Goal: Task Accomplishment & Management: Manage account settings

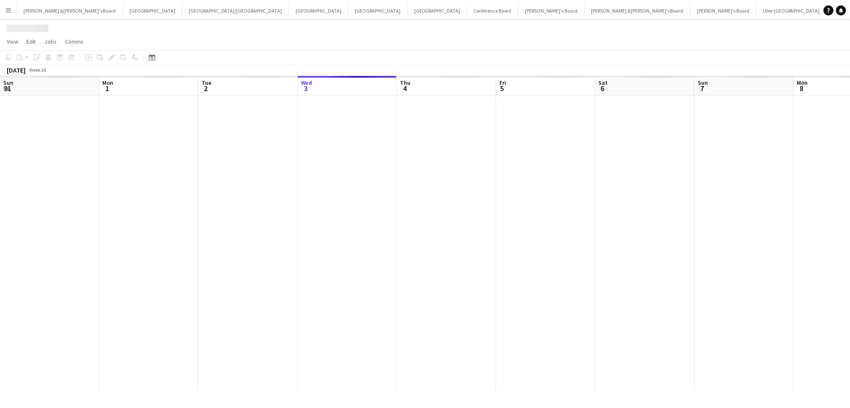
scroll to position [0, 200]
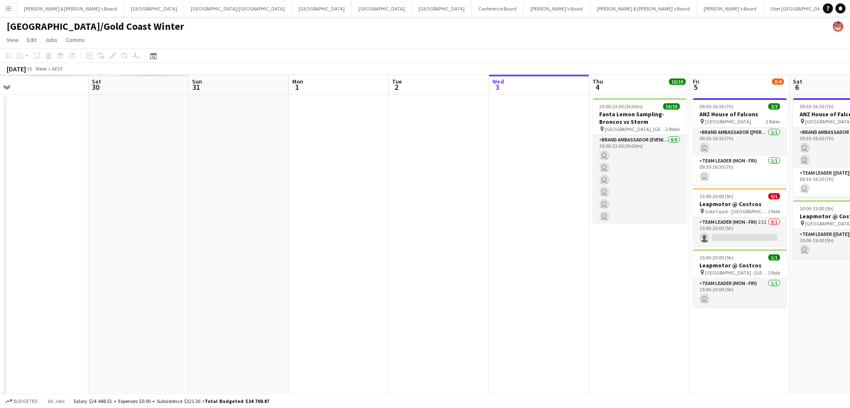
drag, startPoint x: 394, startPoint y: 257, endPoint x: 523, endPoint y: 243, distance: 130.3
click at [523, 243] on app-calendar-viewport "Wed 27 Thu 28 Fri 29 Sat 30 Sun 31 Mon 1 Tue 2 Wed 3 Thu 4 10/10 1 Job Fri 5 3/…" at bounding box center [425, 243] width 850 height 336
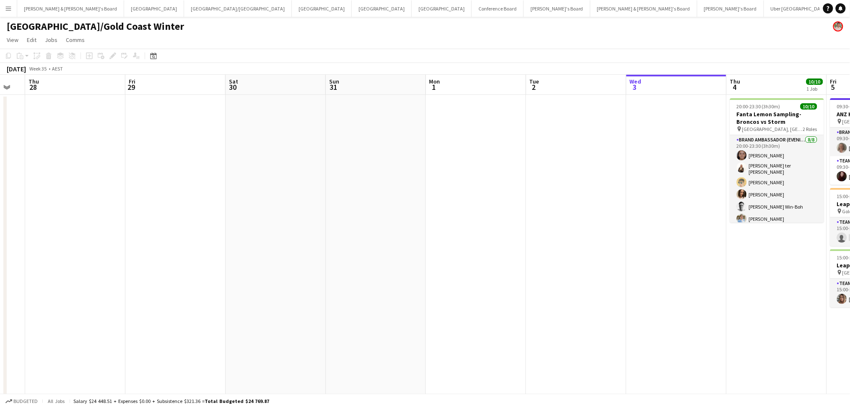
drag, startPoint x: 310, startPoint y: 267, endPoint x: 447, endPoint y: 257, distance: 137.8
click at [447, 257] on app-calendar-viewport "Tue 26 Wed 27 Thu 28 Fri 29 Sat 30 Sun 31 Mon 1 Tue 2 Wed 3 Thu 4 10/10 1 Job F…" at bounding box center [425, 243] width 850 height 336
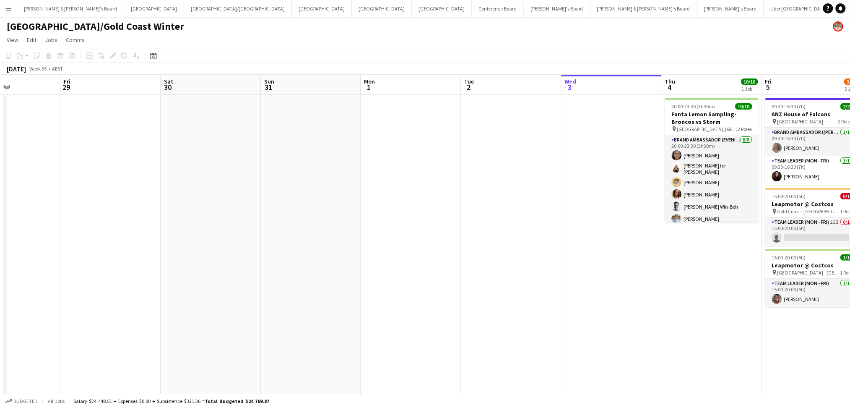
drag, startPoint x: 303, startPoint y: 277, endPoint x: 438, endPoint y: 277, distance: 135.0
click at [438, 277] on app-calendar-viewport "Tue 26 Wed 27 Thu 28 Fri 29 Sat 30 Sun 31 Mon 1 Tue 2 Wed 3 Thu 4 10/10 1 Job F…" at bounding box center [425, 243] width 850 height 336
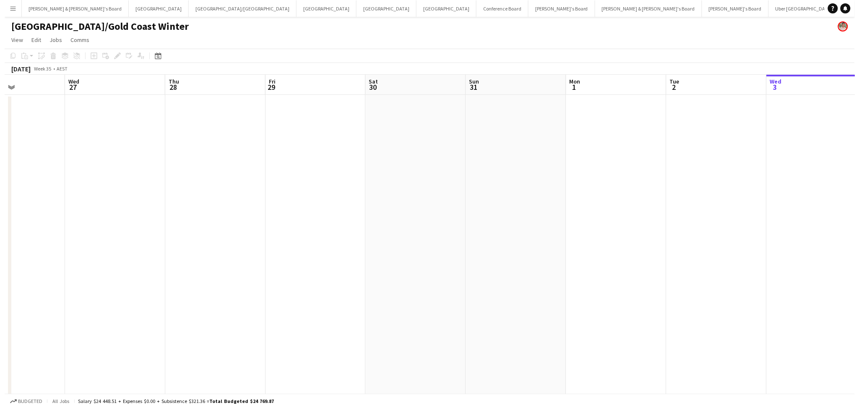
scroll to position [0, 190]
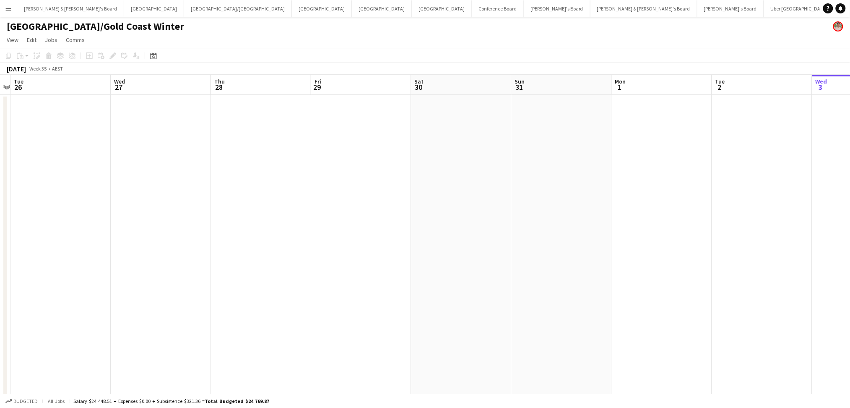
drag, startPoint x: 427, startPoint y: 269, endPoint x: 425, endPoint y: 258, distance: 11.1
click at [427, 266] on app-calendar-viewport "Sun 24 Mon 25 Tue 26 Wed 27 Thu 28 Fri 29 Sat 30 Sun 31 Mon 1 Tue 2 Wed 3 Thu 4…" at bounding box center [425, 243] width 850 height 336
click at [52, 10] on button "[PERSON_NAME] & [PERSON_NAME]'s Board Close" at bounding box center [70, 8] width 107 height 16
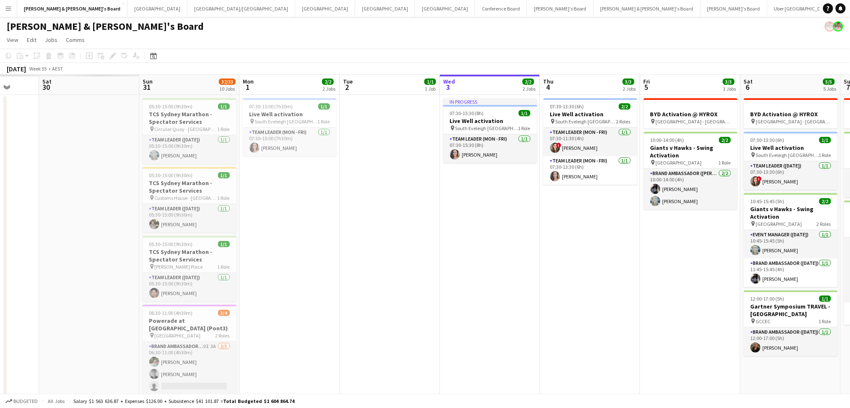
drag, startPoint x: 178, startPoint y: 270, endPoint x: 453, endPoint y: 254, distance: 275.9
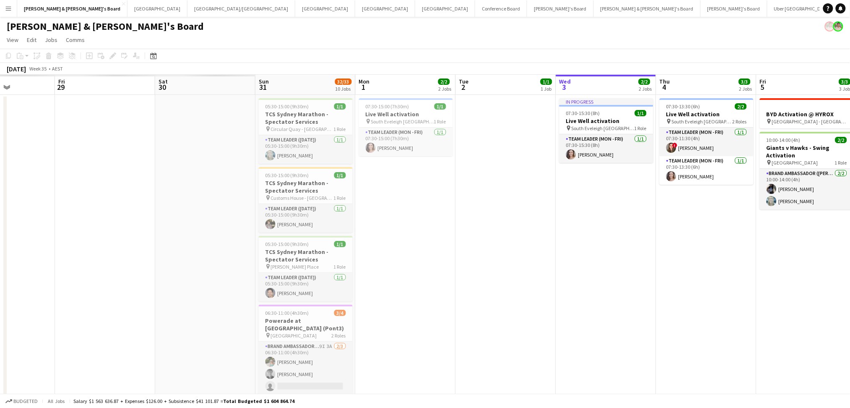
scroll to position [0, 171]
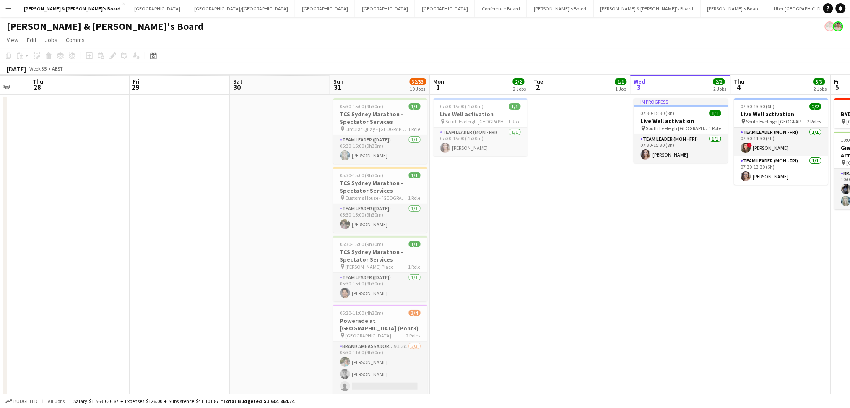
drag, startPoint x: 299, startPoint y: 275, endPoint x: 473, endPoint y: 269, distance: 174.9
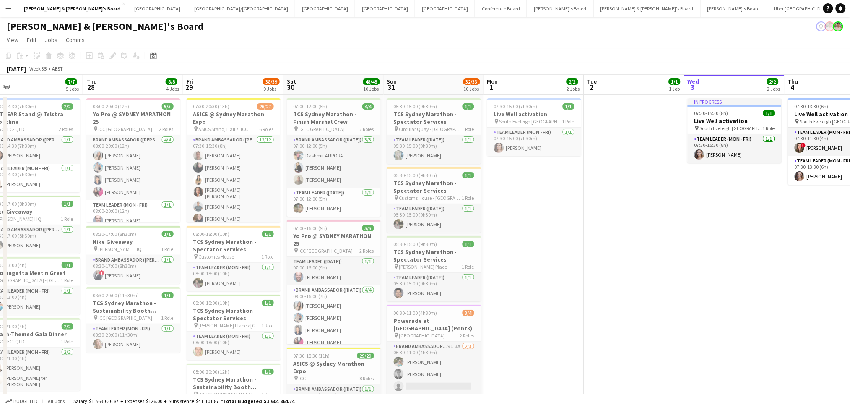
scroll to position [0, 197]
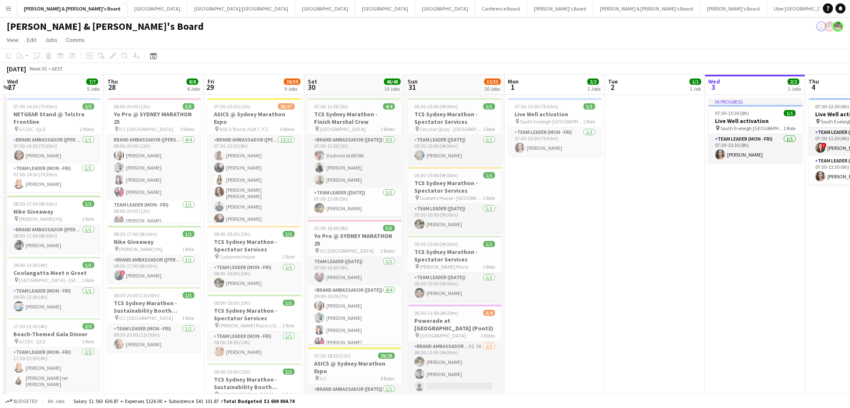
drag, startPoint x: 511, startPoint y: 244, endPoint x: 586, endPoint y: 231, distance: 75.8
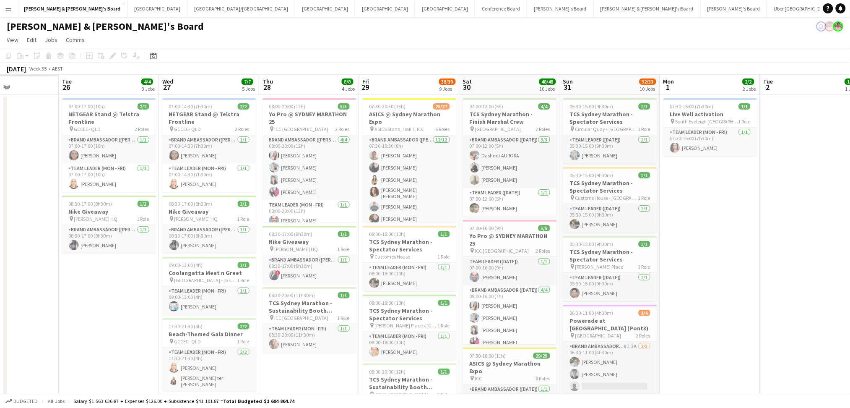
scroll to position [0, 237]
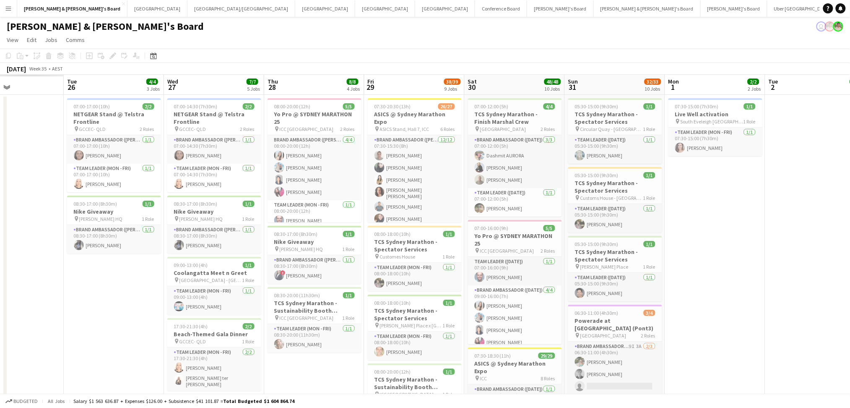
drag, startPoint x: 587, startPoint y: 233, endPoint x: 747, endPoint y: 217, distance: 161.0
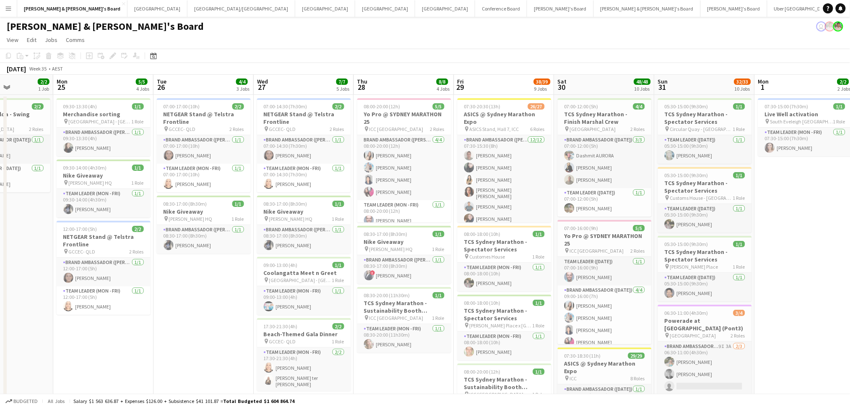
scroll to position [0, 245]
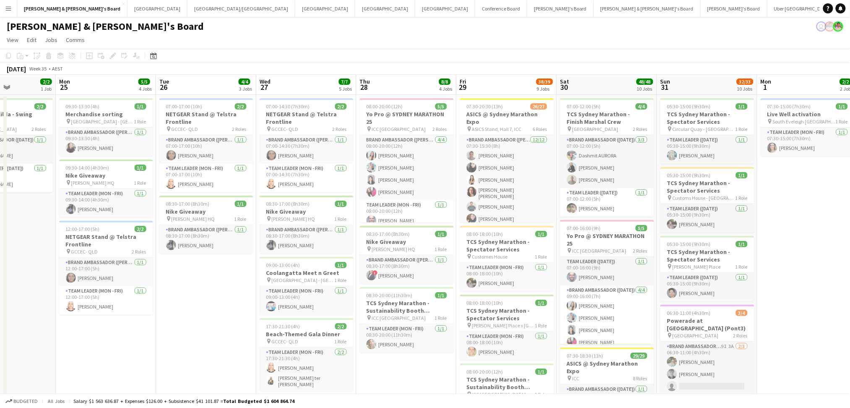
drag, startPoint x: 110, startPoint y: 280, endPoint x: 202, endPoint y: 278, distance: 92.3
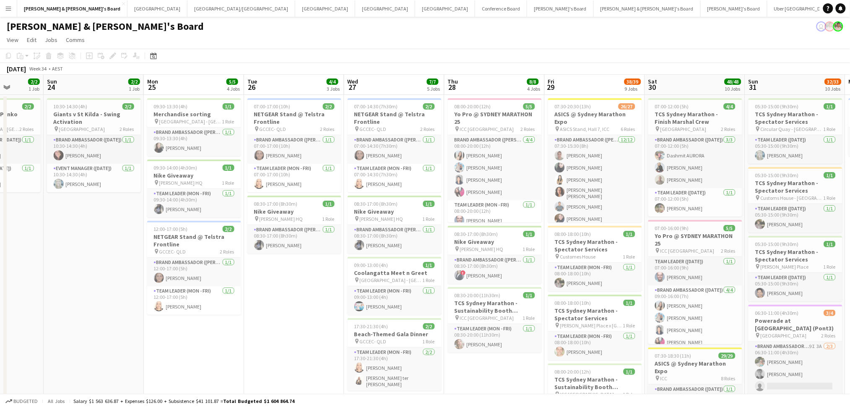
drag, startPoint x: 205, startPoint y: 273, endPoint x: 293, endPoint y: 275, distance: 88.1
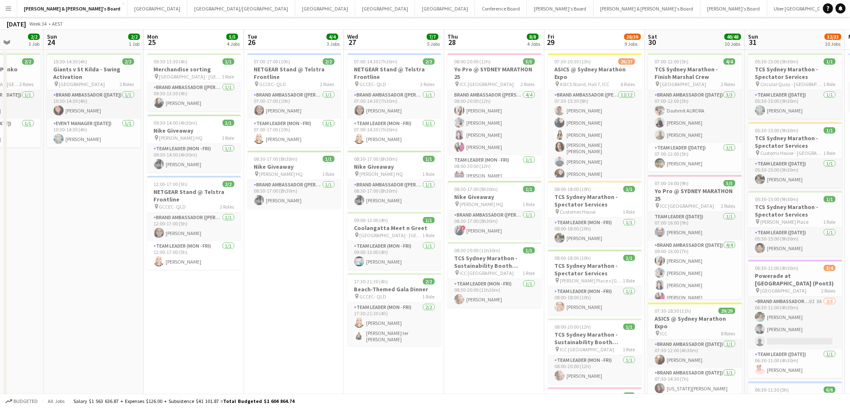
scroll to position [0, 0]
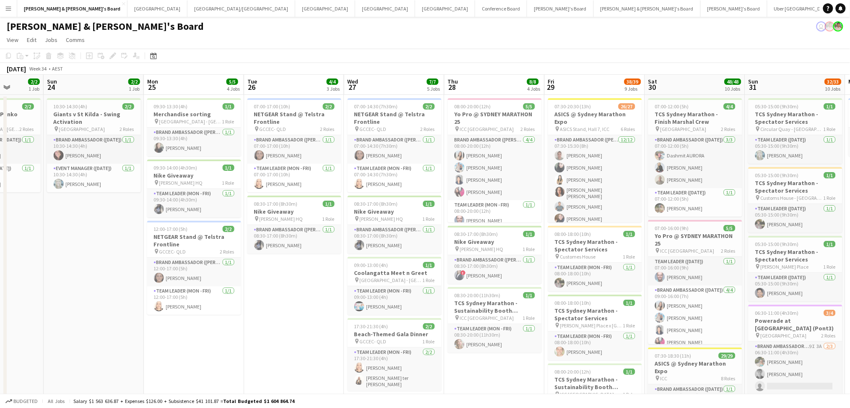
drag, startPoint x: 288, startPoint y: 304, endPoint x: 217, endPoint y: 264, distance: 80.7
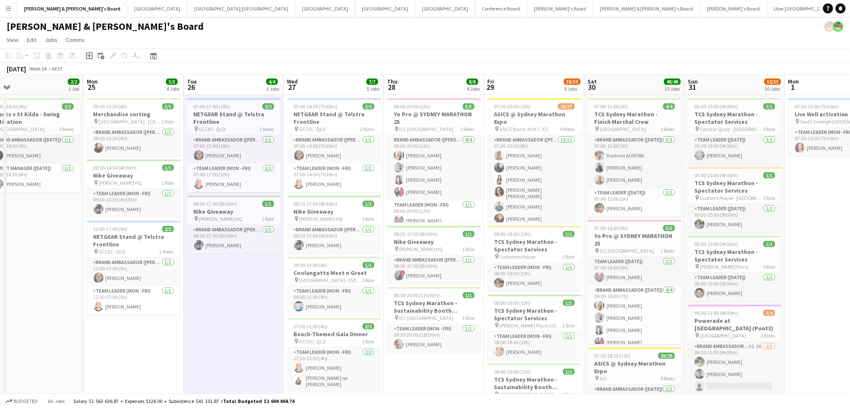
scroll to position [0, 273]
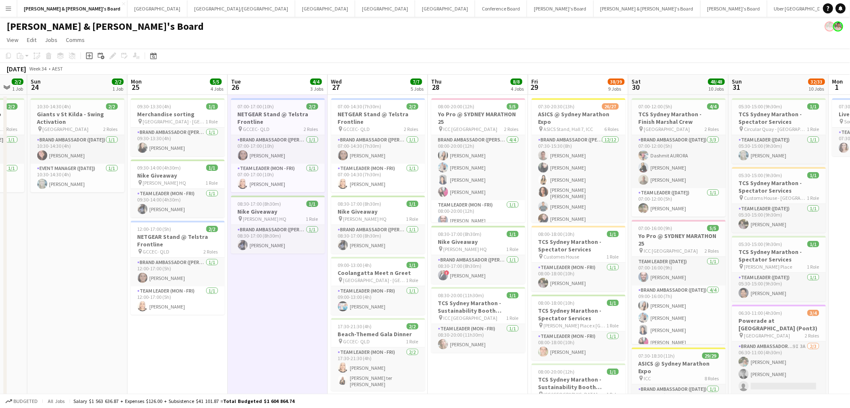
drag, startPoint x: 193, startPoint y: 334, endPoint x: 237, endPoint y: 331, distance: 44.1
drag, startPoint x: 278, startPoint y: 345, endPoint x: 90, endPoint y: 319, distance: 189.6
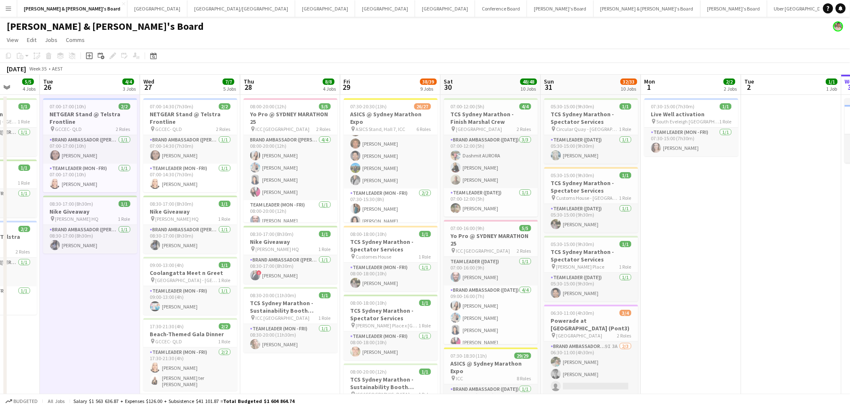
scroll to position [0, 249]
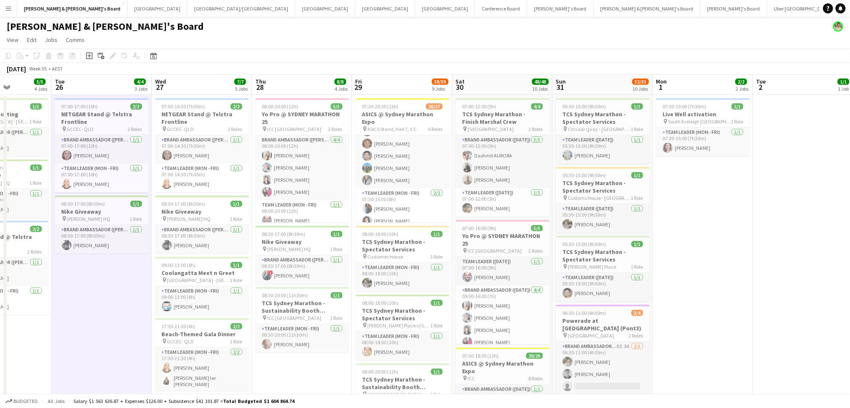
drag, startPoint x: 85, startPoint y: 286, endPoint x: 97, endPoint y: 288, distance: 12.5
click at [416, 114] on h3 "ASICS @ Sydney Marathon Expo" at bounding box center [403, 117] width 94 height 15
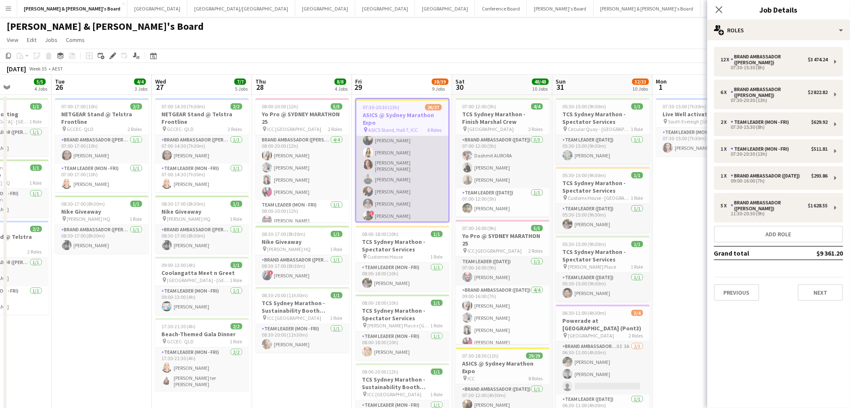
scroll to position [0, 0]
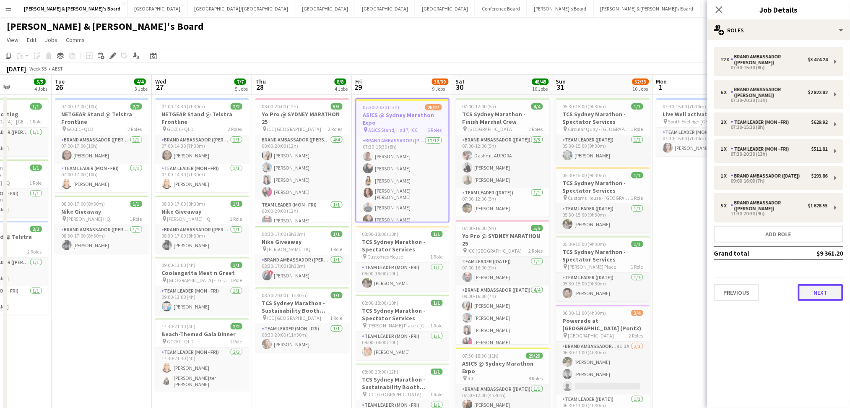
click at [814, 286] on button "Next" at bounding box center [820, 292] width 45 height 17
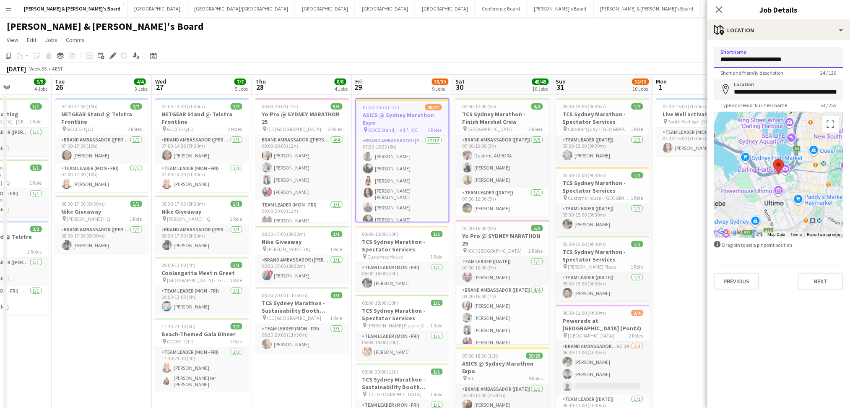
click at [766, 57] on input "**********" at bounding box center [778, 57] width 129 height 21
click at [486, 61] on app-toolbar "Copy Paste Paste Ctrl+V Paste with crew Ctrl+Shift+V Paste linked Job [GEOGRAPH…" at bounding box center [425, 56] width 850 height 14
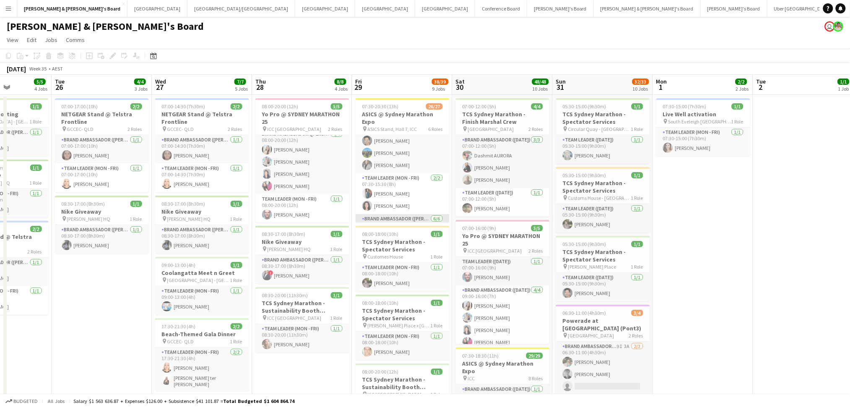
scroll to position [112, 0]
click at [417, 114] on h3 "ASICS @ Sydney Marathon Expo" at bounding box center [403, 117] width 94 height 15
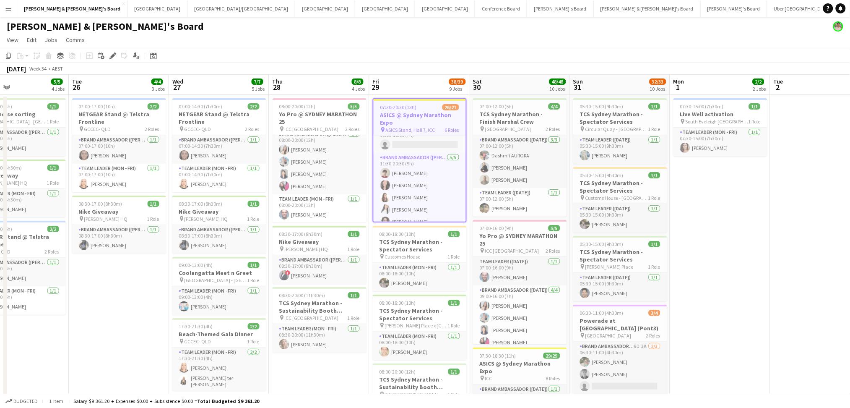
scroll to position [0, 334]
drag, startPoint x: 102, startPoint y: 306, endPoint x: 117, endPoint y: 284, distance: 26.2
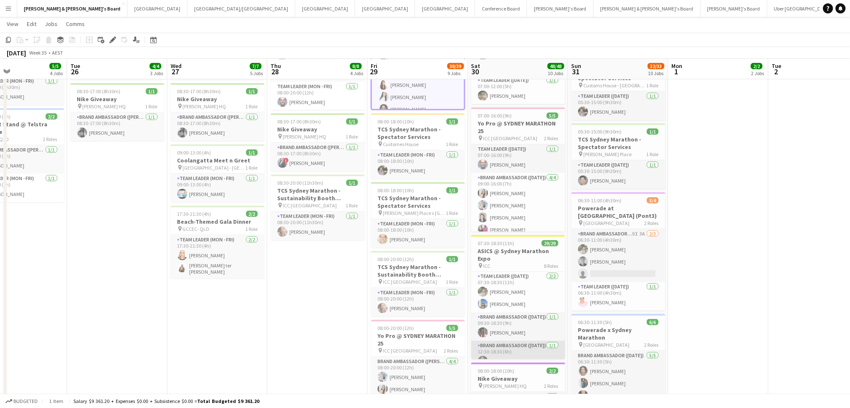
scroll to position [397, 0]
click at [507, 252] on h3 "ASICS @ Sydney Marathon Expo" at bounding box center [518, 254] width 94 height 15
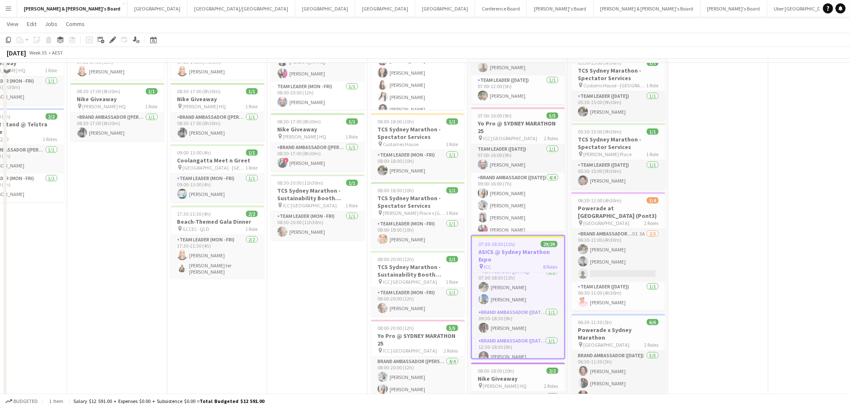
scroll to position [0, 0]
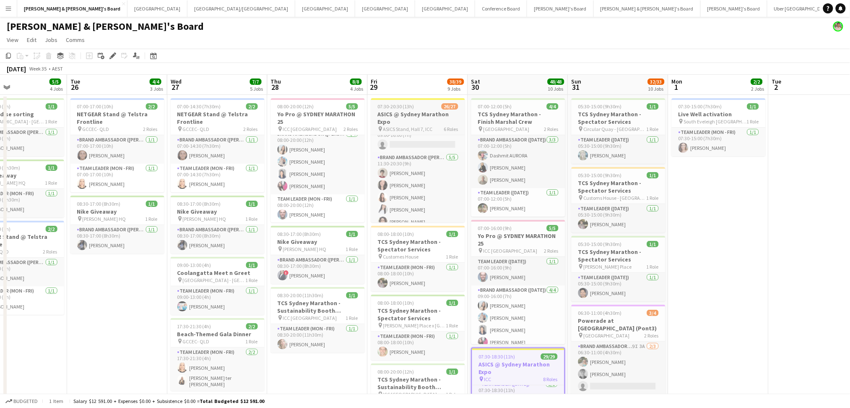
click at [413, 118] on h3 "ASICS @ Sydney Marathon Expo" at bounding box center [418, 117] width 94 height 15
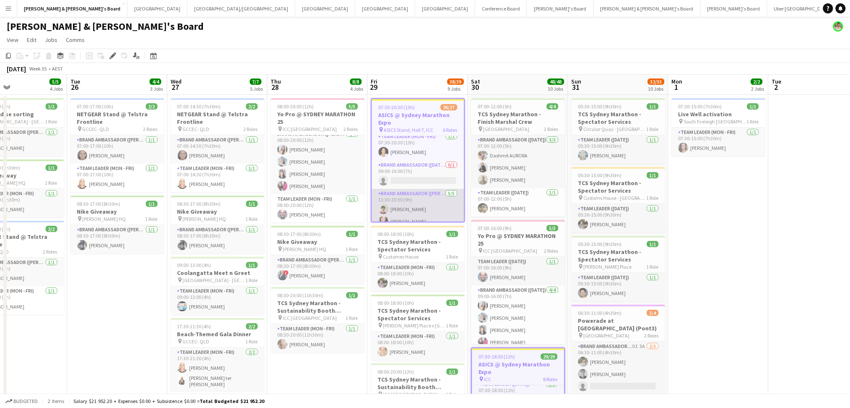
scroll to position [284, 0]
click at [413, 186] on app-card-role "Brand Ambassador ([DATE]) 0/1 09:00-16:00 (7h) single-neutral-actions" at bounding box center [418, 194] width 92 height 29
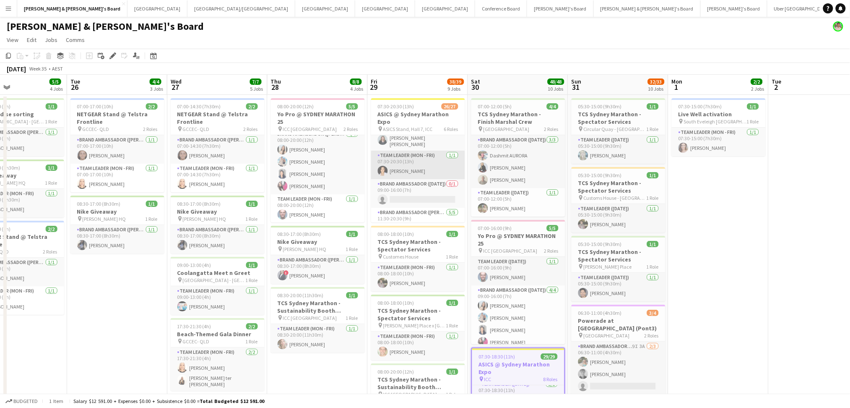
click at [434, 161] on app-card-role "Team Leader (Mon - Fri) [DATE] 07:30-20:30 (13h) [PERSON_NAME]" at bounding box center [418, 165] width 94 height 29
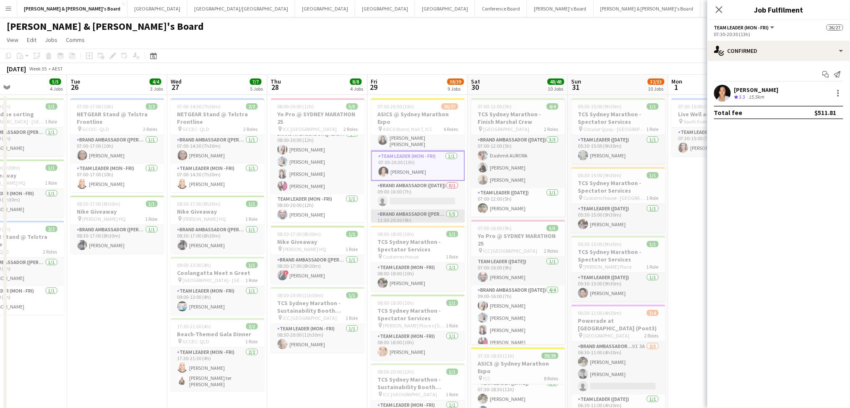
click at [416, 209] on app-card-role "Brand Ambassador ([PERSON_NAME]) [DATE] 11:30-20:30 (9h) [PERSON_NAME] [PERSON_…" at bounding box center [418, 247] width 94 height 77
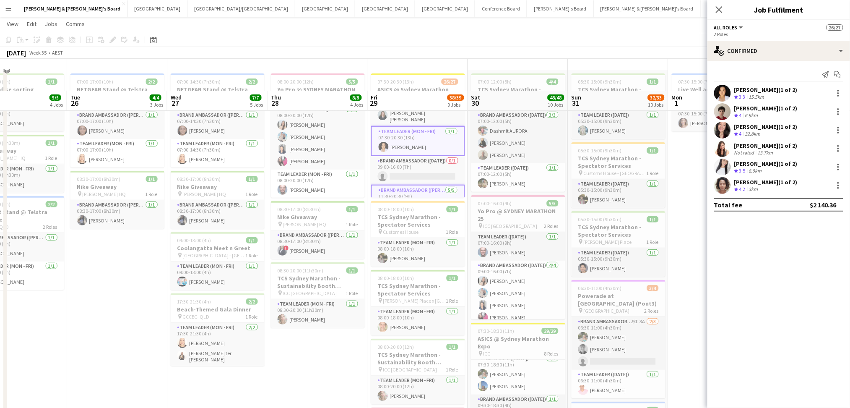
scroll to position [56, 0]
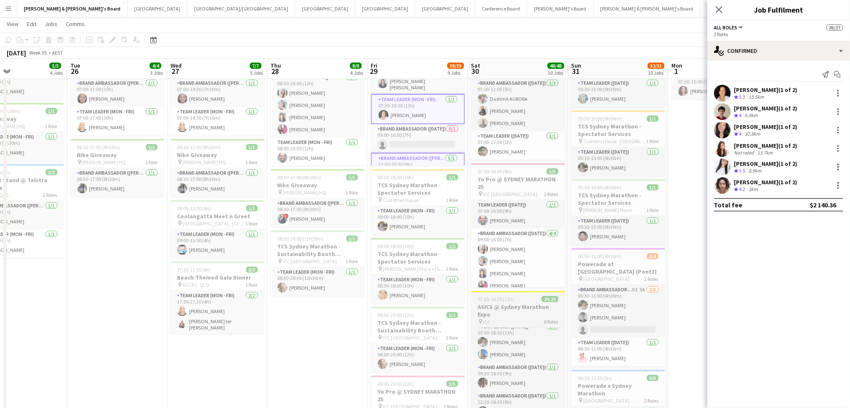
click at [530, 312] on h3 "ASICS @ Sydney Marathon Expo" at bounding box center [518, 310] width 94 height 15
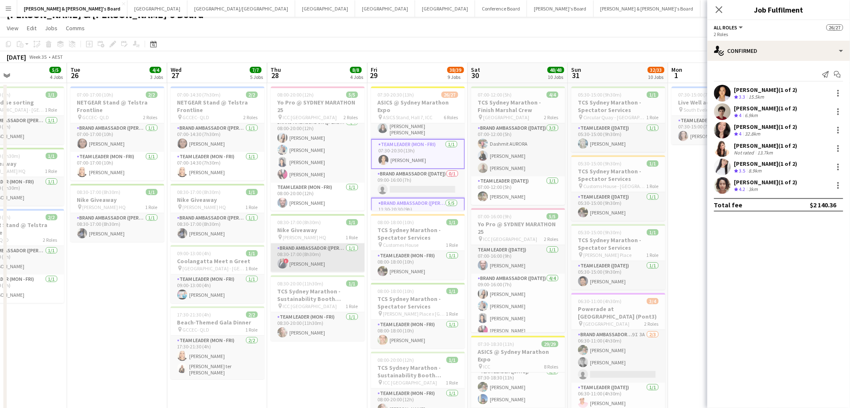
scroll to position [0, 0]
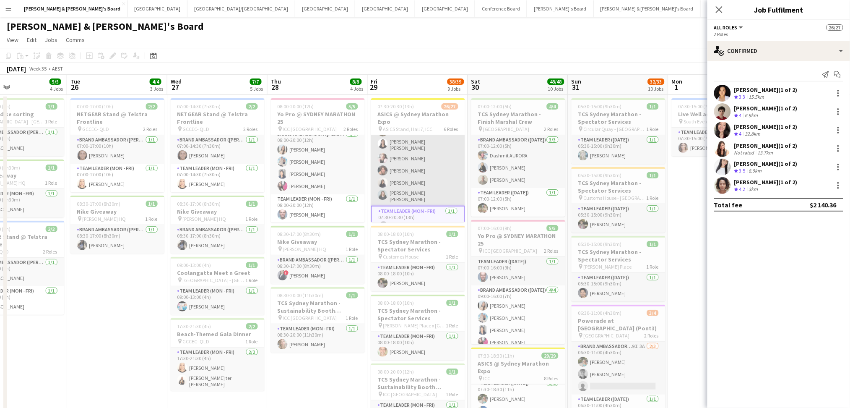
click at [412, 184] on app-card-role "Brand Ambassador ([PERSON_NAME]) [DATE] 07:30-20:30 (13h) [PERSON_NAME] [PERSON…" at bounding box center [418, 158] width 94 height 94
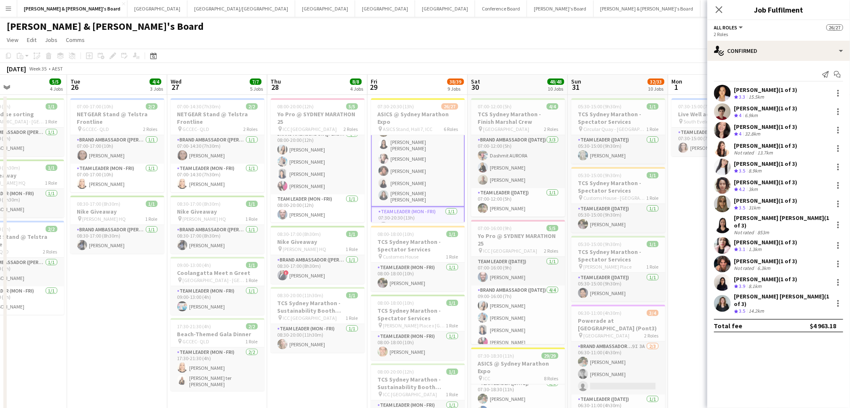
scroll to position [118, 0]
click at [406, 202] on app-card-role "Team Leader (Mon - Fri) [DATE] 07:30-15:30 (8h) [PERSON_NAME] [PERSON_NAME]" at bounding box center [418, 202] width 94 height 41
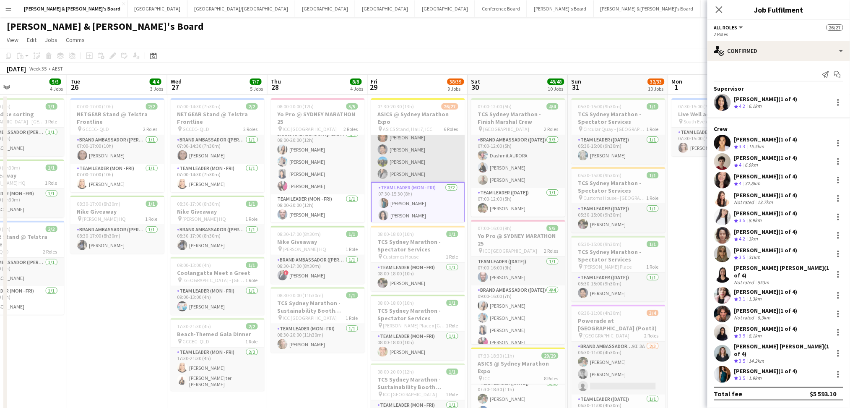
click at [420, 164] on app-card-role "Brand Ambassador ([PERSON_NAME]) [DATE] 07:30-15:30 (8h) [PERSON_NAME] [PERSON_…" at bounding box center [418, 99] width 94 height 165
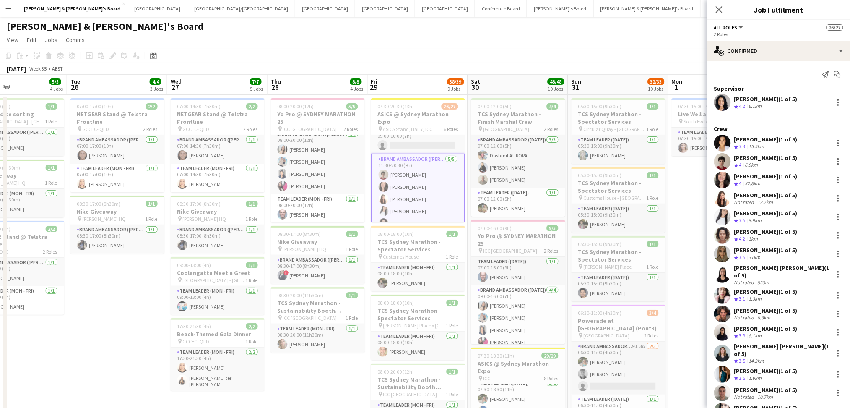
scroll to position [215, 0]
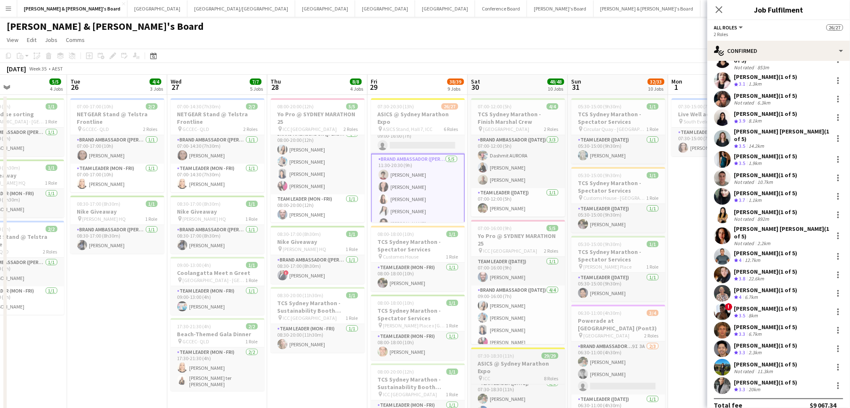
click at [518, 371] on h3 "ASICS @ Sydney Marathon Expo" at bounding box center [518, 366] width 94 height 15
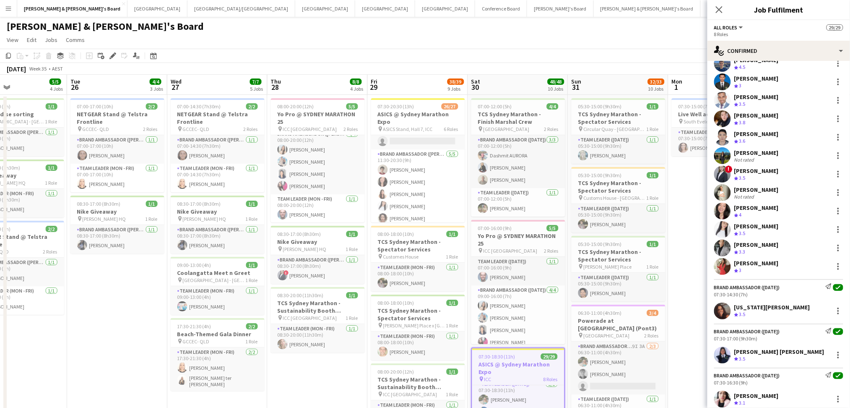
scroll to position [465, 0]
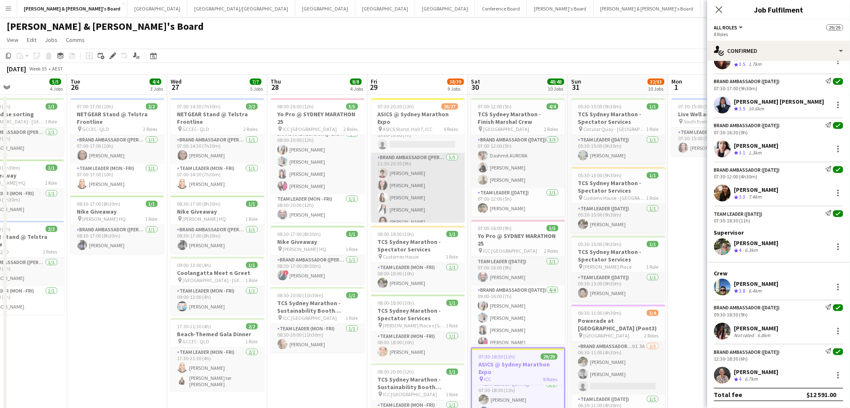
click at [423, 211] on app-card-role "Brand Ambassador ([PERSON_NAME]) [DATE] 11:30-20:30 (9h) [PERSON_NAME] [PERSON_…" at bounding box center [418, 191] width 94 height 77
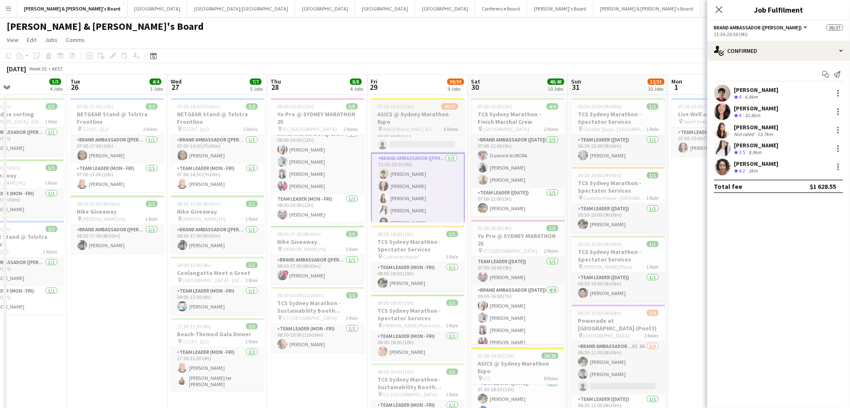
click at [418, 125] on h3 "ASICS @ Sydney Marathon Expo" at bounding box center [418, 117] width 94 height 15
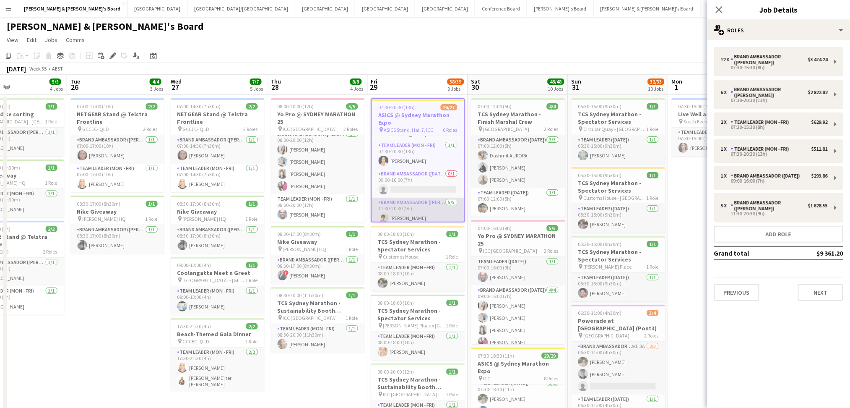
scroll to position [283, 0]
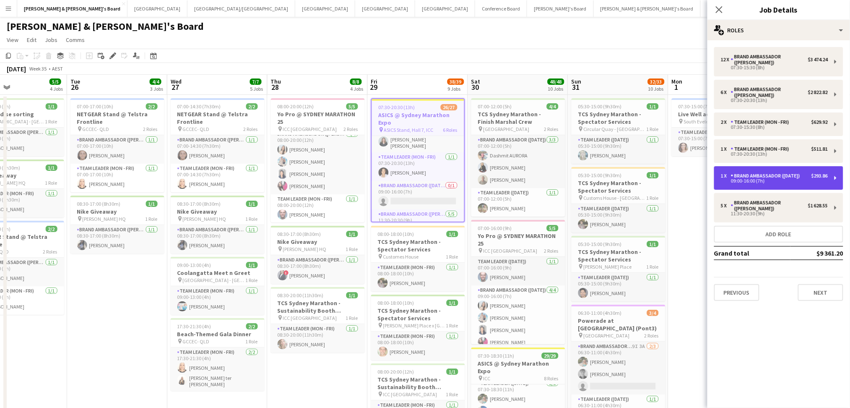
click at [777, 182] on div "09:00-16:00 (7h)" at bounding box center [774, 181] width 107 height 4
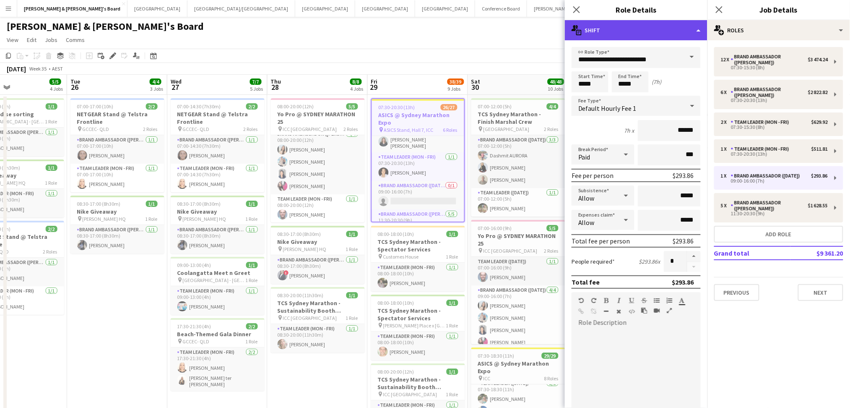
click at [679, 36] on div "multiple-actions-text Shift" at bounding box center [636, 30] width 143 height 20
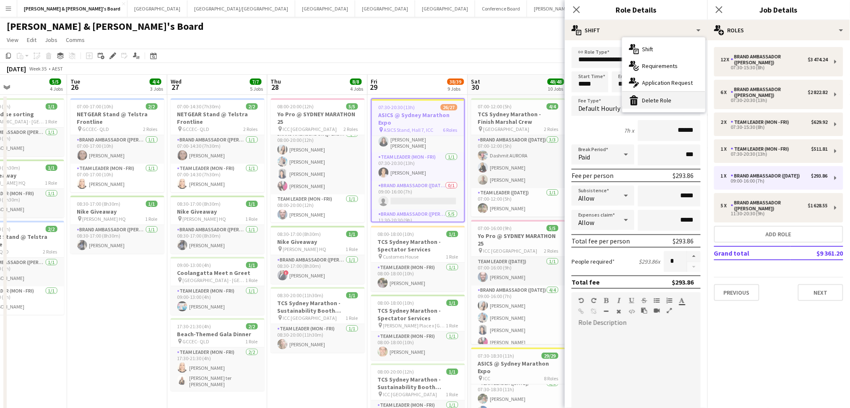
click at [654, 97] on div "bin-2 Delete Role" at bounding box center [663, 100] width 83 height 17
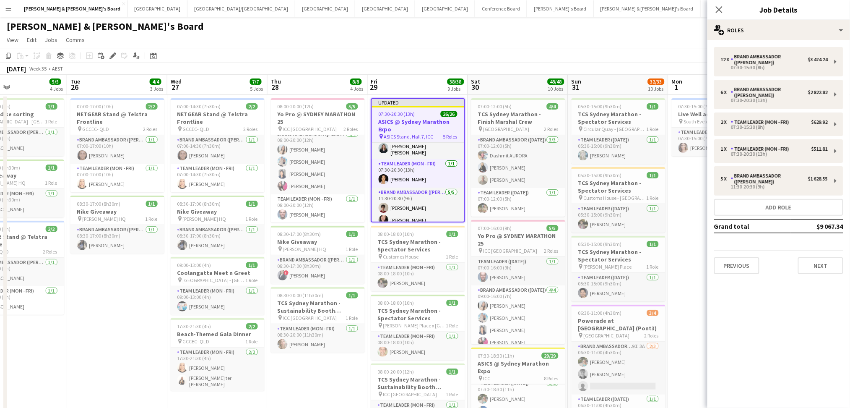
click at [439, 52] on app-toolbar "Copy Paste Paste Ctrl+V Paste with crew Ctrl+Shift+V Paste linked Job [GEOGRAPH…" at bounding box center [425, 56] width 850 height 14
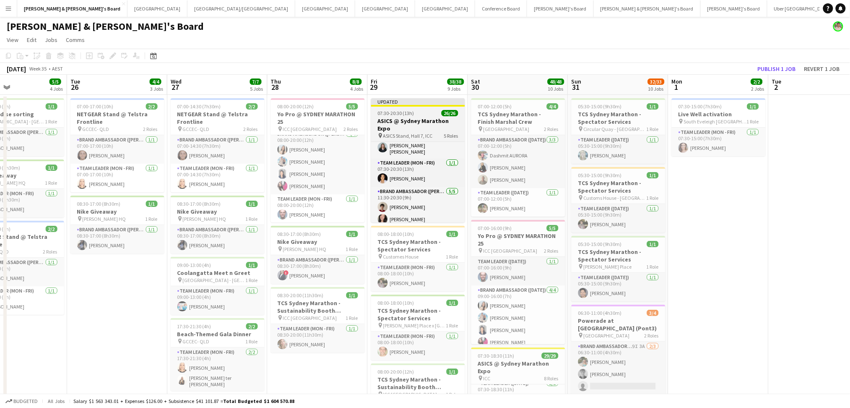
click at [418, 123] on h3 "ASICS @ Sydney Marathon Expo" at bounding box center [418, 124] width 94 height 15
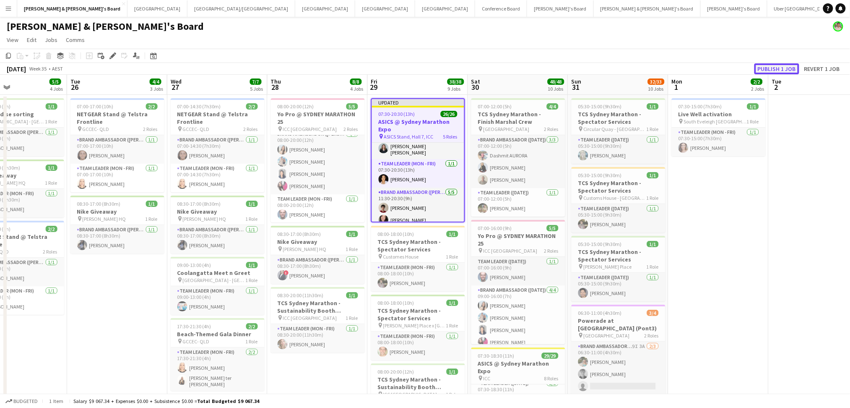
click at [780, 68] on button "Publish 1 job" at bounding box center [776, 68] width 45 height 11
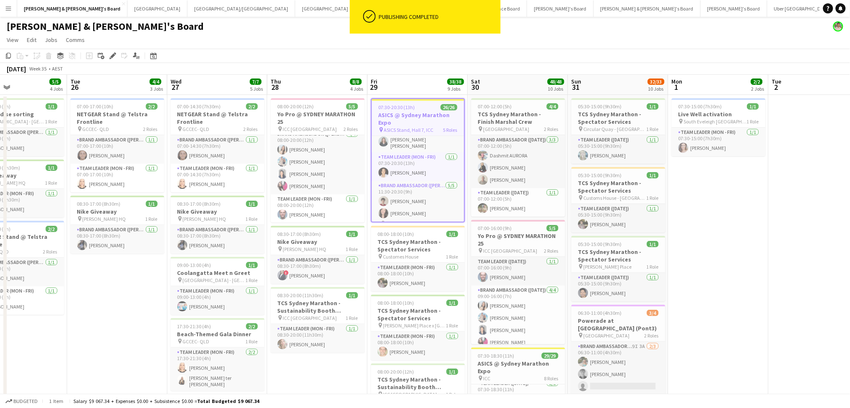
click at [403, 117] on h3 "ASICS @ Sydney Marathon Expo" at bounding box center [418, 118] width 92 height 15
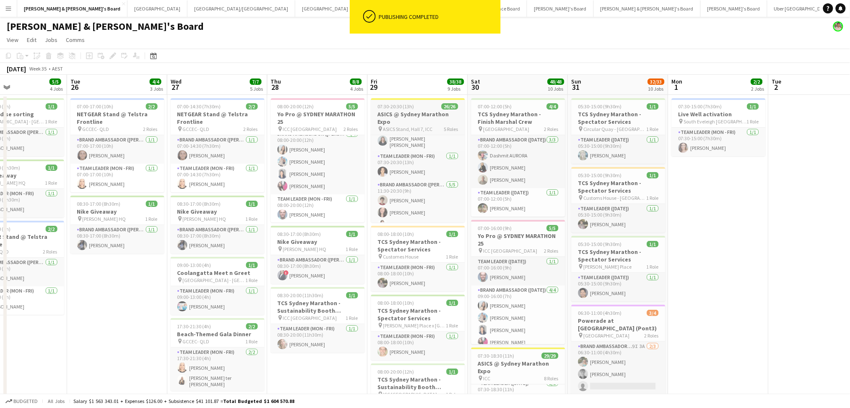
click at [419, 127] on span "ASICS Stand, Hall 7, ICC" at bounding box center [407, 129] width 49 height 6
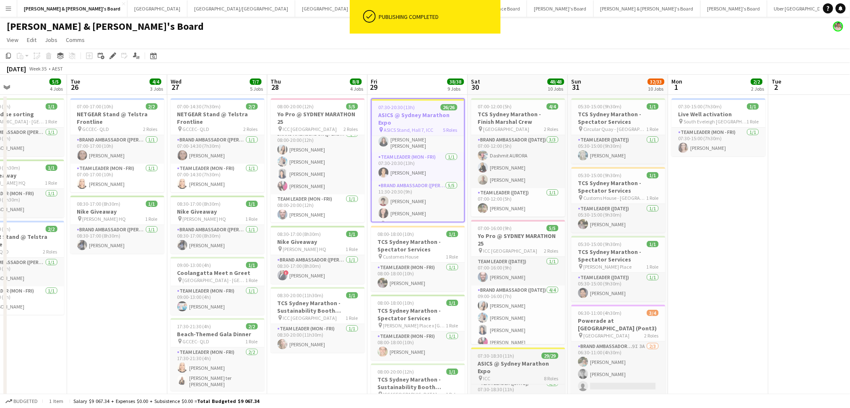
click at [540, 370] on h3 "ASICS @ Sydney Marathon Expo" at bounding box center [518, 366] width 94 height 15
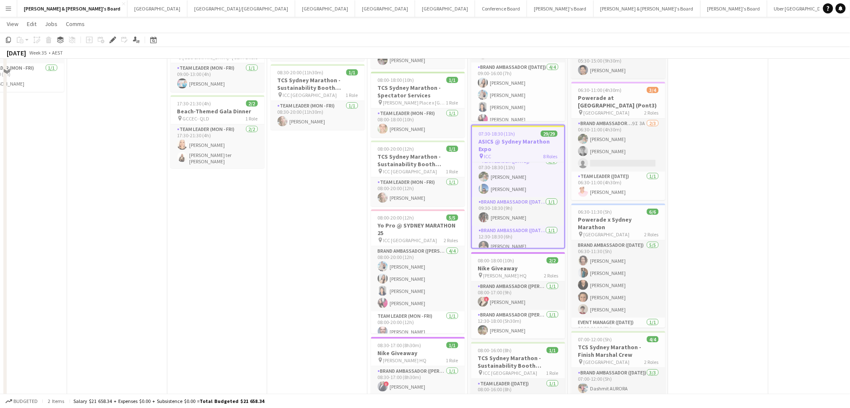
scroll to position [223, 0]
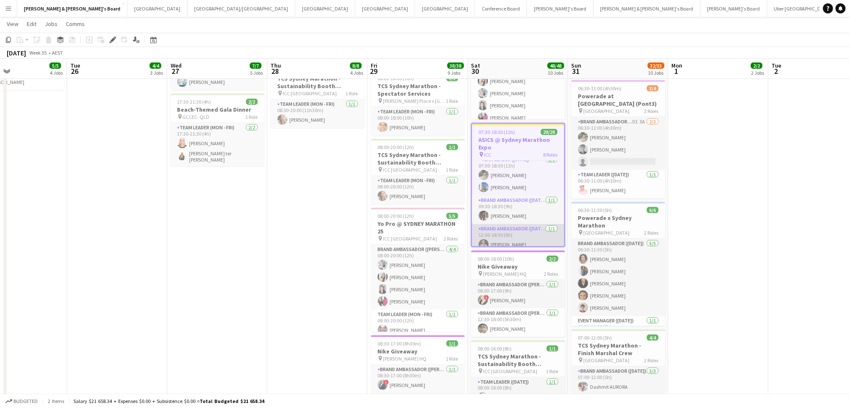
click at [506, 228] on app-card-role "Brand Ambassador ([DATE]) [DATE] 12:30-18:30 (6h) [PERSON_NAME]" at bounding box center [518, 238] width 92 height 29
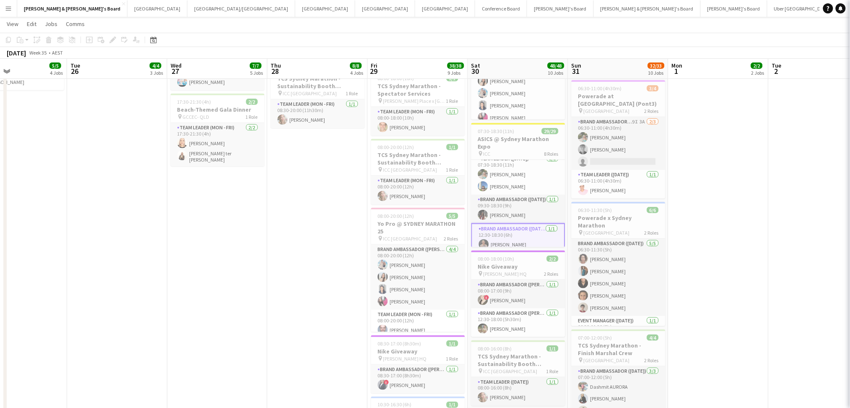
scroll to position [311, 0]
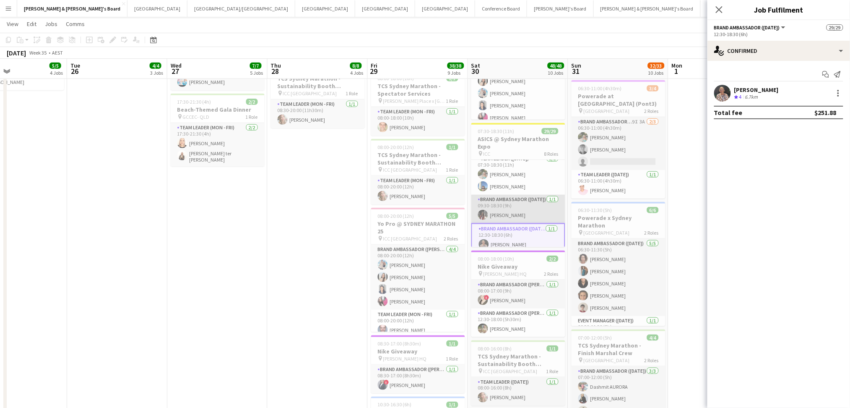
click at [504, 205] on app-card-role "Brand Ambassador ([DATE]) [DATE] 09:30-18:30 (9h) [PERSON_NAME]" at bounding box center [518, 209] width 94 height 29
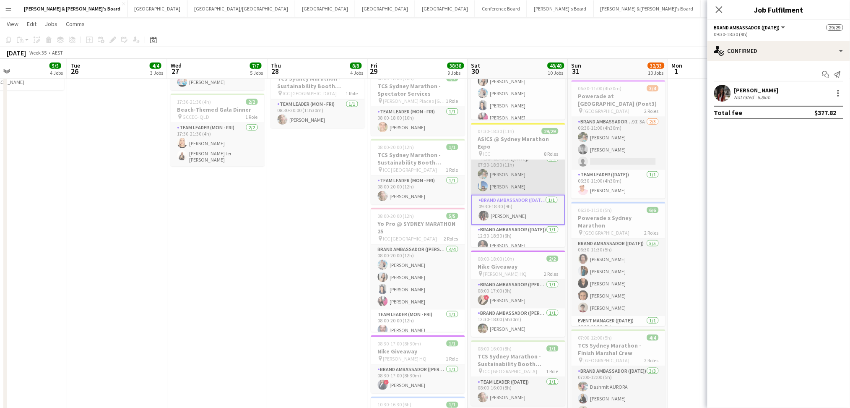
click at [509, 179] on app-card-role "Team Leader ([DATE]) [DATE] 07:30-18:30 (11h) [PERSON_NAME] [PERSON_NAME]" at bounding box center [518, 174] width 94 height 41
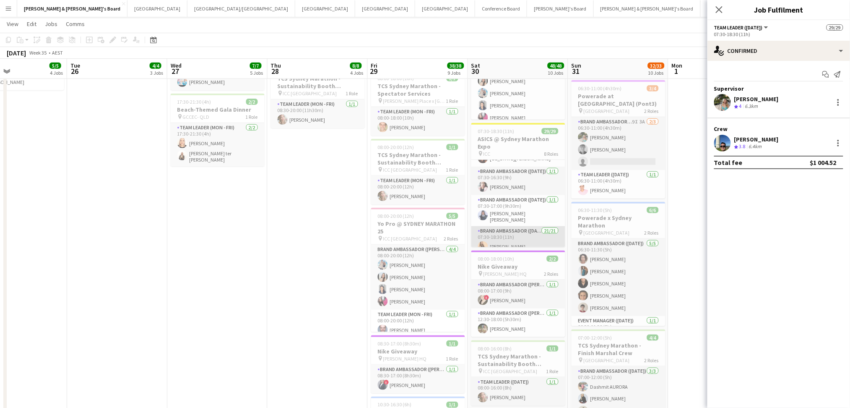
scroll to position [62, 0]
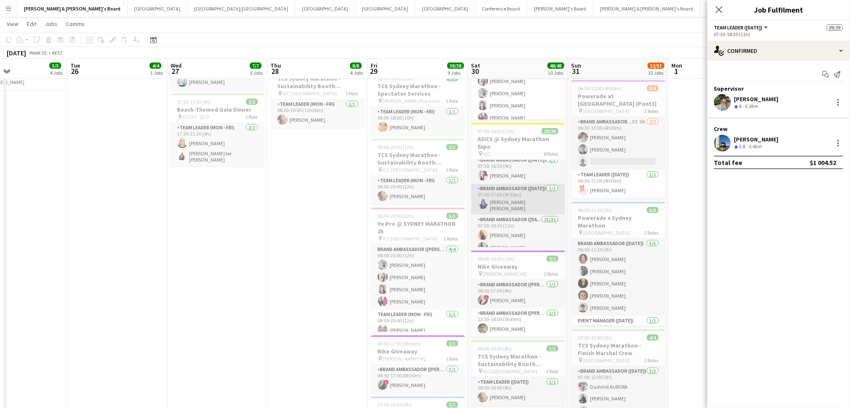
click at [515, 197] on app-card-role "Brand Ambassador ([DATE]) [DATE] 07:30-17:00 (9h30m) [PERSON_NAME] [PERSON_NAME]" at bounding box center [518, 199] width 94 height 31
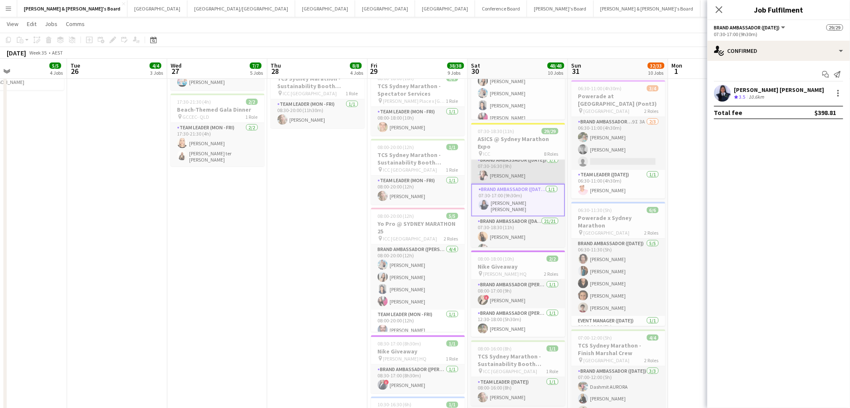
click at [518, 177] on app-card-role "Brand Ambassador ([DATE]) [DATE] 07:30-16:30 (9h) [PERSON_NAME]" at bounding box center [518, 169] width 94 height 29
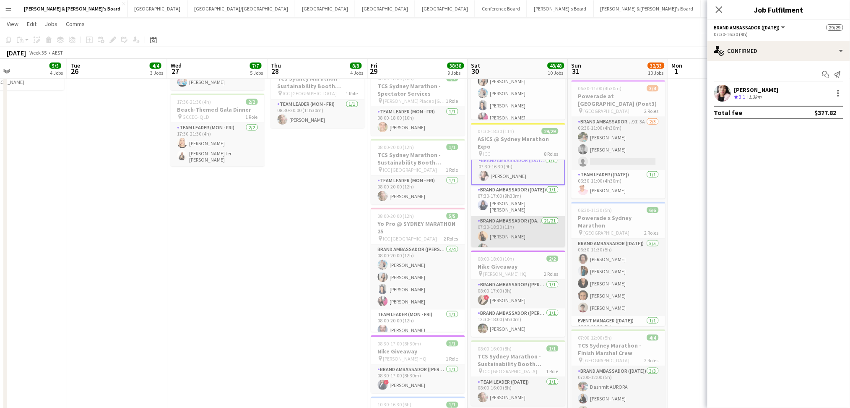
scroll to position [6, 0]
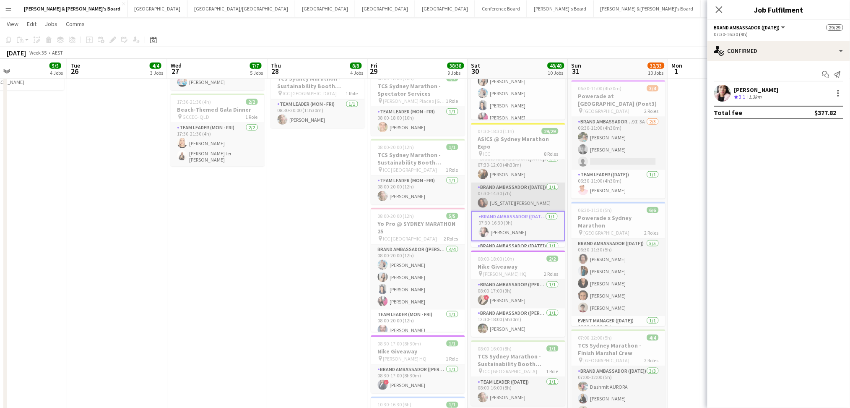
click at [518, 200] on app-card-role "Brand Ambassador ([DATE]) [DATE] 07:30-14:30 (7h) [US_STATE][PERSON_NAME]" at bounding box center [518, 196] width 94 height 29
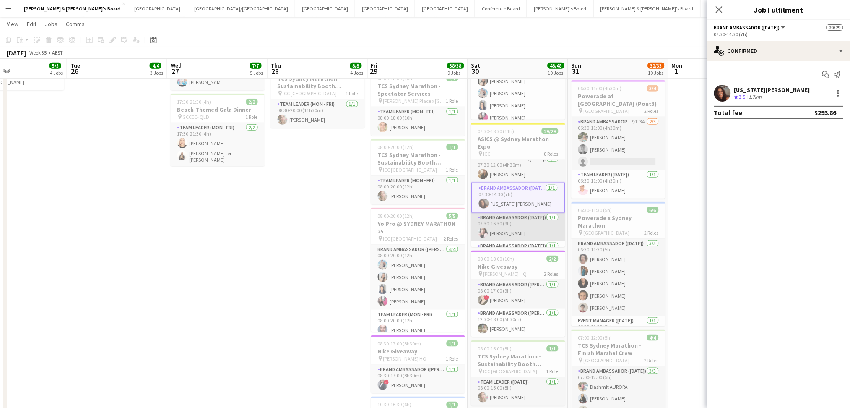
scroll to position [0, 0]
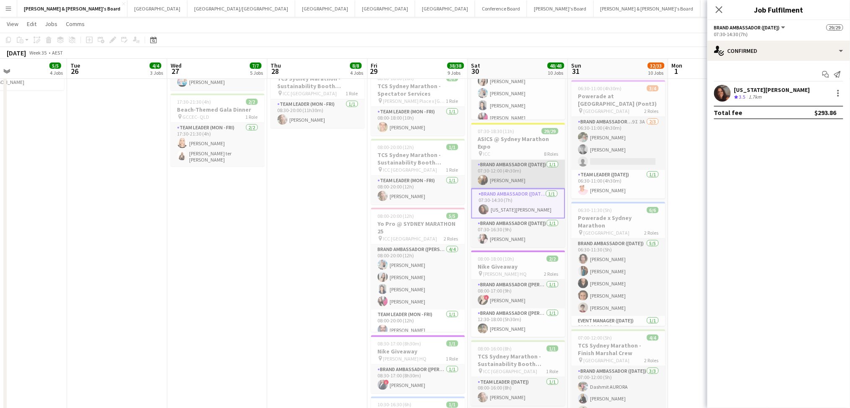
click at [518, 176] on app-card-role "Brand Ambassador ([DATE]) [DATE] 07:30-12:00 (4h30m) [PERSON_NAME]" at bounding box center [518, 174] width 94 height 29
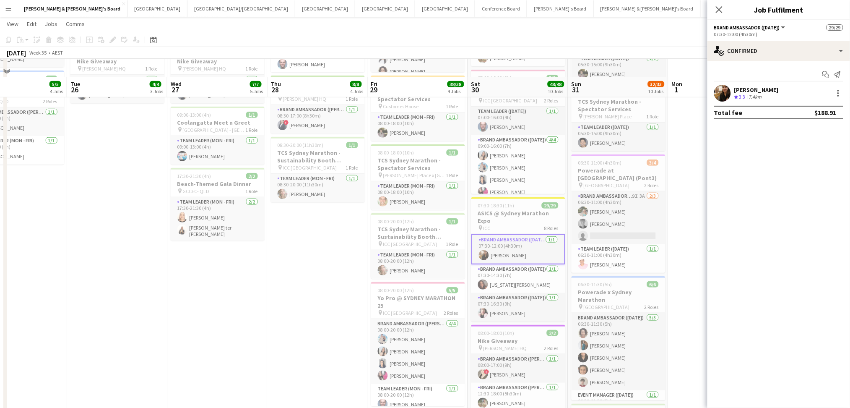
scroll to position [168, 0]
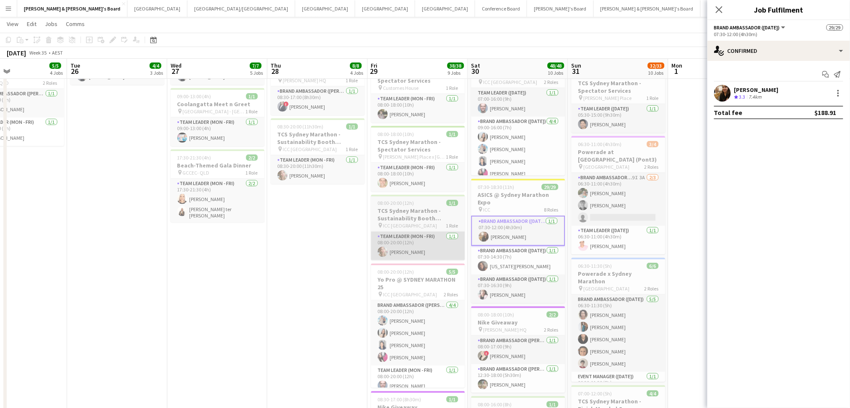
drag, startPoint x: 537, startPoint y: 201, endPoint x: 395, endPoint y: 252, distance: 151.1
click at [537, 201] on h3 "ASICS @ Sydney Marathon Expo" at bounding box center [518, 198] width 94 height 15
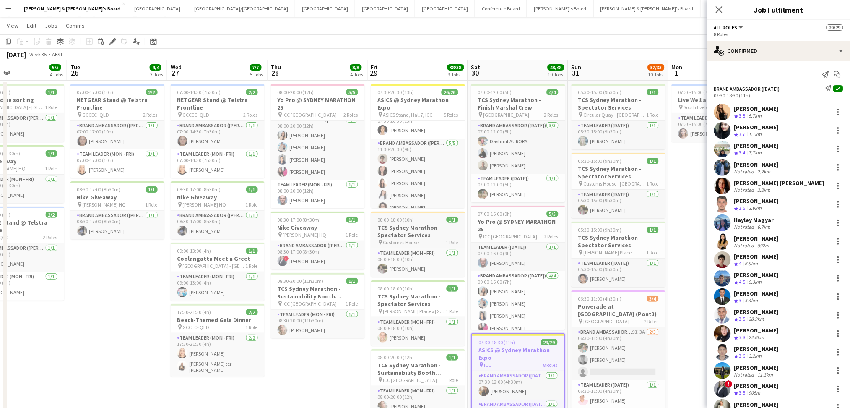
scroll to position [0, 0]
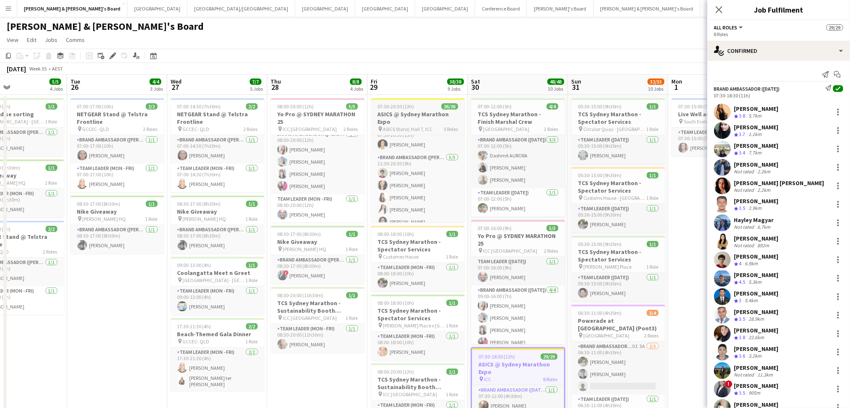
click at [413, 114] on h3 "ASICS @ Sydney Marathon Expo" at bounding box center [418, 117] width 94 height 15
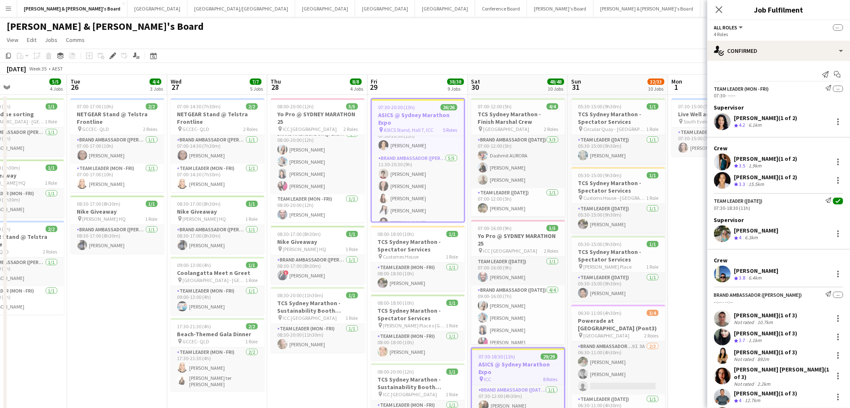
scroll to position [312, 0]
drag, startPoint x: 330, startPoint y: 405, endPoint x: 333, endPoint y: 381, distance: 24.1
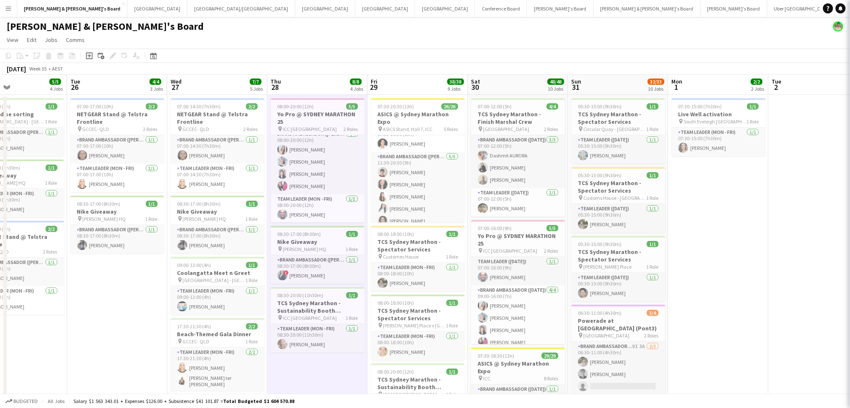
scroll to position [311, 0]
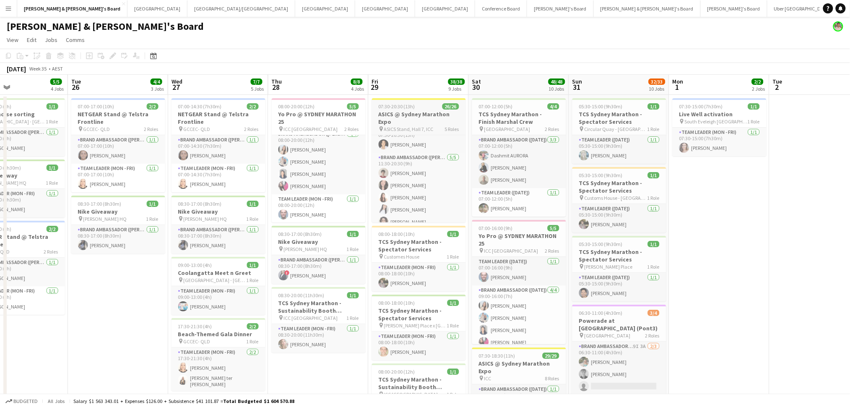
click at [431, 119] on h3 "ASICS @ Sydney Marathon Expo" at bounding box center [419, 117] width 94 height 15
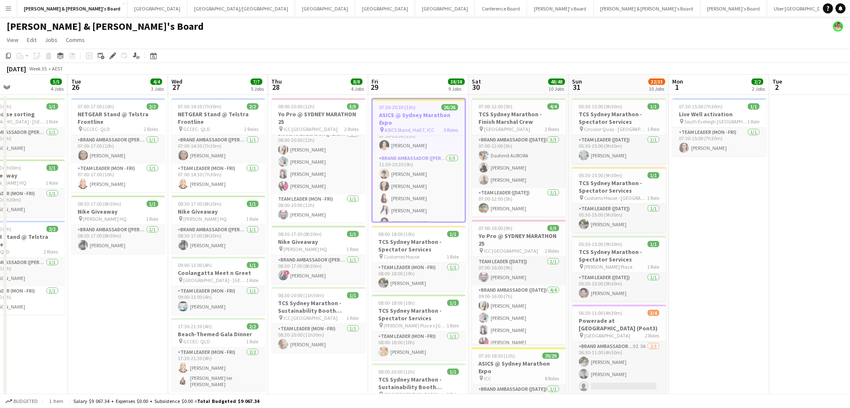
scroll to position [312, 0]
click at [521, 361] on h3 "ASICS @ Sydney Marathon Expo" at bounding box center [519, 366] width 94 height 15
click at [514, 366] on h3 "ASICS @ Sydney Marathon Expo" at bounding box center [519, 367] width 92 height 15
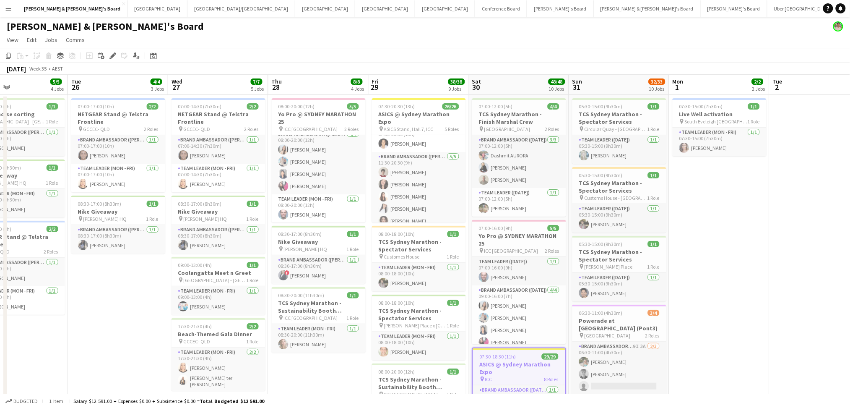
click at [514, 366] on h3 "ASICS @ Sydney Marathon Expo" at bounding box center [519, 367] width 92 height 15
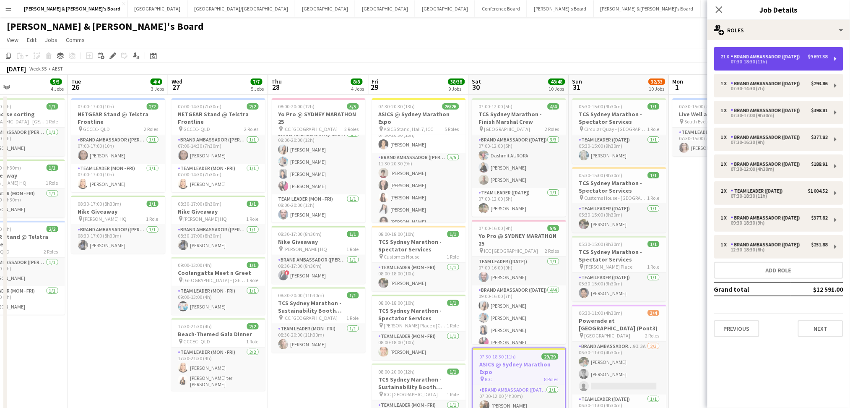
click at [781, 57] on div "Brand Ambassador ([DATE])" at bounding box center [767, 57] width 73 height 6
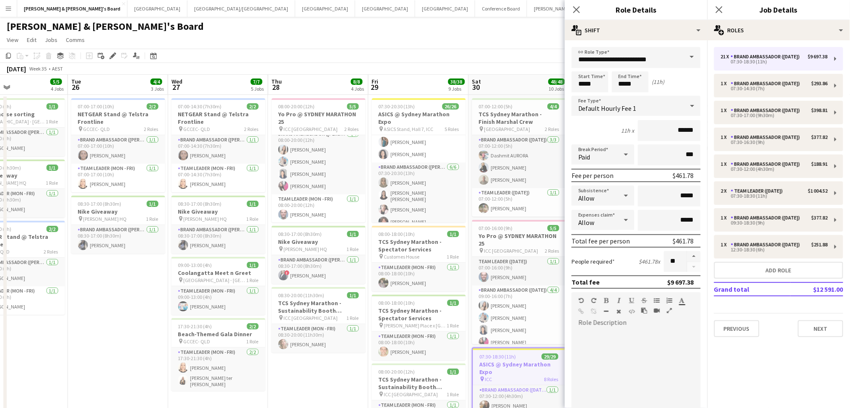
scroll to position [143, 0]
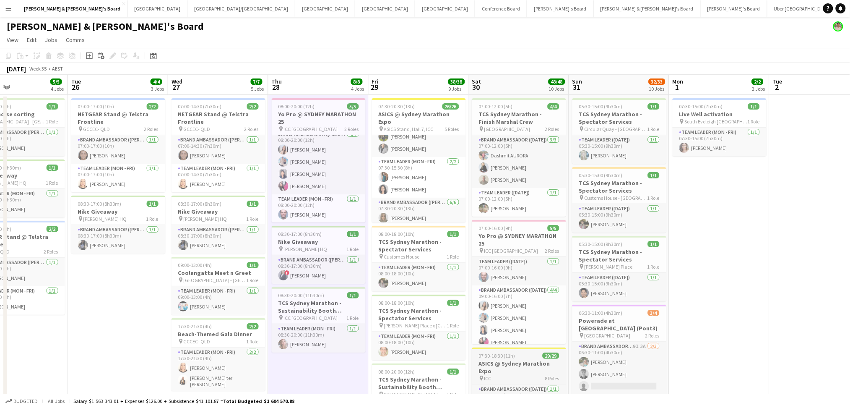
click at [496, 370] on h3 "ASICS @ Sydney Marathon Expo" at bounding box center [519, 366] width 94 height 15
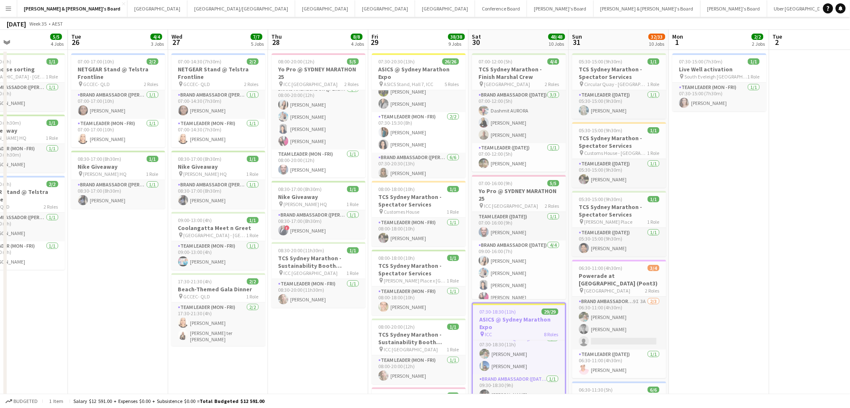
scroll to position [0, 0]
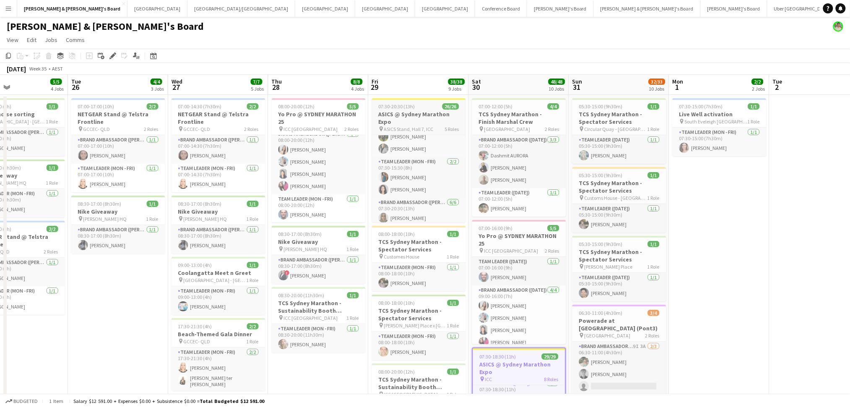
click at [421, 114] on h3 "ASICS @ Sydney Marathon Expo" at bounding box center [419, 117] width 94 height 15
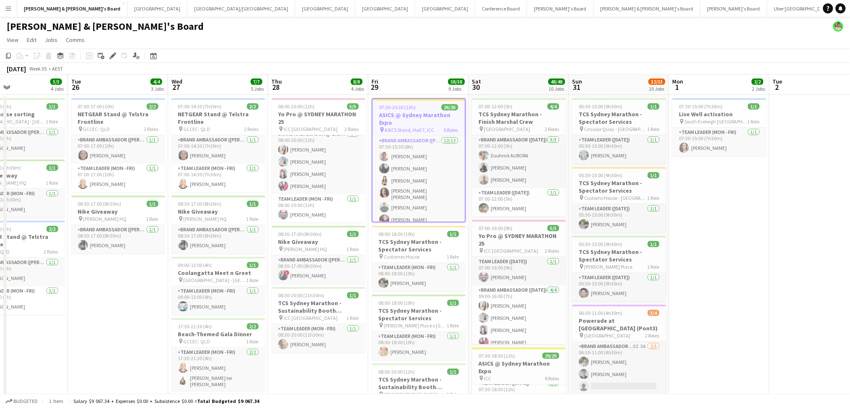
click at [410, 111] on h3 "ASICS @ Sydney Marathon Expo" at bounding box center [419, 118] width 92 height 15
click at [414, 120] on h3 "ASICS @ Sydney Marathon Expo" at bounding box center [419, 118] width 92 height 15
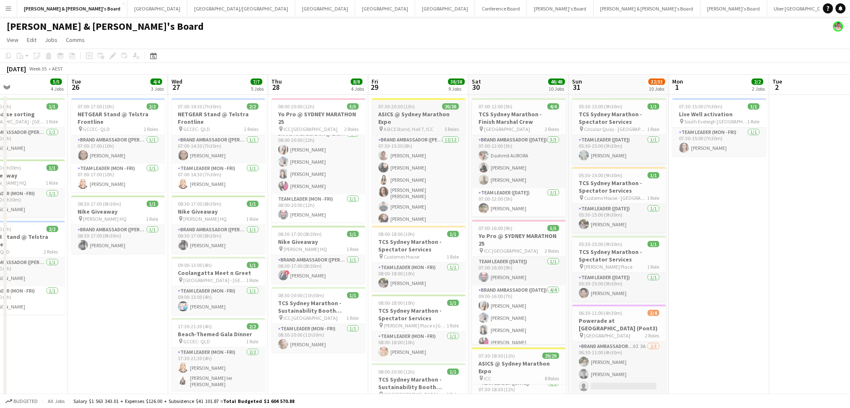
click at [414, 120] on h3 "ASICS @ Sydney Marathon Expo" at bounding box center [419, 117] width 94 height 15
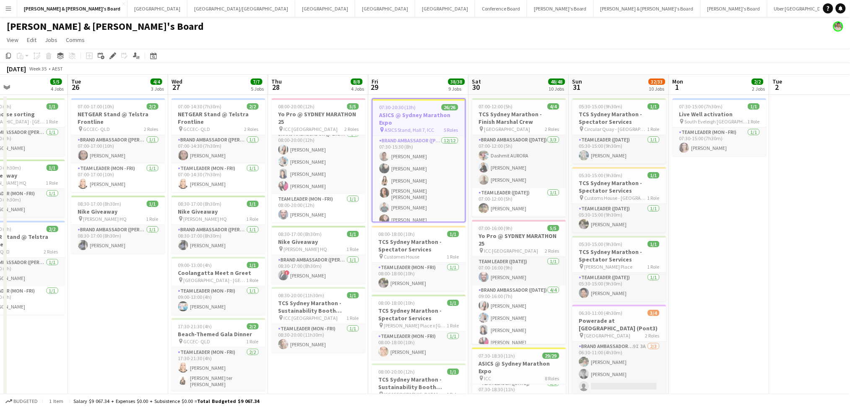
click at [414, 120] on h3 "ASICS @ Sydney Marathon Expo" at bounding box center [419, 118] width 92 height 15
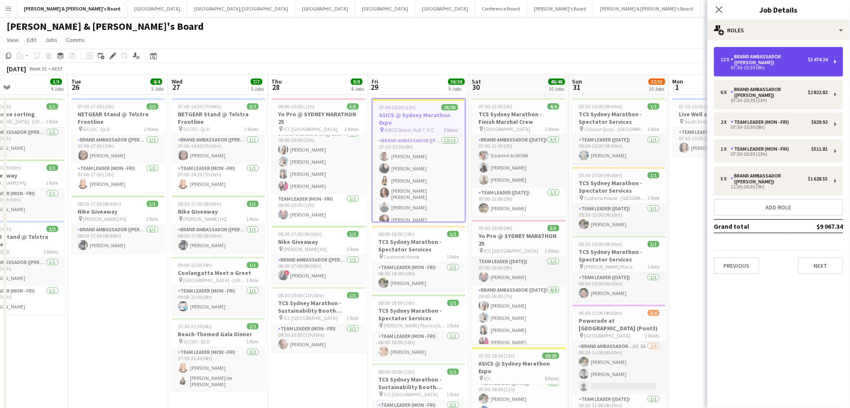
click at [749, 62] on div "Brand Ambassador ([PERSON_NAME])" at bounding box center [769, 60] width 77 height 12
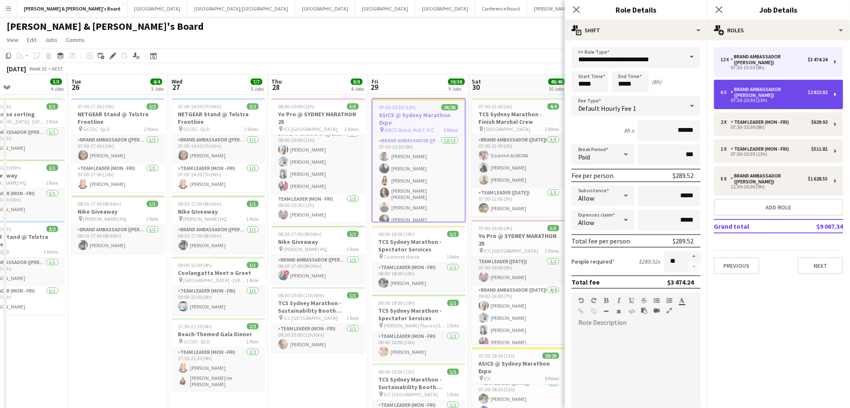
click at [762, 89] on div "Brand Ambassador ([PERSON_NAME])" at bounding box center [769, 92] width 77 height 12
type input "*****"
type input "*"
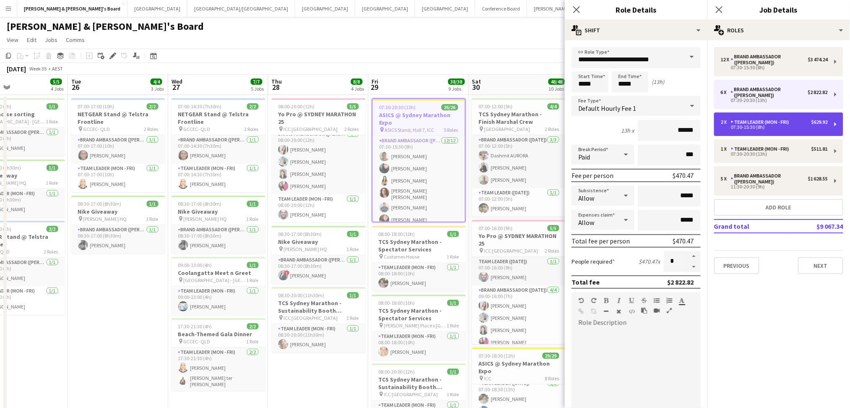
click at [765, 120] on div "Team Leader (Mon - Fri)" at bounding box center [762, 122] width 62 height 6
type input "**********"
type input "*****"
type input "******"
type input "*"
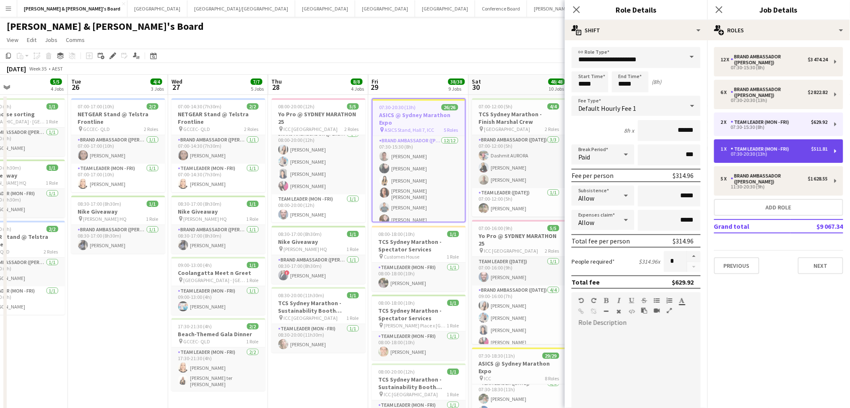
click at [762, 153] on div "07:30-20:30 (13h)" at bounding box center [774, 154] width 107 height 4
type input "*****"
type input "*"
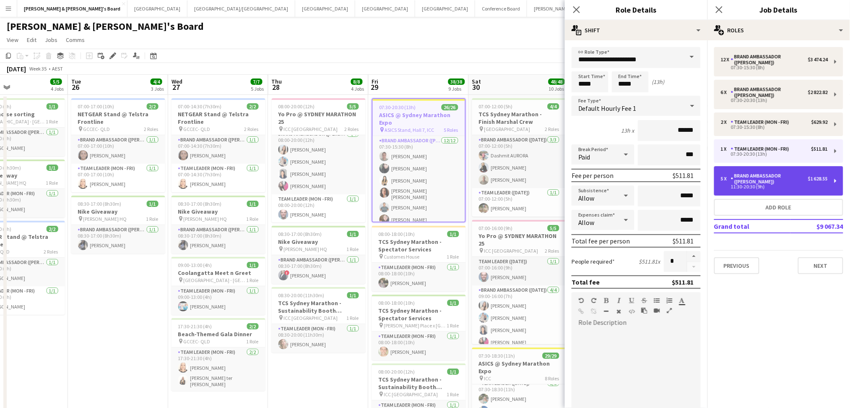
click at [765, 171] on div "5 x Brand Ambassador (Mon - Fri) $1 628.55 11:30-20:30 (9h)" at bounding box center [778, 180] width 129 height 29
type input "**********"
type input "*****"
type input "******"
type input "*"
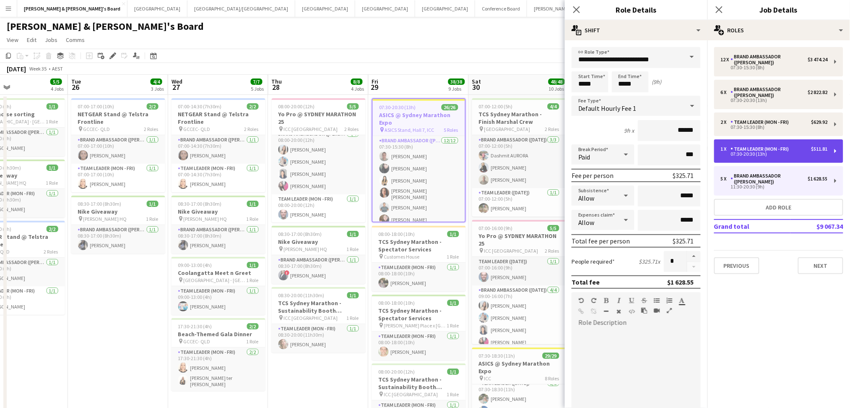
click at [766, 147] on div "Team Leader (Mon - Fri)" at bounding box center [762, 149] width 62 height 6
type input "**********"
type input "*****"
type input "******"
type input "*"
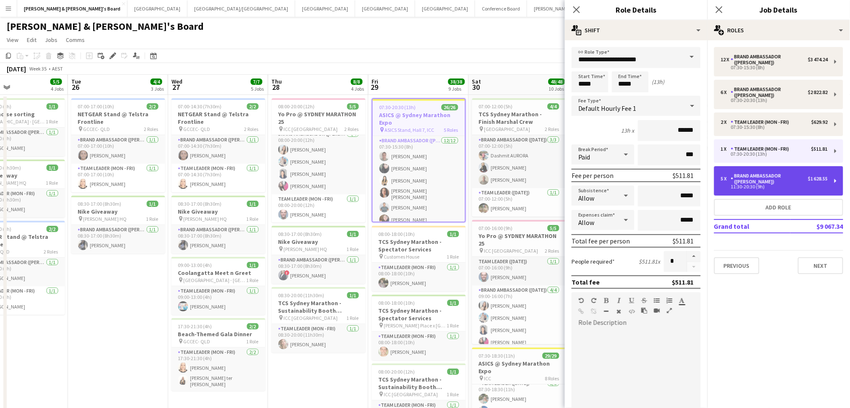
click at [759, 183] on div "Brand Ambassador ([PERSON_NAME])" at bounding box center [769, 179] width 77 height 12
type input "**********"
type input "*****"
type input "******"
type input "*"
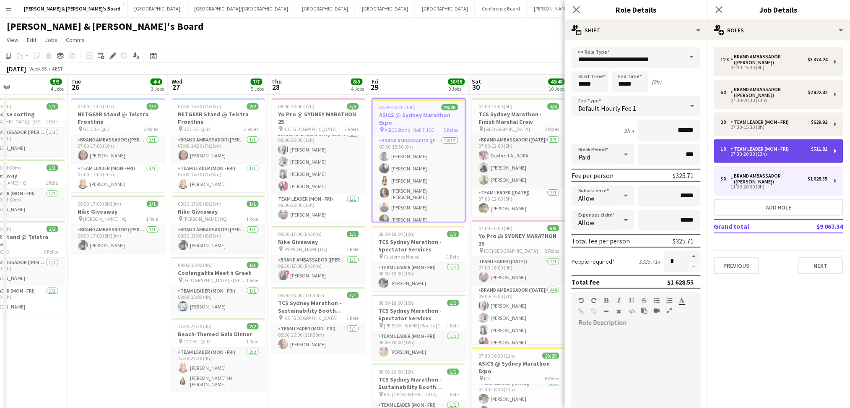
click at [787, 142] on div "1 x Team Leader (Mon - Fri) $511.81 07:30-20:30 (13h)" at bounding box center [778, 150] width 129 height 23
type input "**********"
type input "*****"
type input "******"
type input "*"
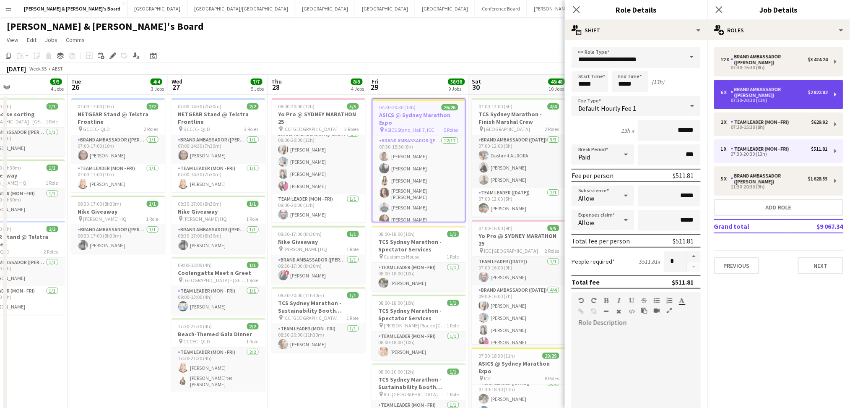
click at [789, 102] on div "6 x Brand Ambassador (Mon - Fri) $2 822.82 07:30-20:30 (13h)" at bounding box center [778, 94] width 129 height 29
type input "**********"
type input "******"
type input "*"
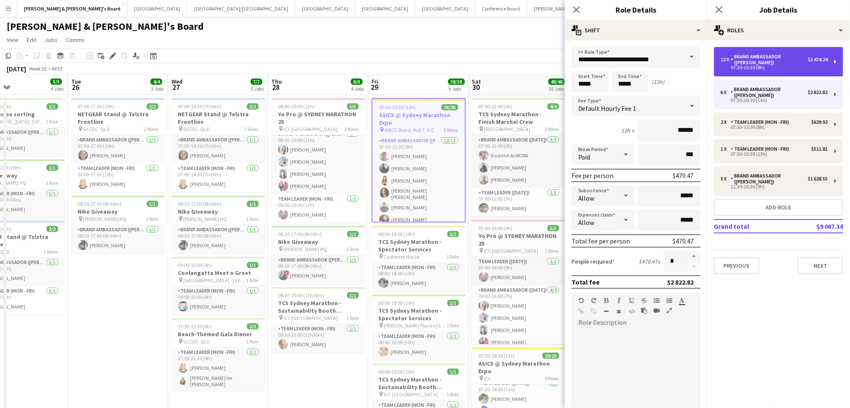
click at [792, 59] on div "Brand Ambassador ([PERSON_NAME])" at bounding box center [769, 60] width 77 height 12
type input "*****"
type input "**"
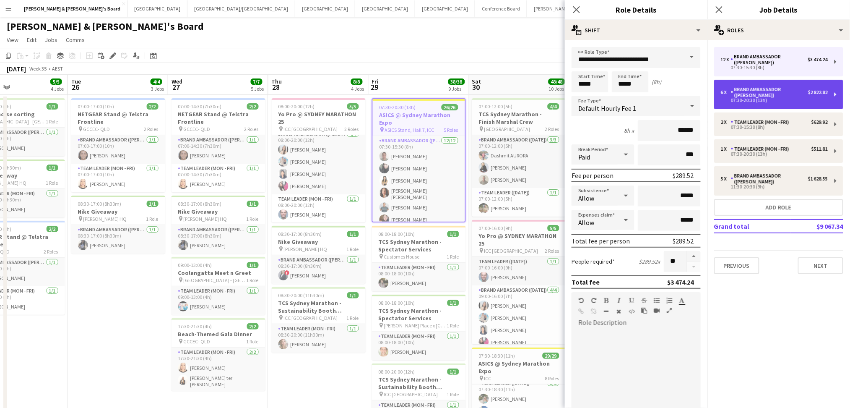
click at [786, 99] on div "07:30-20:30 (13h)" at bounding box center [774, 100] width 107 height 4
type input "*****"
type input "*"
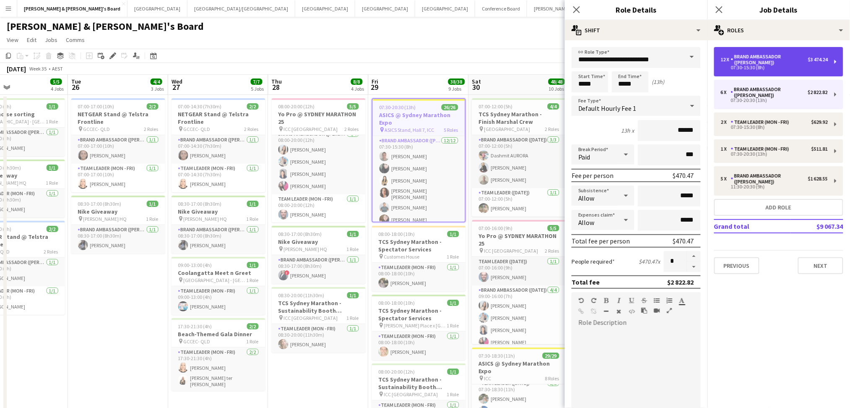
click at [782, 63] on div "Brand Ambassador ([PERSON_NAME])" at bounding box center [769, 60] width 77 height 12
type input "*****"
type input "**"
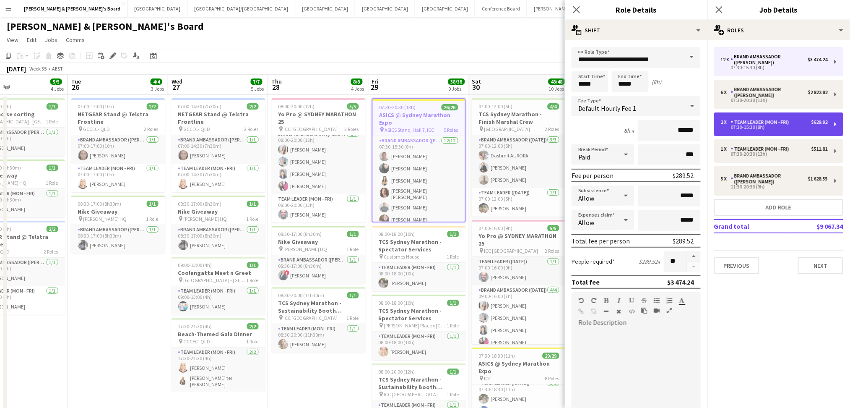
click at [766, 134] on div "2 x Team Leader (Mon - Fri) $629.92 07:30-15:30 (8h)" at bounding box center [778, 123] width 129 height 23
type input "**********"
type input "******"
type input "*"
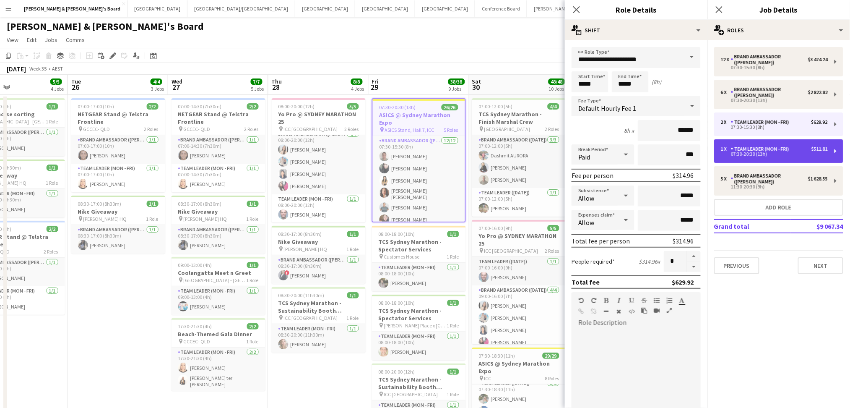
click at [760, 151] on div "Team Leader (Mon - Fri)" at bounding box center [762, 149] width 62 height 6
type input "*****"
type input "*"
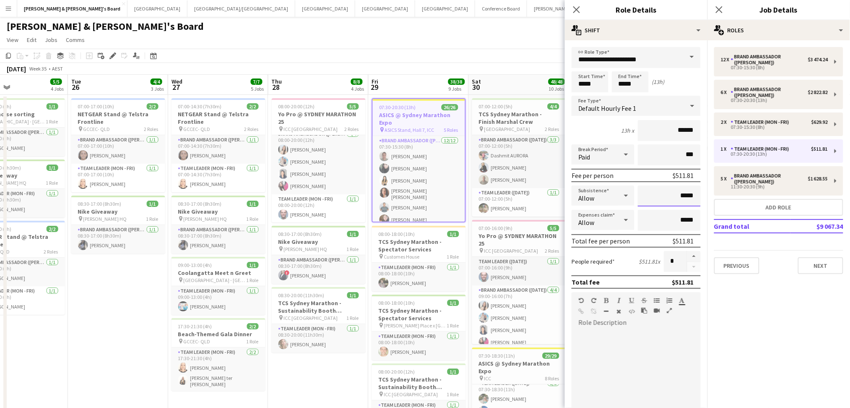
click at [679, 194] on input "*****" at bounding box center [669, 195] width 63 height 21
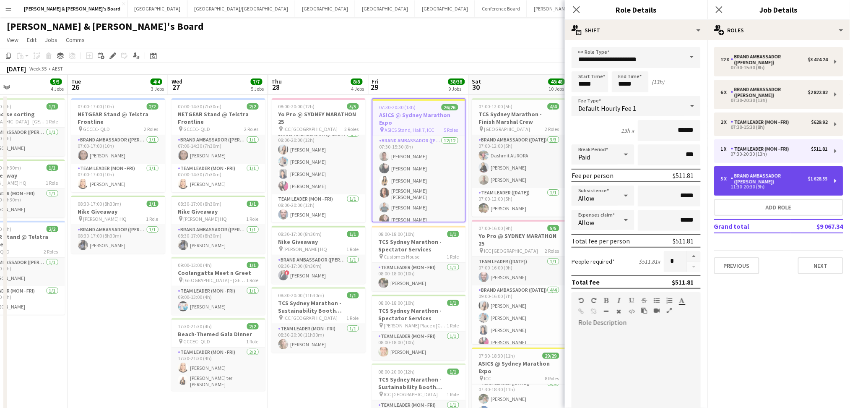
click at [748, 177] on div "Brand Ambassador ([PERSON_NAME])" at bounding box center [769, 179] width 77 height 12
type input "**********"
type input "*****"
type input "******"
type input "*"
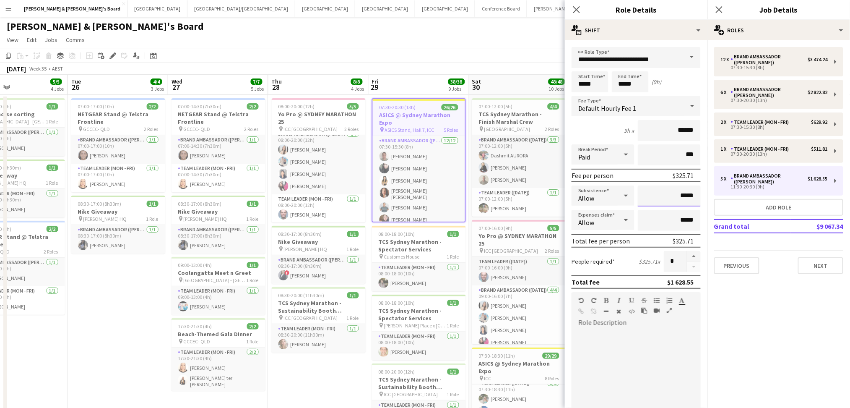
click at [683, 190] on input "*****" at bounding box center [669, 195] width 63 height 21
type input "*****"
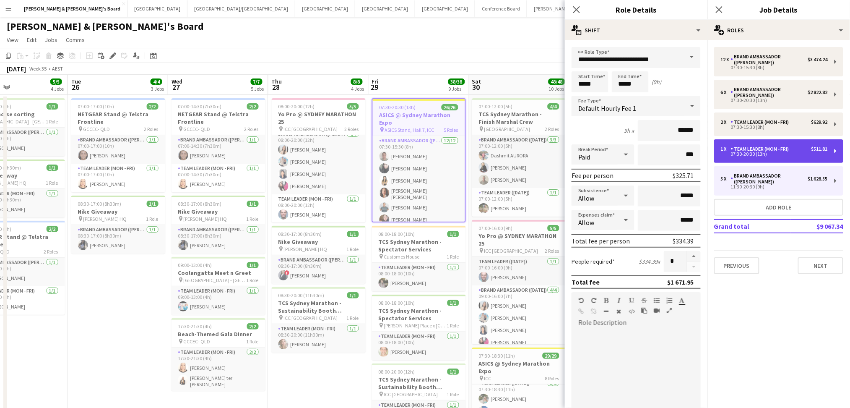
click at [762, 153] on div "07:30-20:30 (13h)" at bounding box center [774, 154] width 107 height 4
type input "**********"
type input "*****"
type input "******"
type input "*****"
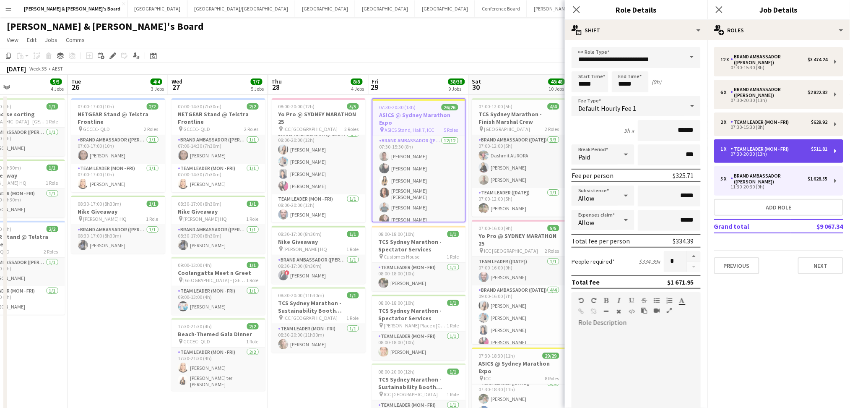
type input "*"
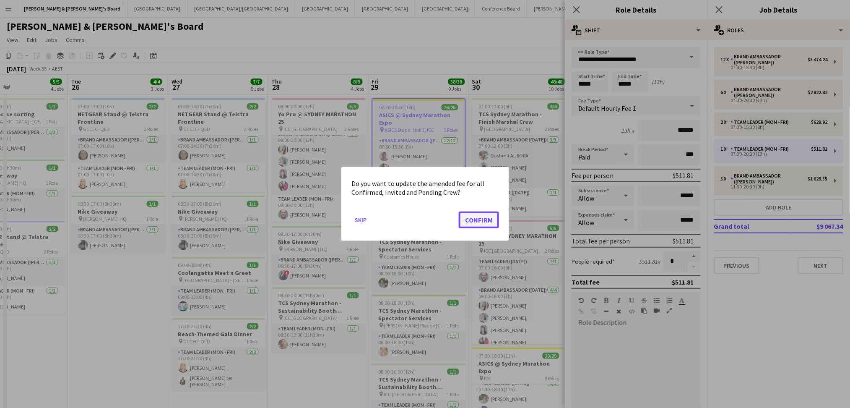
click at [477, 221] on button "Confirm" at bounding box center [479, 219] width 40 height 17
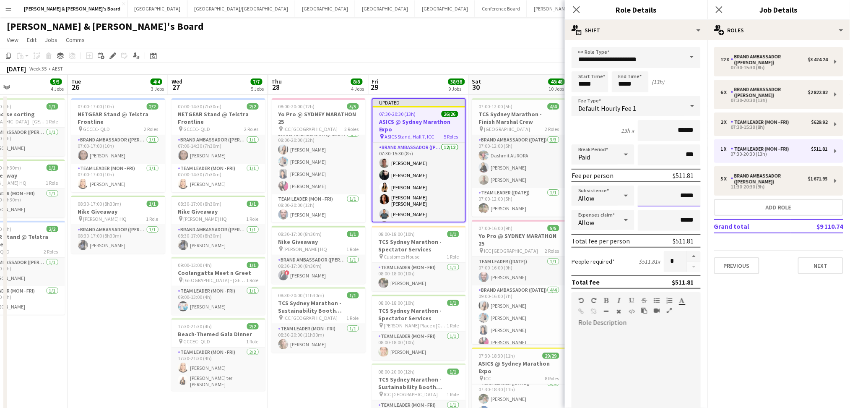
click at [678, 199] on input "*****" at bounding box center [669, 195] width 63 height 21
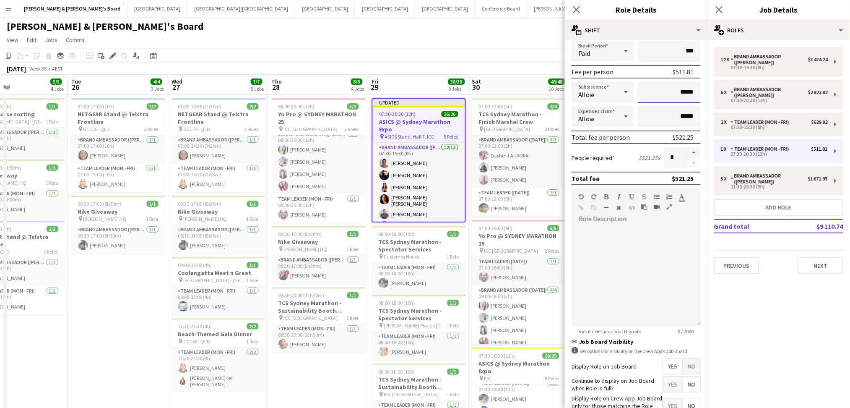
scroll to position [164, 0]
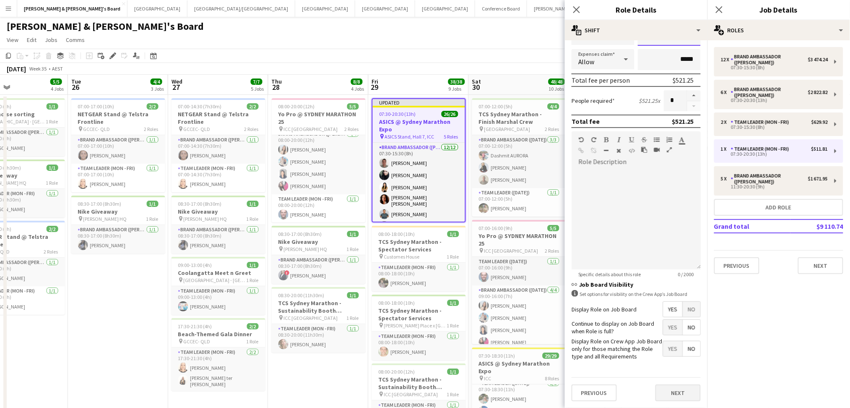
type input "*****"
click at [660, 389] on button "Next" at bounding box center [677, 392] width 45 height 17
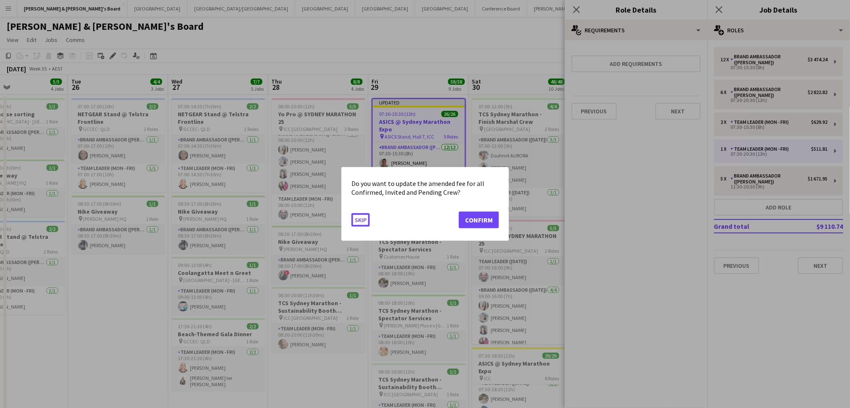
scroll to position [0, 0]
click at [478, 222] on button "Confirm" at bounding box center [479, 219] width 40 height 17
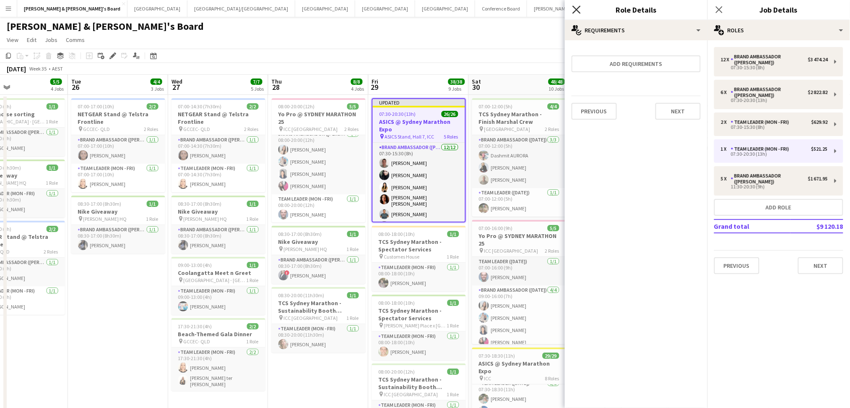
click at [573, 8] on icon "Close pop-in" at bounding box center [576, 9] width 8 height 8
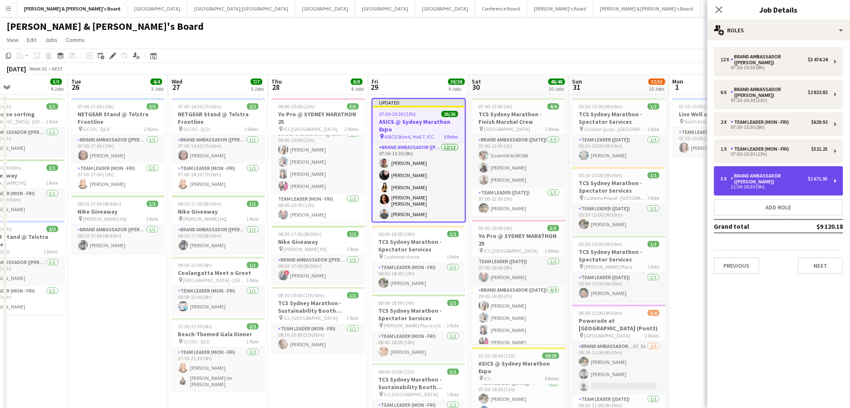
click at [779, 190] on div "5 x Brand Ambassador (Mon - Fri) $1 671.95 11:30-20:30 (9h)" at bounding box center [778, 180] width 129 height 29
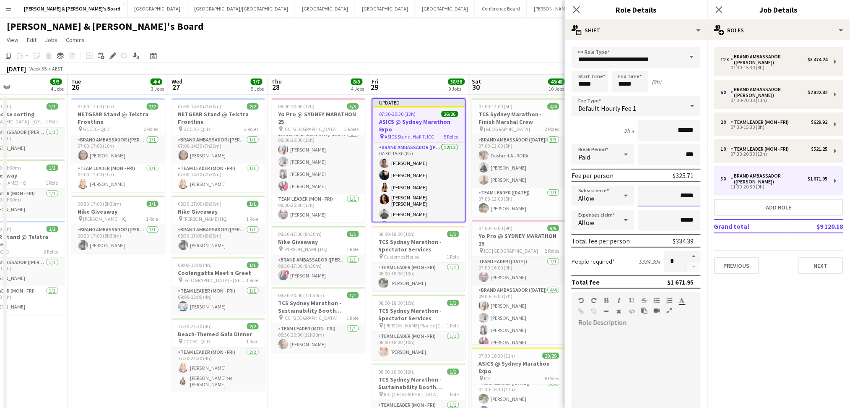
click at [683, 192] on input "*****" at bounding box center [669, 195] width 63 height 21
type input "*****"
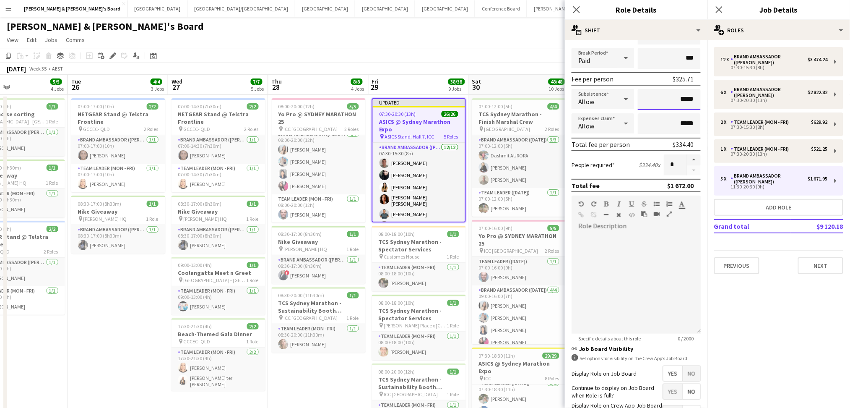
scroll to position [164, 0]
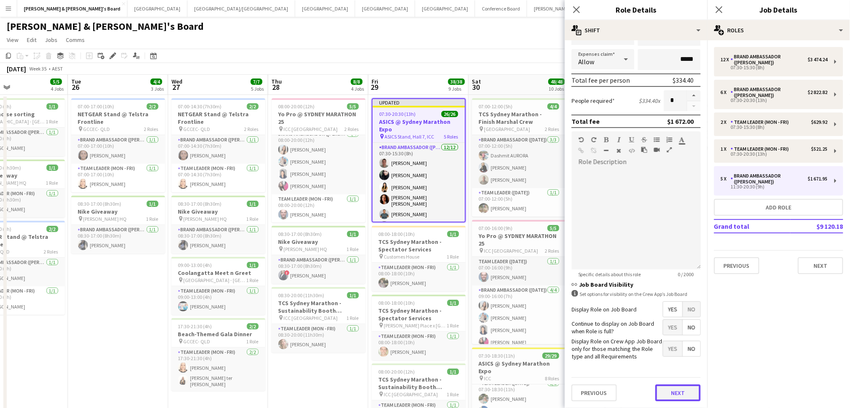
click at [675, 392] on button "Next" at bounding box center [677, 392] width 45 height 17
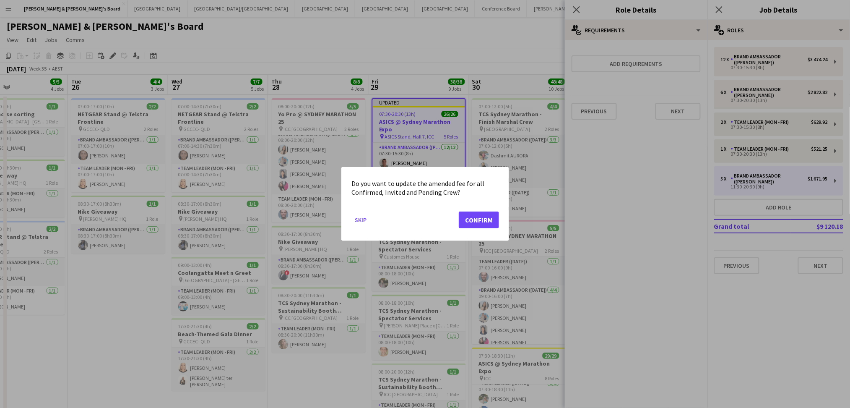
scroll to position [0, 0]
click at [488, 219] on button "Confirm" at bounding box center [479, 219] width 40 height 17
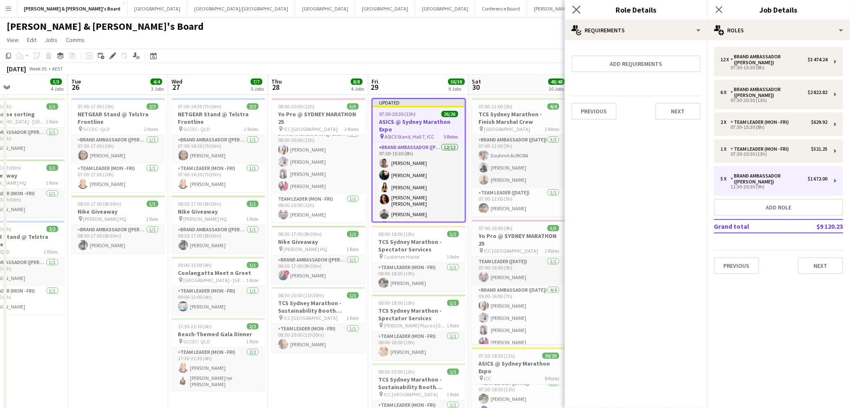
click at [574, 6] on icon "Close pop-in" at bounding box center [576, 9] width 8 height 8
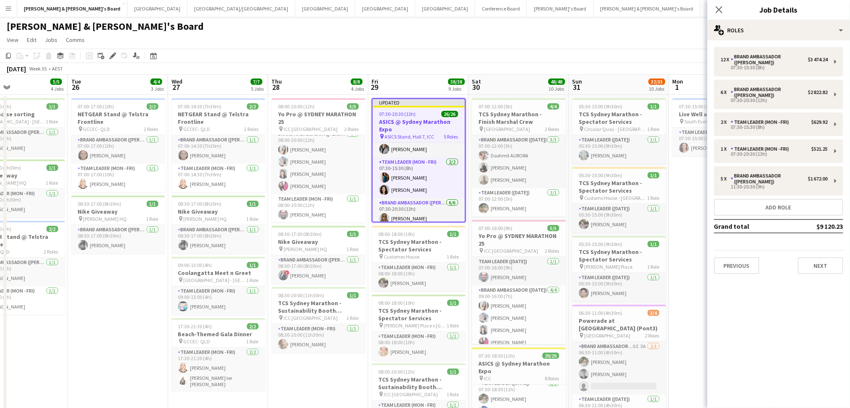
scroll to position [168, 0]
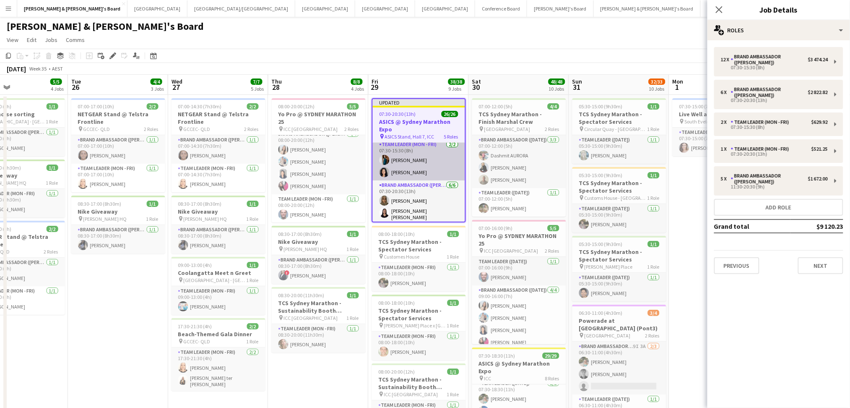
click at [416, 166] on app-card-role "Team Leader (Mon - Fri) [DATE] 07:30-15:30 (8h) [PERSON_NAME] [PERSON_NAME]" at bounding box center [419, 160] width 92 height 41
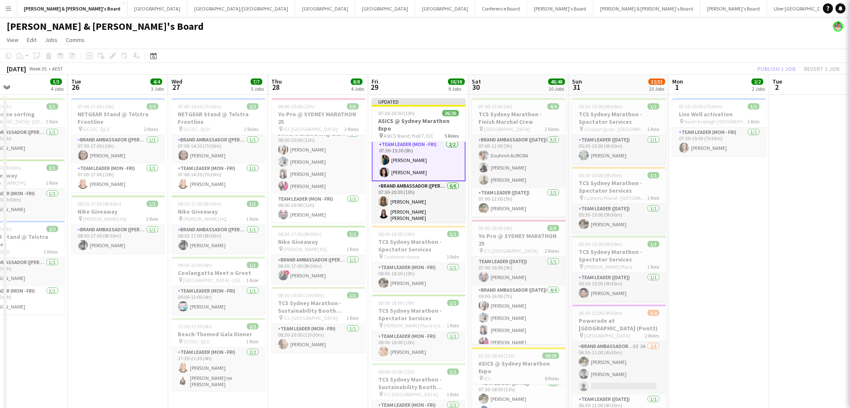
scroll to position [168, 0]
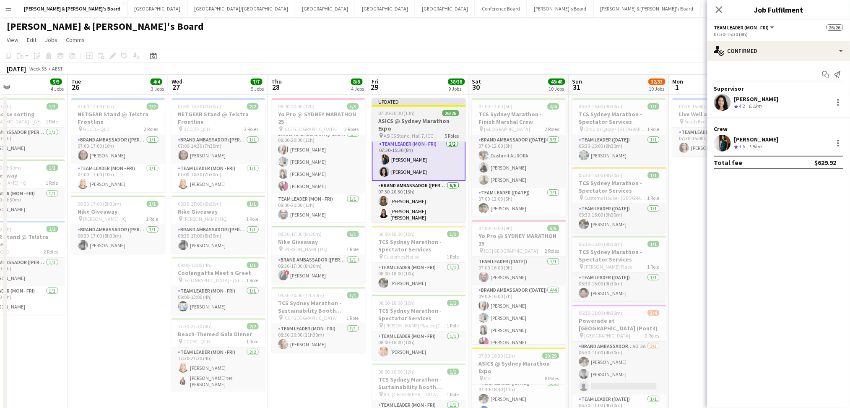
click at [416, 133] on span "ASICS Stand, Hall 7, ICC" at bounding box center [408, 135] width 49 height 6
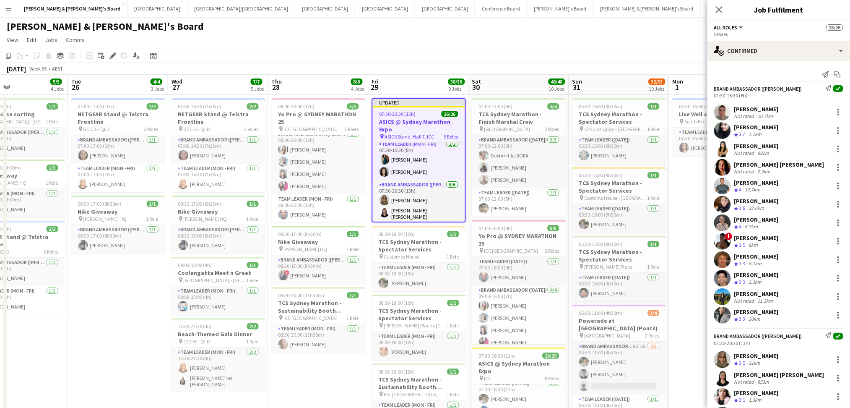
scroll to position [168, 0]
click at [408, 123] on h3 "ASICS @ Sydney Marathon Expo" at bounding box center [419, 125] width 92 height 15
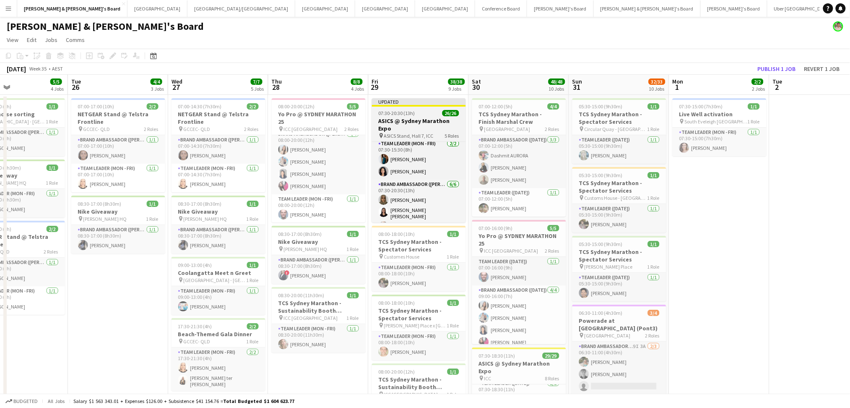
click at [407, 122] on h3 "ASICS @ Sydney Marathon Expo" at bounding box center [419, 124] width 94 height 15
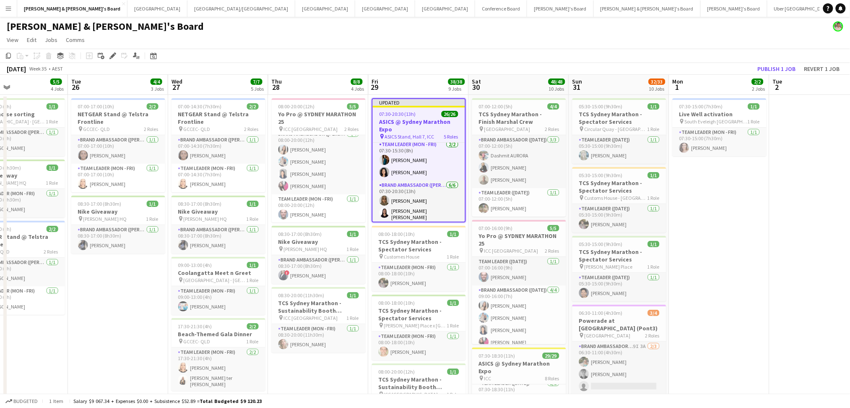
click at [407, 122] on h3 "ASICS @ Sydney Marathon Expo" at bounding box center [419, 125] width 92 height 15
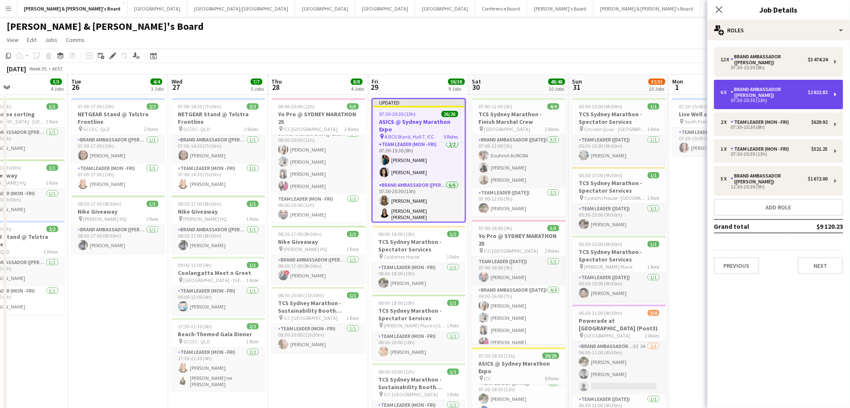
click at [774, 97] on div "Brand Ambassador ([PERSON_NAME])" at bounding box center [769, 92] width 77 height 12
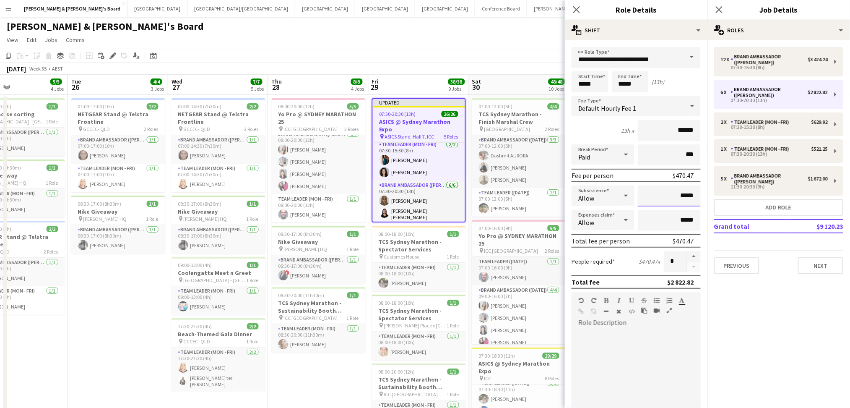
click at [678, 194] on input "*****" at bounding box center [669, 195] width 63 height 21
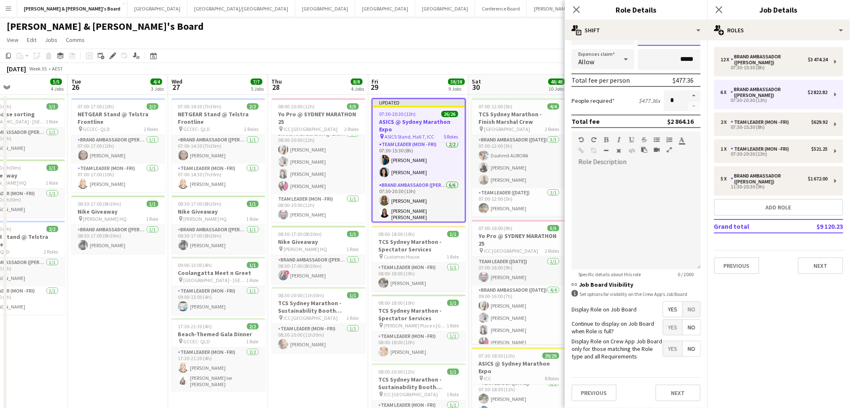
scroll to position [164, 0]
type input "*****"
click at [663, 394] on button "Next" at bounding box center [677, 392] width 45 height 17
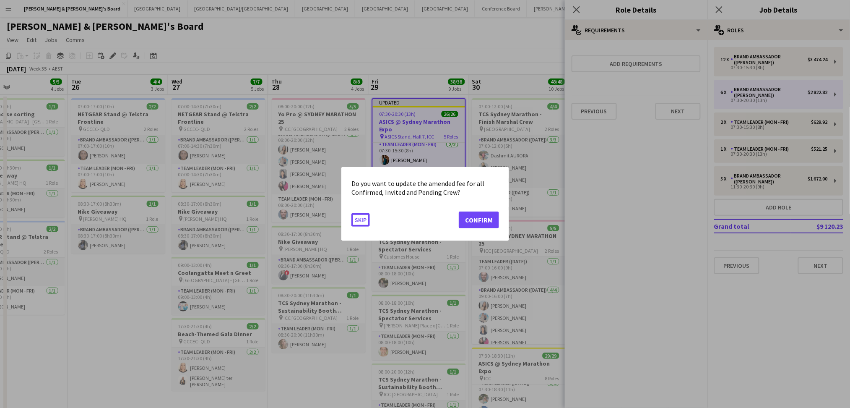
scroll to position [0, 0]
click at [473, 223] on button "Confirm" at bounding box center [479, 219] width 40 height 17
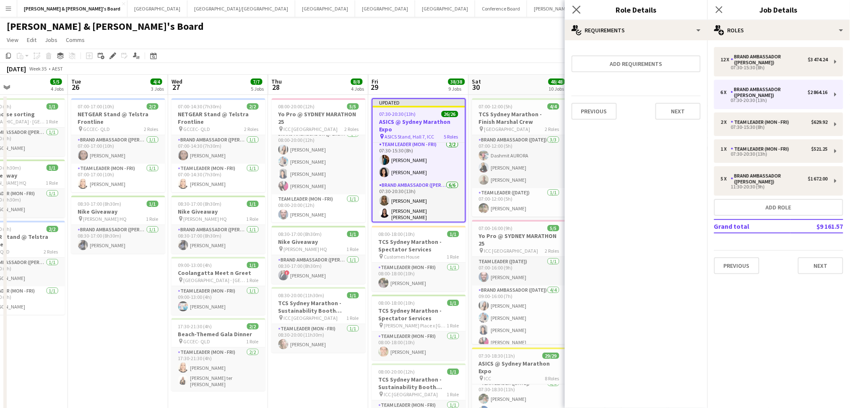
click at [571, 8] on app-icon "Close pop-in" at bounding box center [577, 10] width 12 height 12
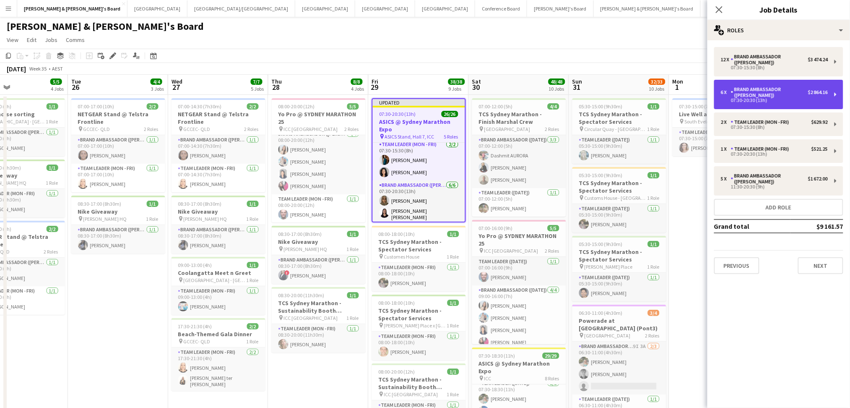
click at [775, 91] on div "Brand Ambassador ([PERSON_NAME])" at bounding box center [769, 92] width 77 height 12
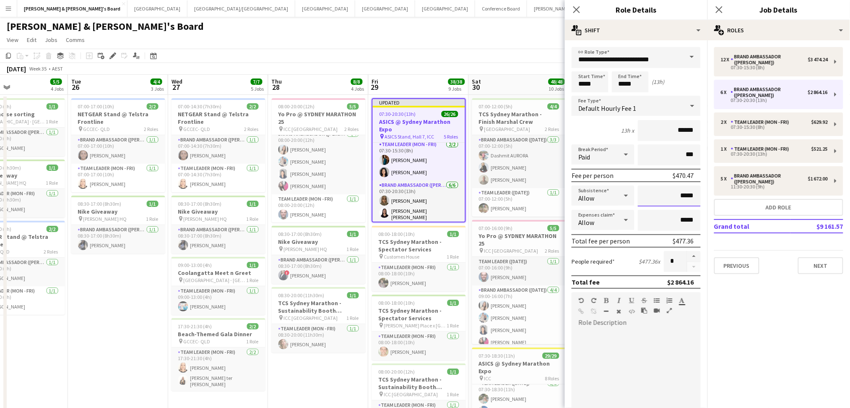
click at [679, 192] on input "*****" at bounding box center [669, 195] width 63 height 21
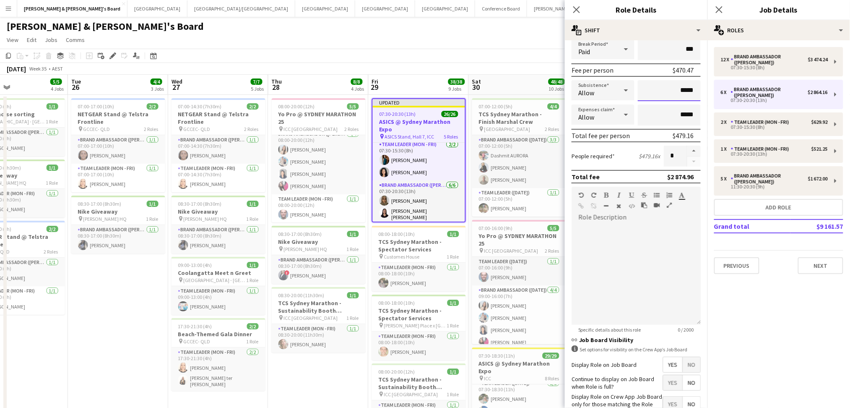
scroll to position [164, 0]
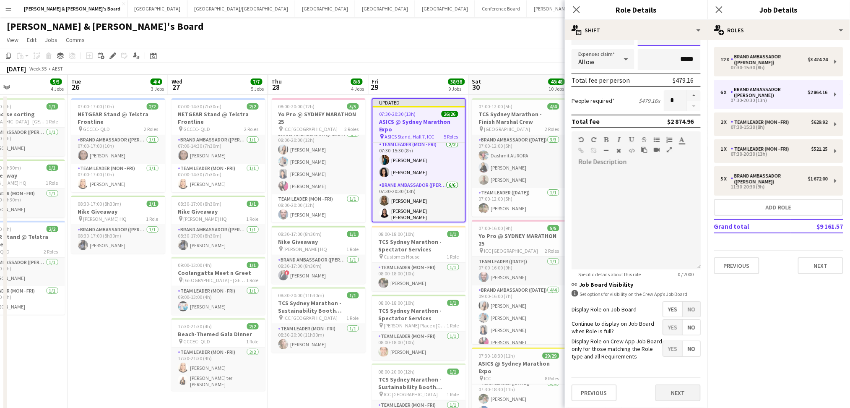
type input "*****"
click at [667, 389] on button "Next" at bounding box center [677, 392] width 45 height 17
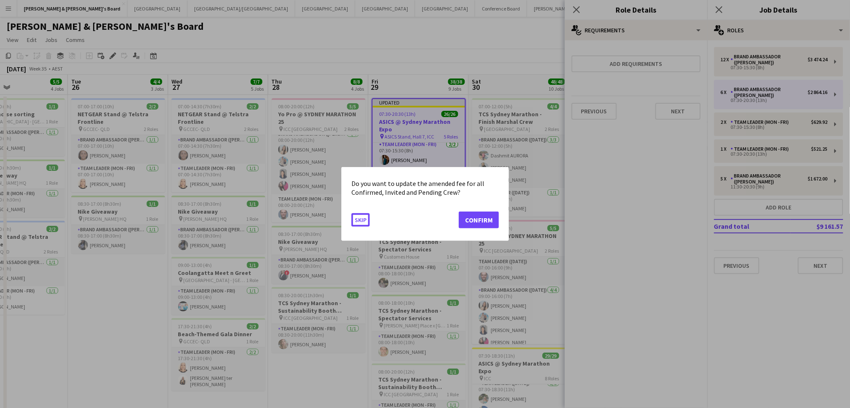
scroll to position [0, 0]
click at [475, 218] on button "Confirm" at bounding box center [479, 219] width 40 height 17
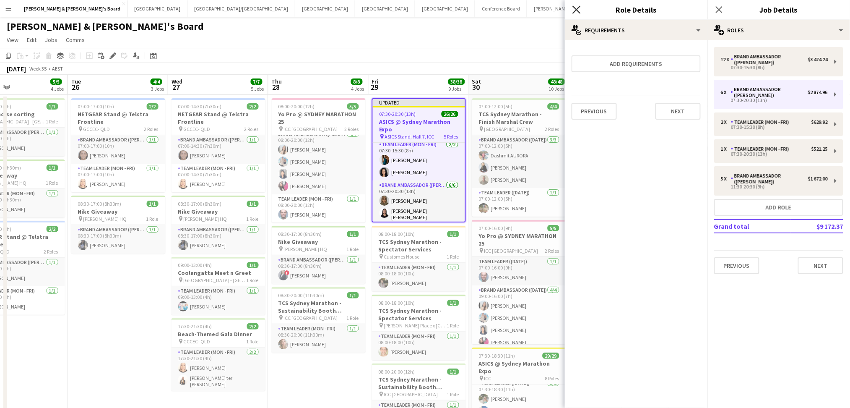
click at [578, 10] on icon at bounding box center [576, 9] width 8 height 8
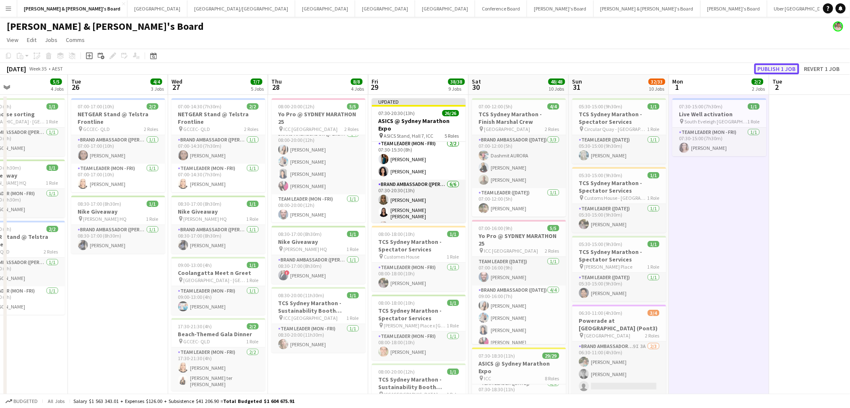
click at [770, 68] on button "Publish 1 job" at bounding box center [776, 68] width 45 height 11
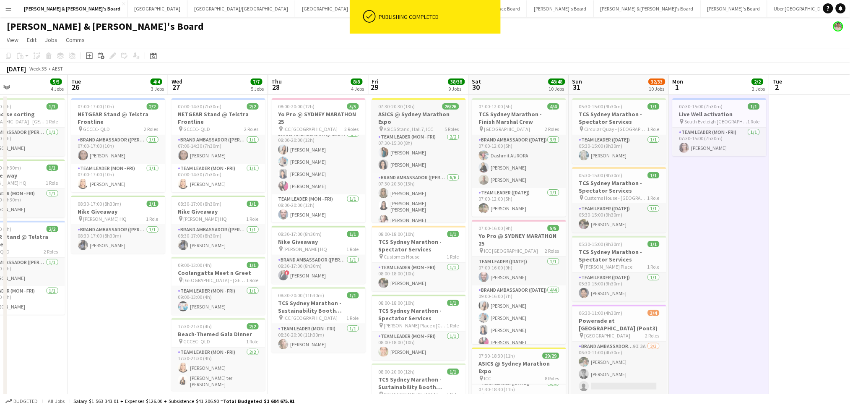
click at [423, 116] on h3 "ASICS @ Sydney Marathon Expo" at bounding box center [419, 117] width 94 height 15
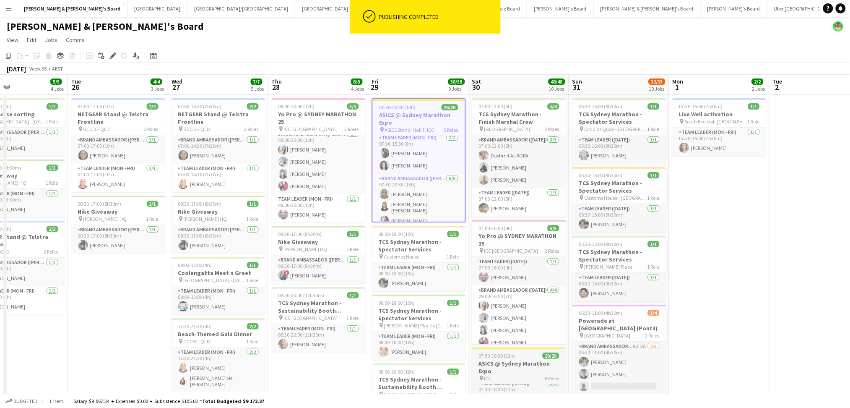
click at [510, 362] on h3 "ASICS @ Sydney Marathon Expo" at bounding box center [519, 366] width 94 height 15
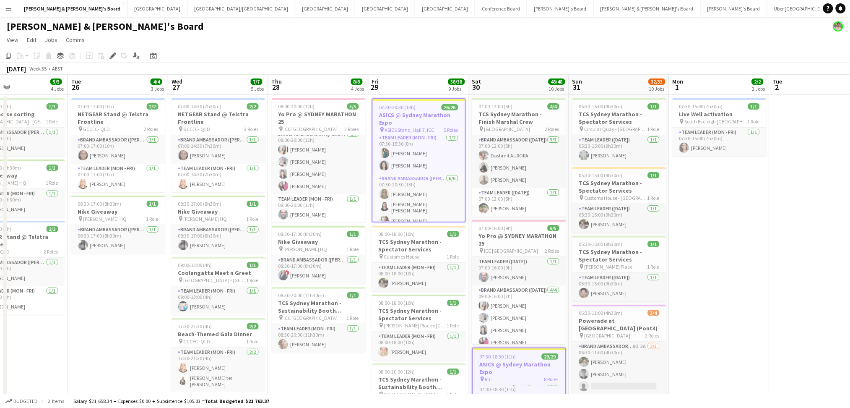
drag, startPoint x: 767, startPoint y: 234, endPoint x: 505, endPoint y: 201, distance: 264.1
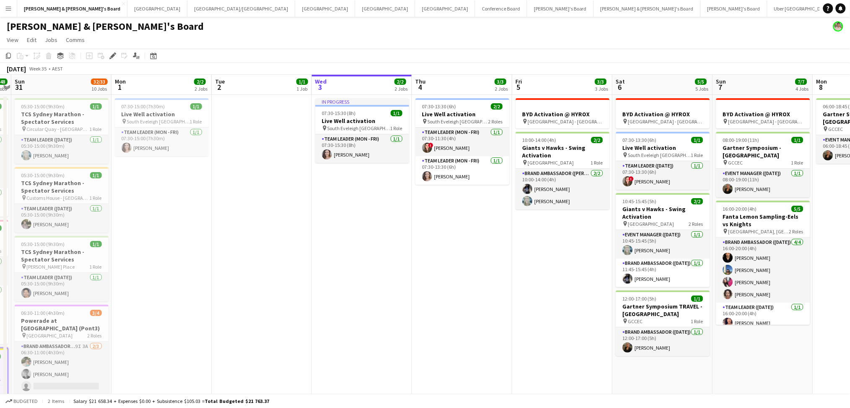
drag, startPoint x: 634, startPoint y: 228, endPoint x: 434, endPoint y: 203, distance: 201.2
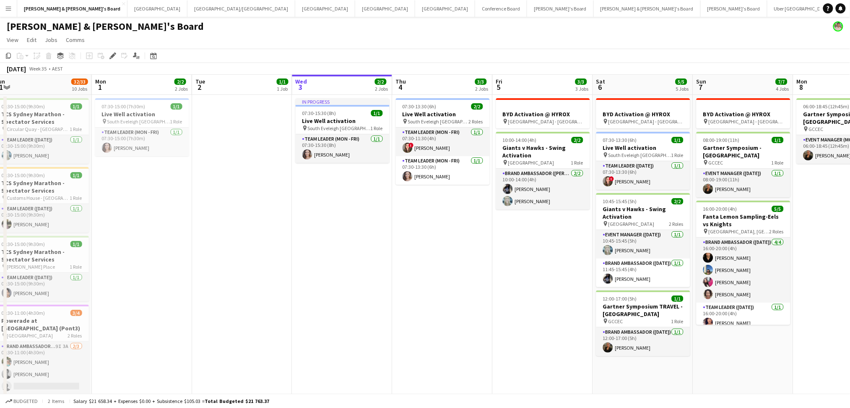
scroll to position [0, 313]
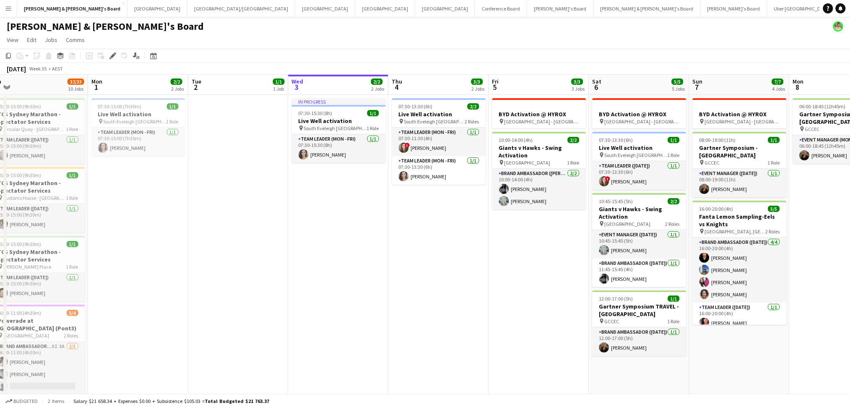
drag, startPoint x: 566, startPoint y: 264, endPoint x: 541, endPoint y: 261, distance: 24.9
click at [520, 118] on span "[GEOGRAPHIC_DATA] - [GEOGRAPHIC_DATA]" at bounding box center [541, 121] width 75 height 6
click at [520, 117] on h3 "BYD Activation @ HYROX" at bounding box center [539, 114] width 94 height 8
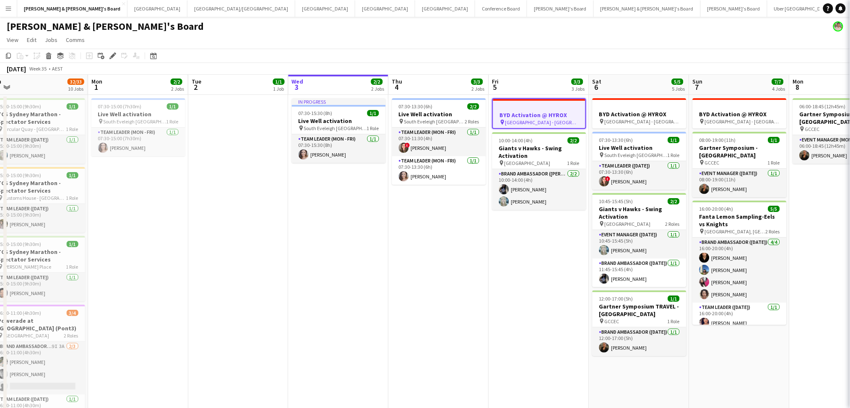
type input "**********"
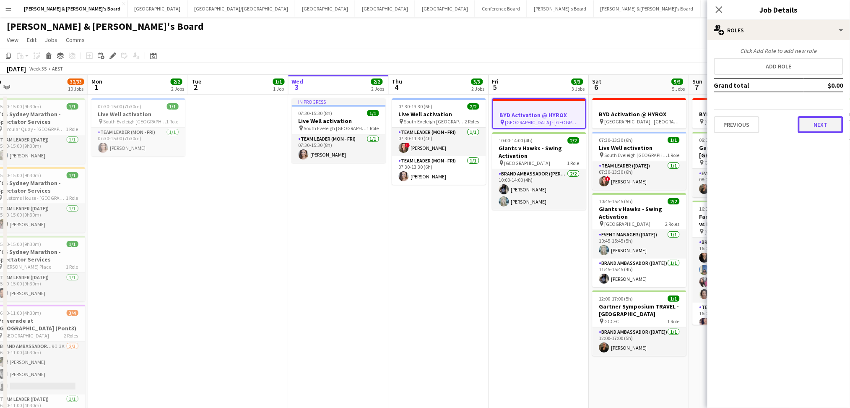
click at [821, 126] on button "Next" at bounding box center [820, 124] width 45 height 17
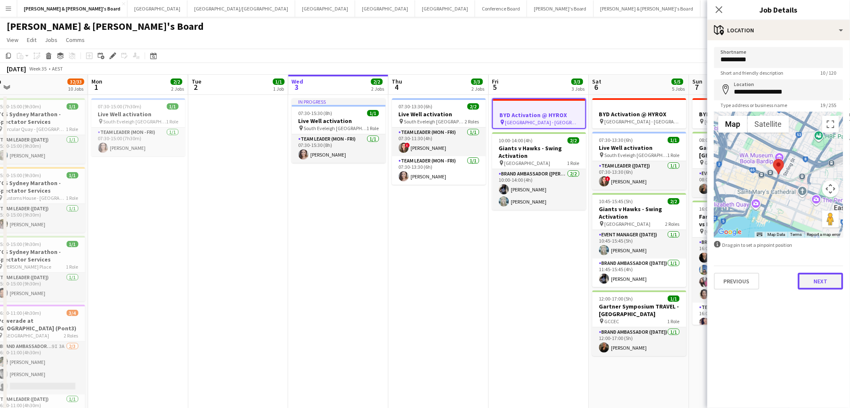
click at [816, 278] on button "Next" at bounding box center [820, 281] width 45 height 17
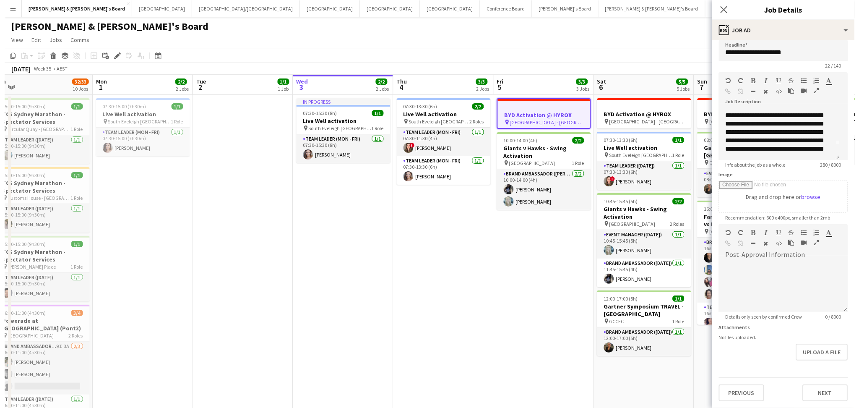
scroll to position [38, 0]
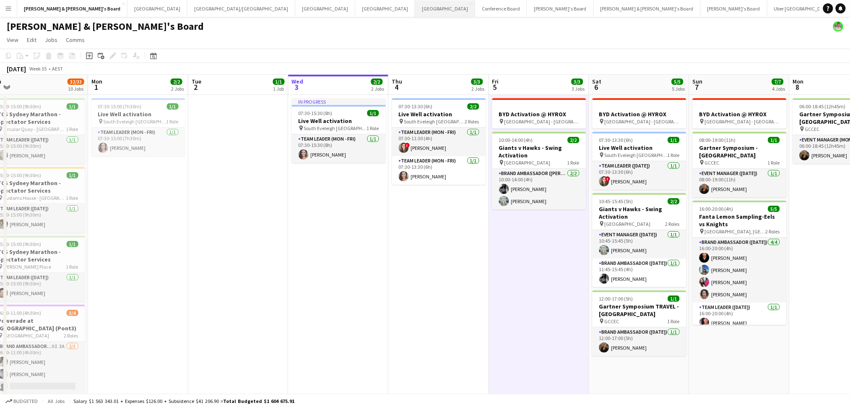
click at [415, 8] on button "Perth Close" at bounding box center [445, 8] width 60 height 16
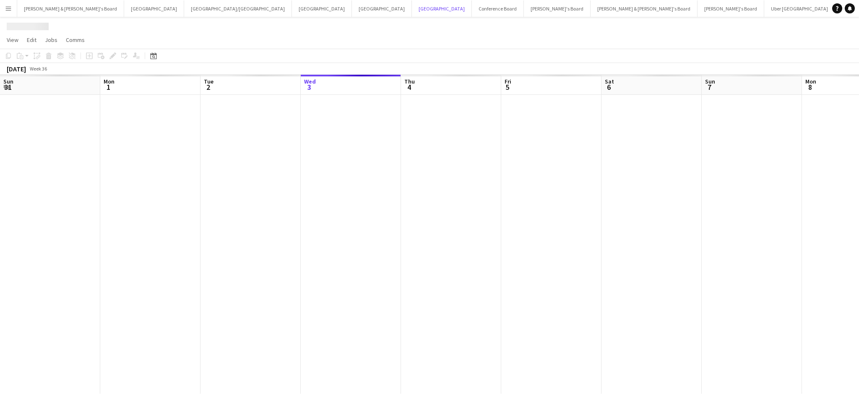
scroll to position [0, 200]
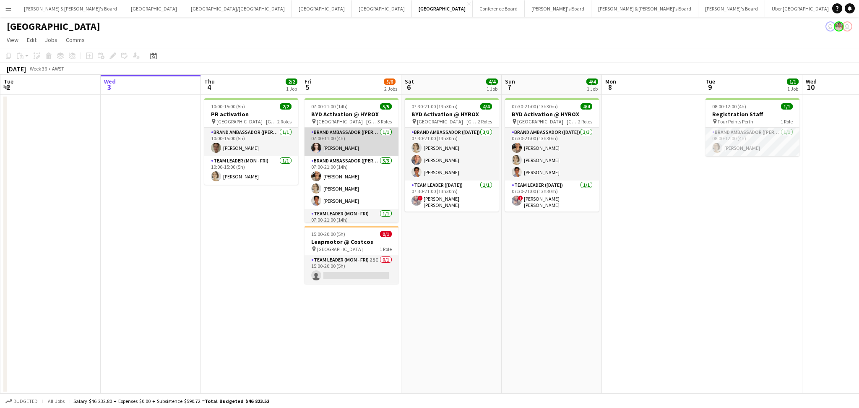
click at [348, 140] on app-card-role "Brand Ambassador (Mon - Fri) [DATE] 07:00-11:00 (4h) [PERSON_NAME]" at bounding box center [351, 141] width 94 height 29
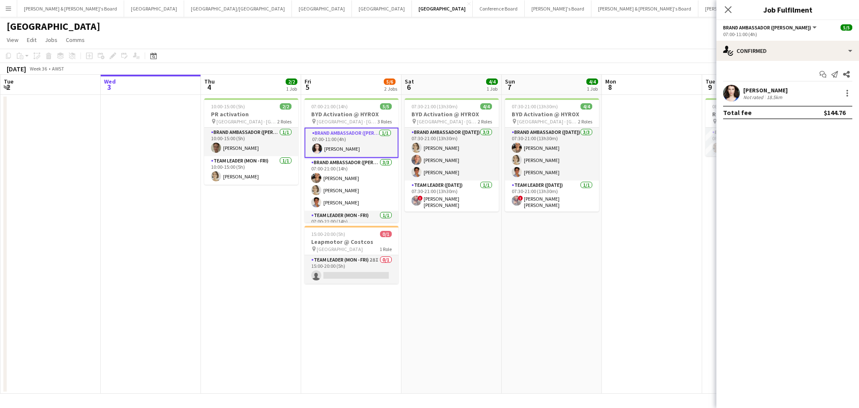
click at [765, 95] on div "18.5km" at bounding box center [774, 97] width 19 height 6
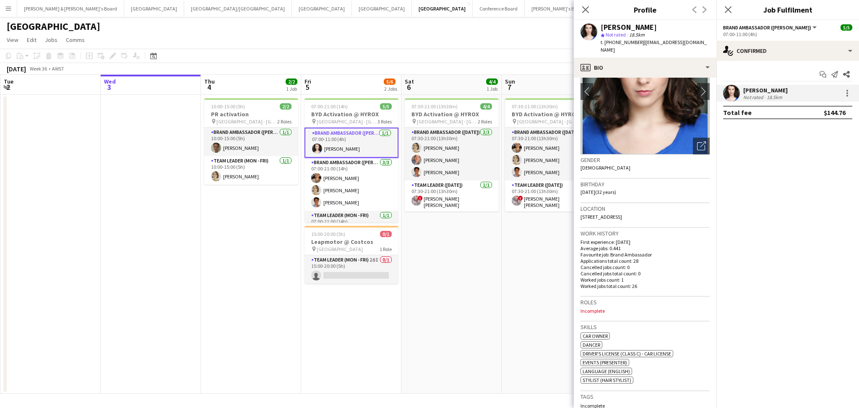
scroll to position [112, 0]
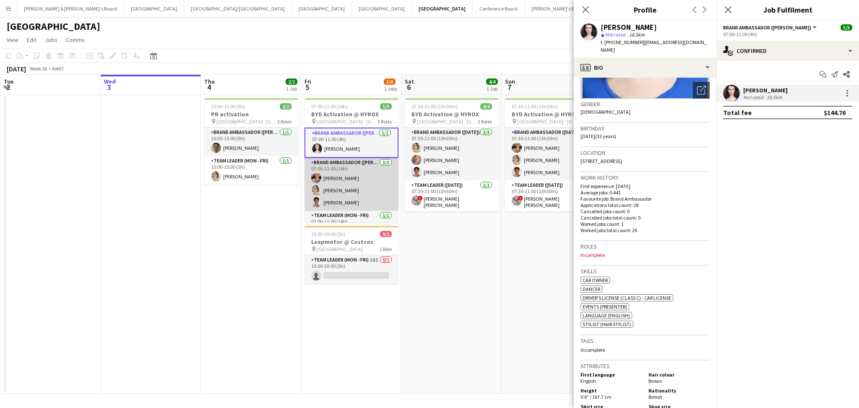
click at [353, 189] on app-card-role "Brand Ambassador (Mon - Fri) [DATE] 07:00-21:00 (14h) [PERSON_NAME] [PERSON_NAM…" at bounding box center [351, 184] width 94 height 53
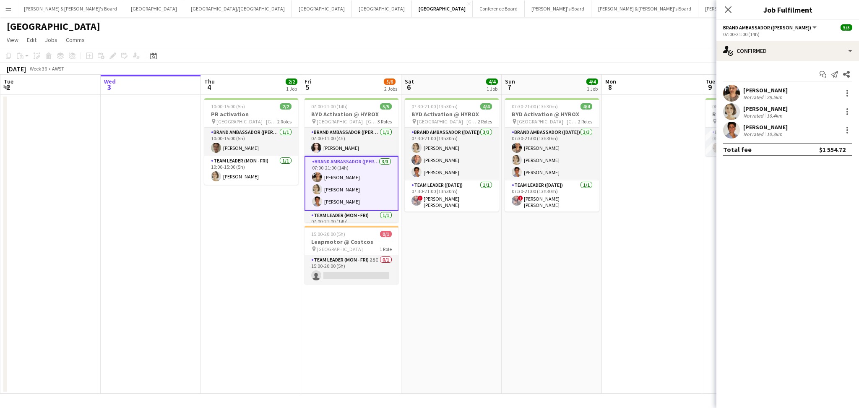
click at [771, 89] on div "[PERSON_NAME]" at bounding box center [765, 90] width 44 height 8
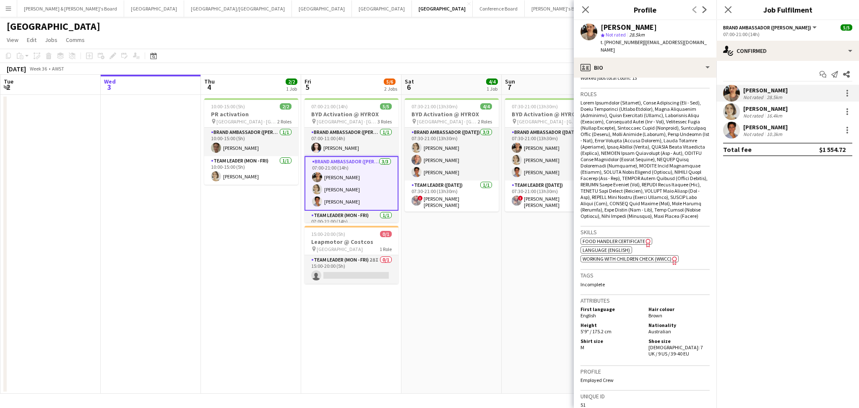
scroll to position [279, 0]
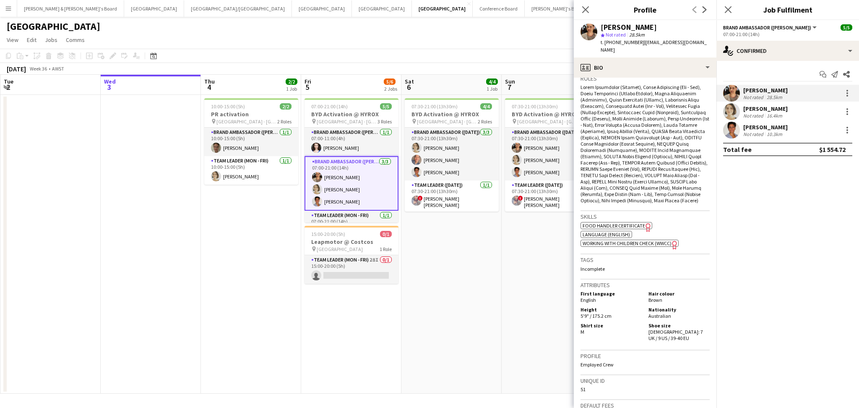
click at [770, 117] on div "16.4km" at bounding box center [774, 115] width 19 height 6
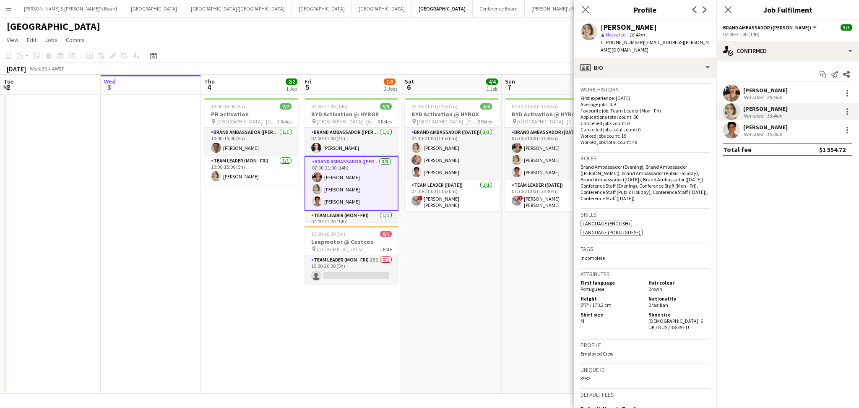
scroll to position [223, 0]
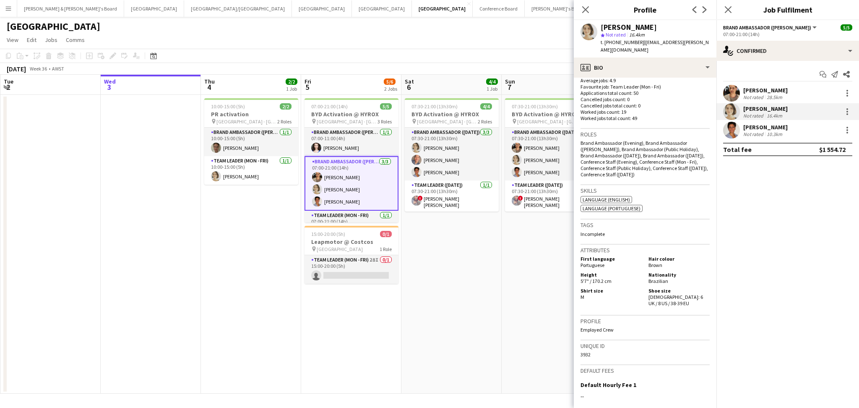
click at [762, 133] on div "Not rated" at bounding box center [754, 134] width 22 height 6
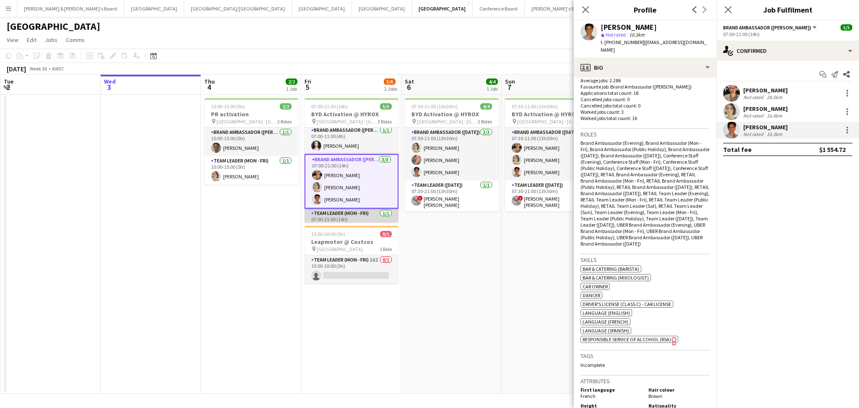
scroll to position [0, 0]
click at [358, 143] on app-card-role "Brand Ambassador (Mon - Fri) [DATE] 07:00-11:00 (4h) [PERSON_NAME]" at bounding box center [351, 141] width 94 height 29
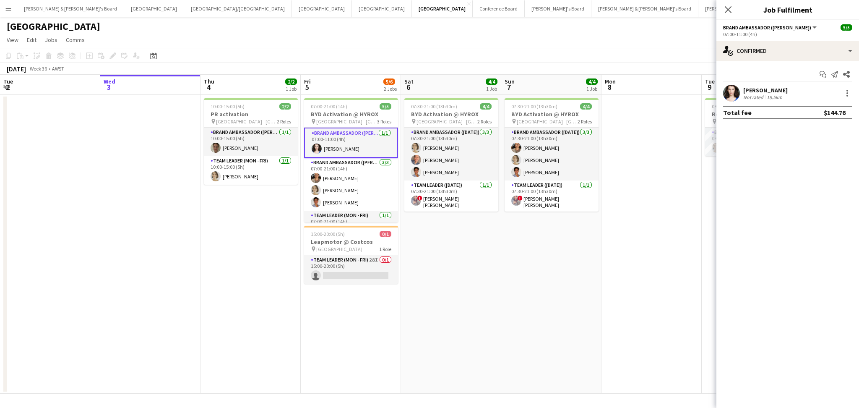
click at [752, 94] on div "Not rated" at bounding box center [754, 97] width 22 height 6
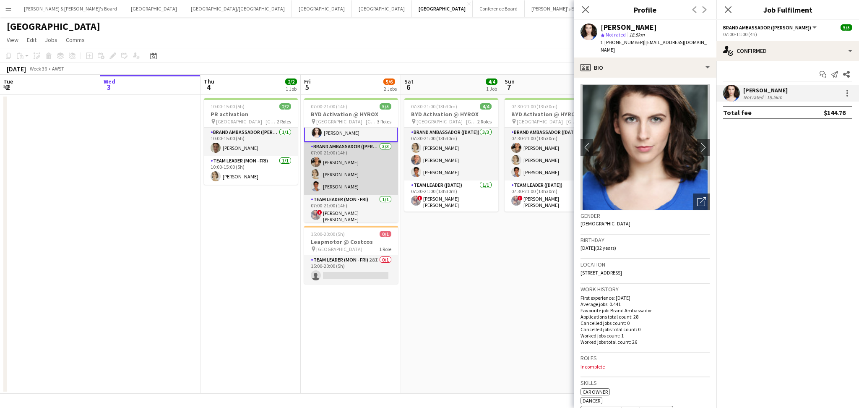
scroll to position [0, 0]
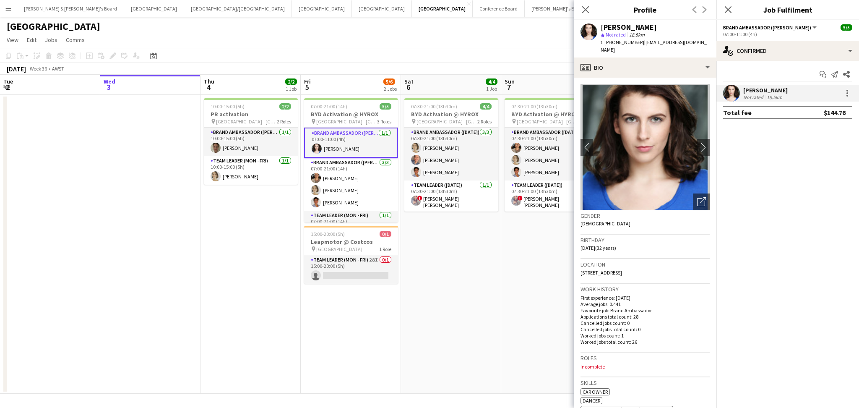
drag, startPoint x: 602, startPoint y: 28, endPoint x: 639, endPoint y: 27, distance: 36.9
click at [639, 27] on div "[PERSON_NAME]" at bounding box center [654, 27] width 109 height 8
copy div "[PERSON_NAME]"
drag, startPoint x: 610, startPoint y: 41, endPoint x: 634, endPoint y: 43, distance: 23.2
click at [634, 43] on span "t. [PHONE_NUMBER]" at bounding box center [622, 42] width 44 height 6
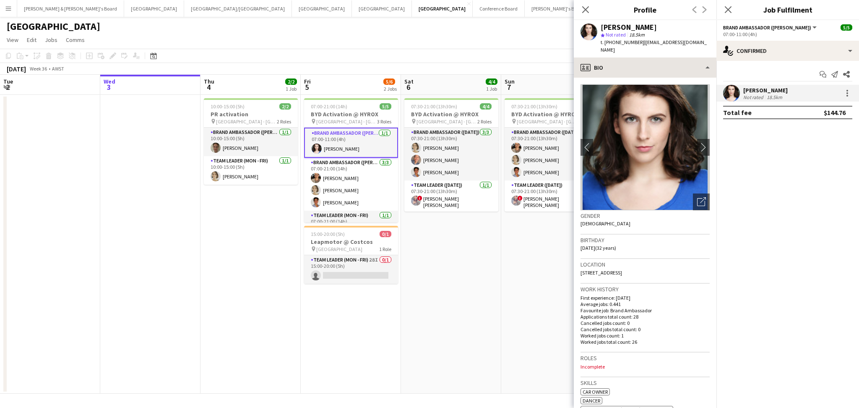
copy span "498046707"
drag, startPoint x: 638, startPoint y: 40, endPoint x: 699, endPoint y: 37, distance: 60.9
click at [700, 42] on div "[PERSON_NAME] star Not rated 18.5km t. [PHONE_NUMBER] | [EMAIL_ADDRESS][DOMAIN_…" at bounding box center [645, 38] width 143 height 37
copy span "[EMAIL_ADDRESS][DOMAIN_NAME]"
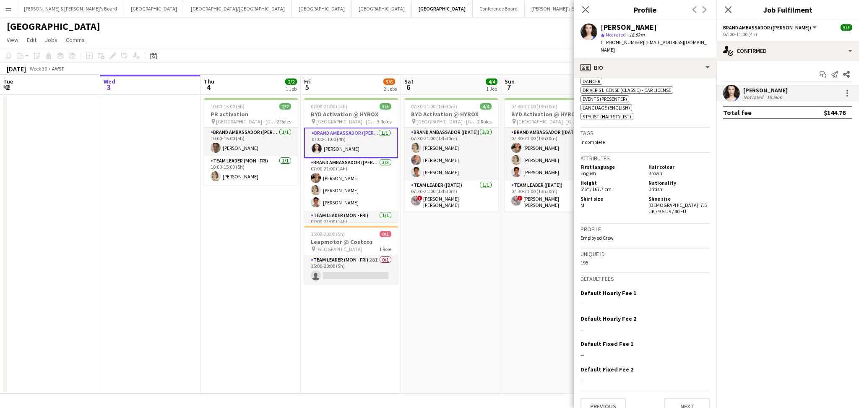
scroll to position [320, 0]
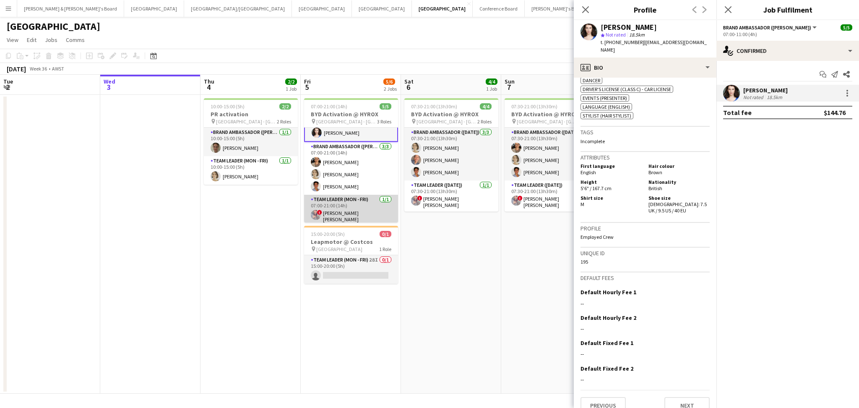
click at [343, 213] on app-card-role "Team Leader (Mon - Fri) [DATE] 07:00-21:00 (14h) ! [PERSON_NAME] [PERSON_NAME]" at bounding box center [351, 210] width 94 height 31
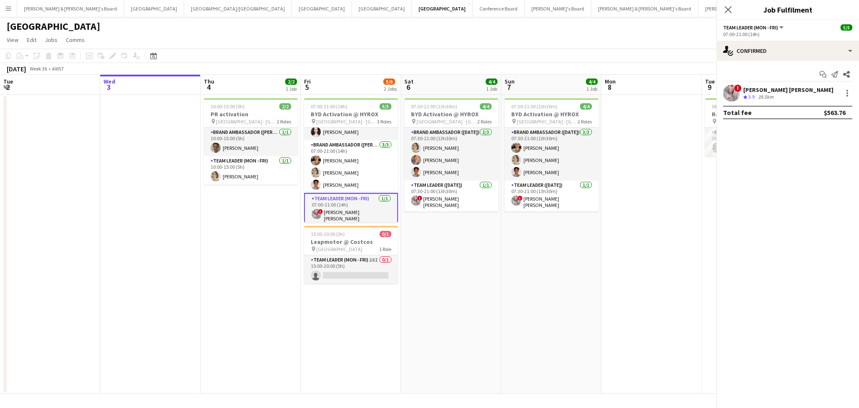
scroll to position [16, 0]
click at [778, 89] on div "[PERSON_NAME] [PERSON_NAME]" at bounding box center [788, 90] width 90 height 8
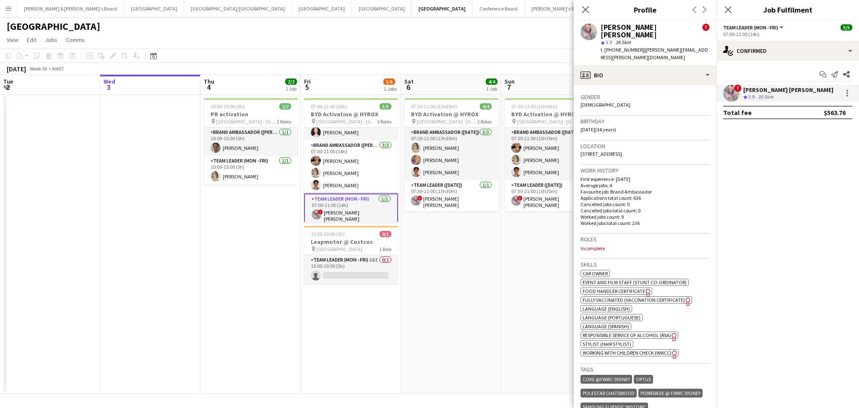
scroll to position [223, 0]
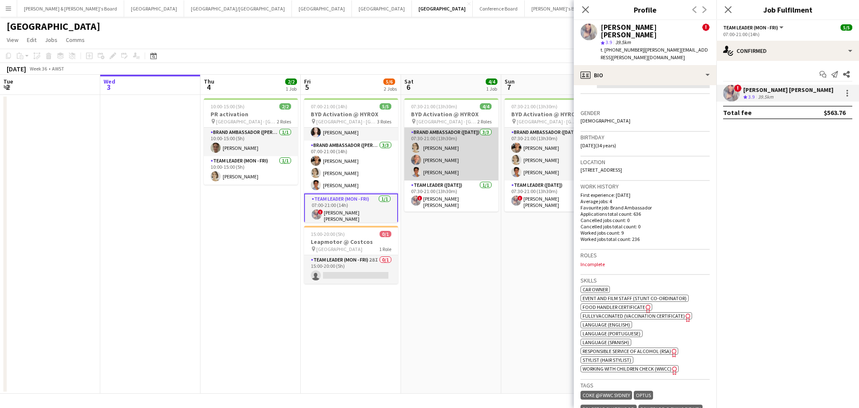
drag, startPoint x: 455, startPoint y: 162, endPoint x: 460, endPoint y: 160, distance: 5.3
click at [455, 162] on app-card-role "Brand Ambassador ([DATE]) [DATE] 07:30-21:00 (13h30m) [PERSON_NAME] [PERSON_NAM…" at bounding box center [451, 153] width 94 height 53
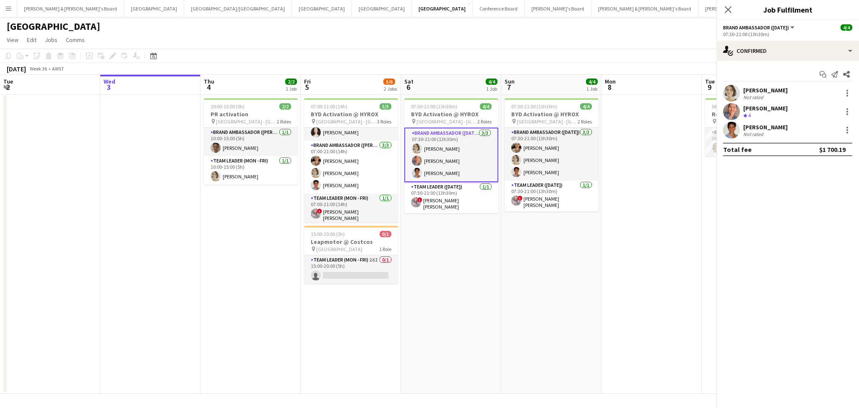
scroll to position [15, 0]
click at [749, 104] on div "[PERSON_NAME]" at bounding box center [765, 108] width 44 height 8
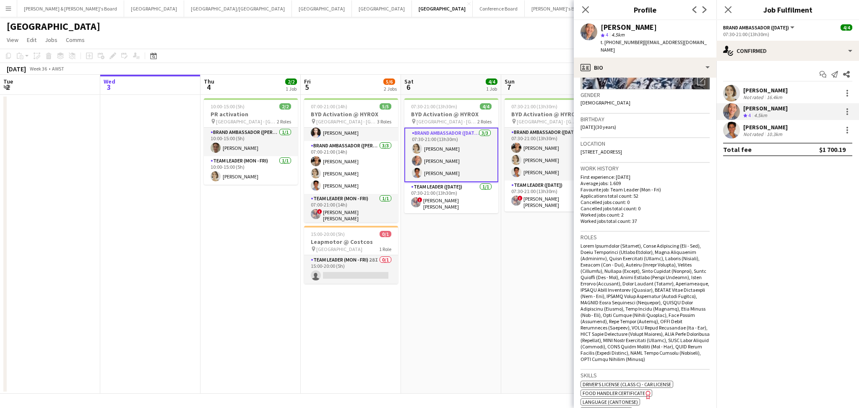
scroll to position [279, 0]
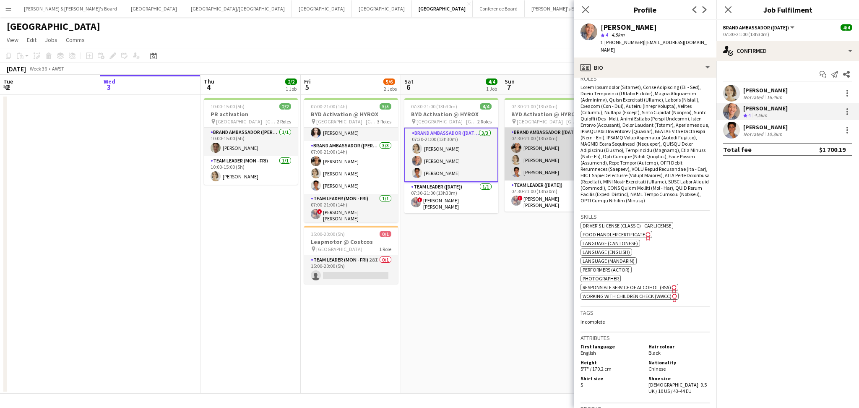
click at [549, 146] on app-card-role "Brand Ambassador ([DATE]) [DATE] 07:30-21:00 (13h30m) [PERSON_NAME] [PERSON_NAM…" at bounding box center [551, 153] width 94 height 53
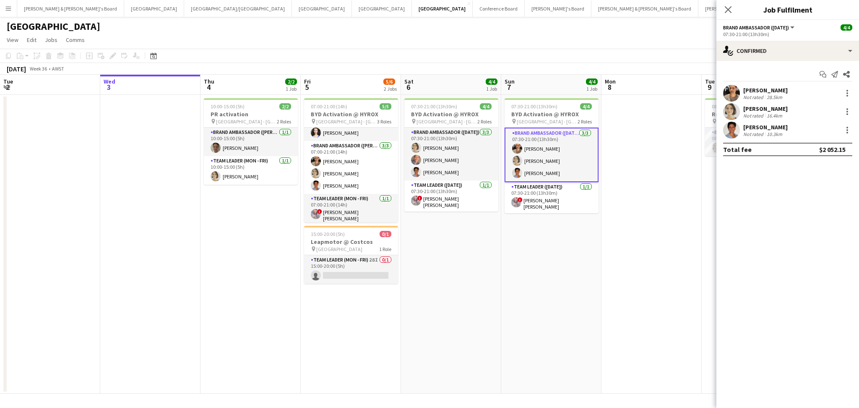
click at [757, 94] on div "Not rated" at bounding box center [754, 97] width 22 height 6
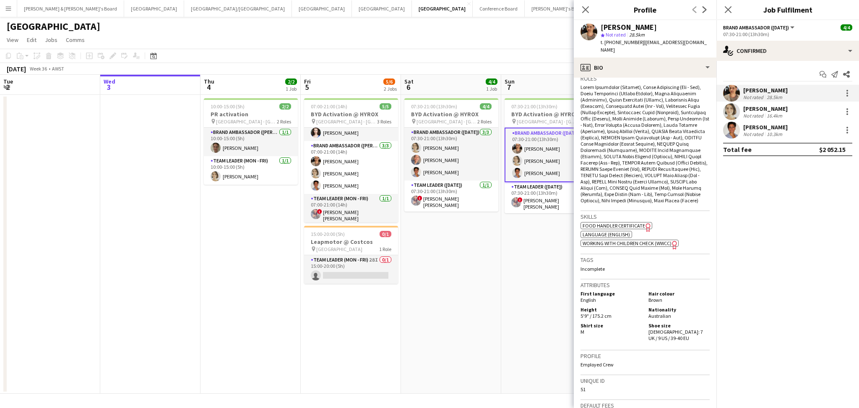
click at [778, 107] on div "[PERSON_NAME]" at bounding box center [765, 109] width 44 height 8
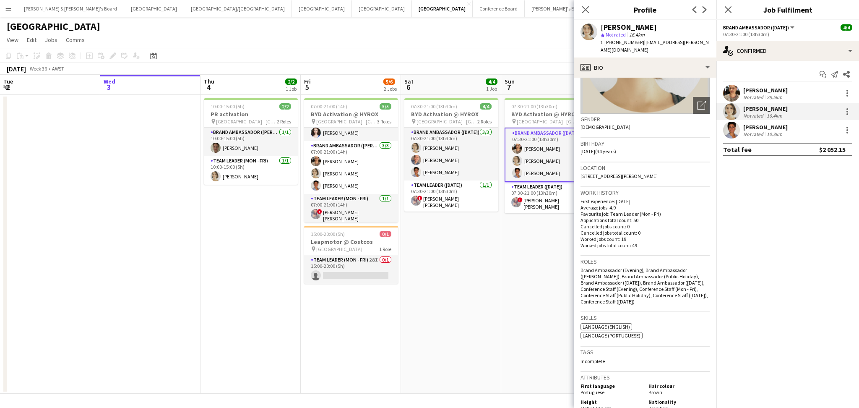
scroll to position [223, 0]
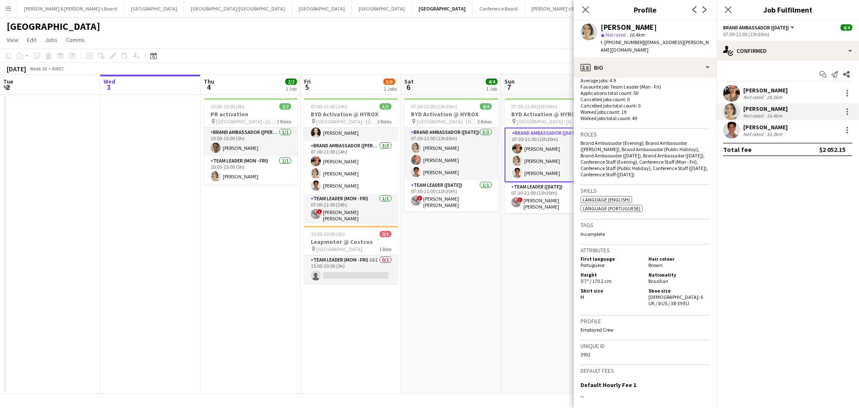
click at [784, 125] on div "[PERSON_NAME] Not rated 10.3km" at bounding box center [787, 130] width 143 height 17
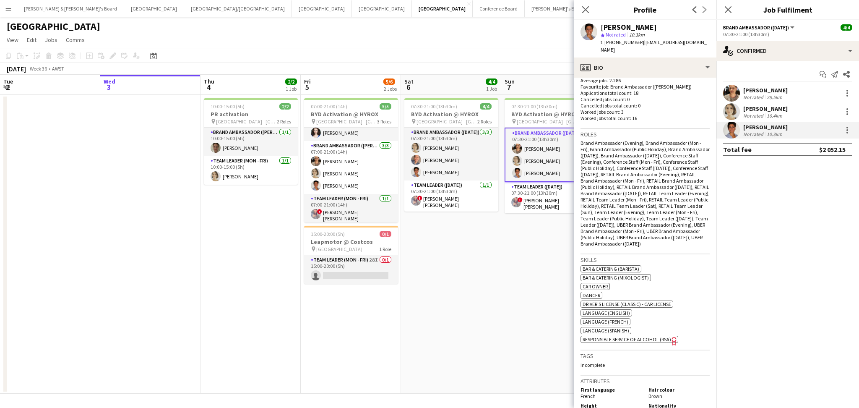
click at [175, 232] on app-date-cell at bounding box center [150, 244] width 100 height 299
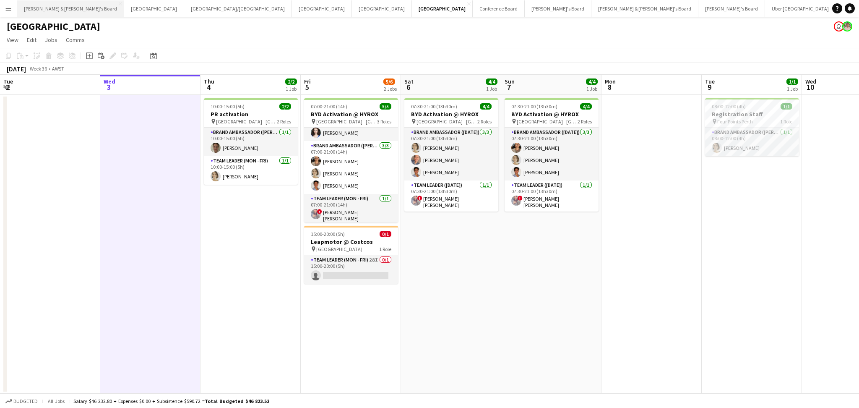
click at [50, 6] on button "[PERSON_NAME] & [PERSON_NAME]'s Board Close" at bounding box center [70, 8] width 107 height 16
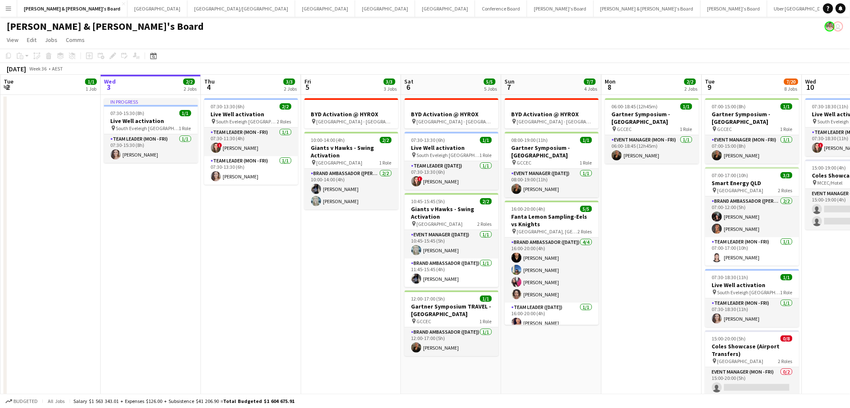
scroll to position [0, 249]
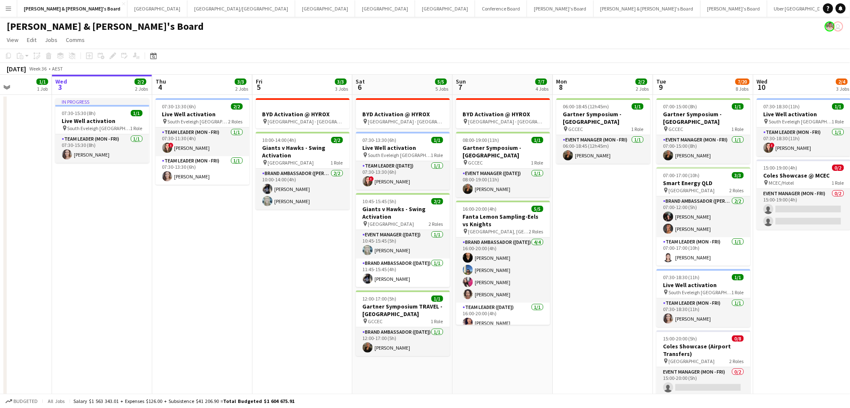
drag, startPoint x: 379, startPoint y: 252, endPoint x: 330, endPoint y: 255, distance: 48.3
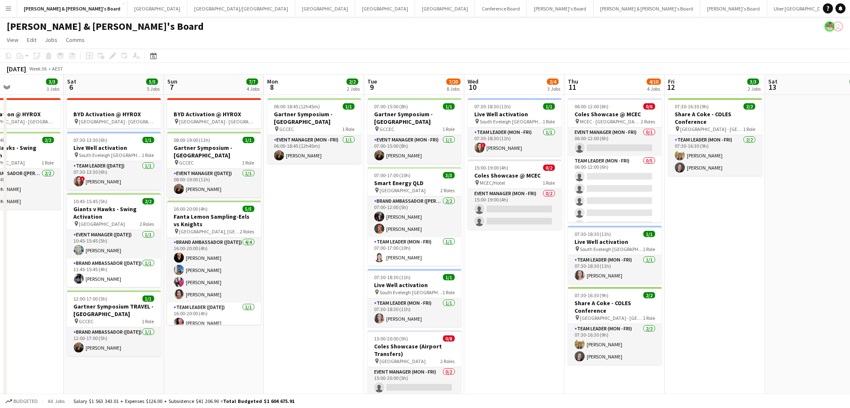
drag, startPoint x: 658, startPoint y: 293, endPoint x: 366, endPoint y: 287, distance: 292.3
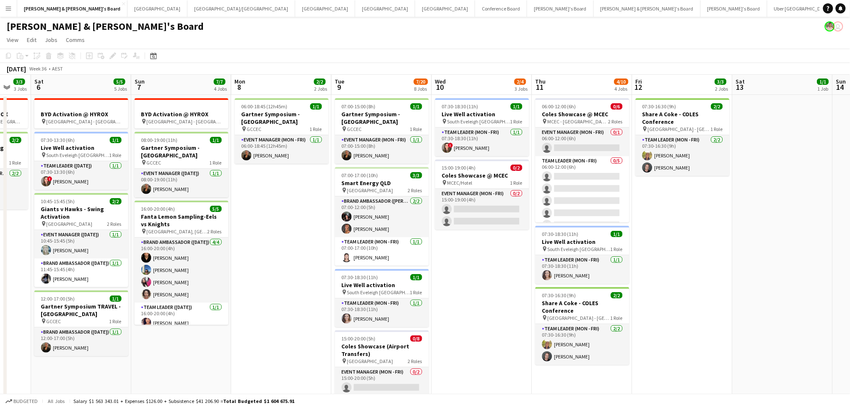
drag, startPoint x: 338, startPoint y: 291, endPoint x: 304, endPoint y: 293, distance: 34.4
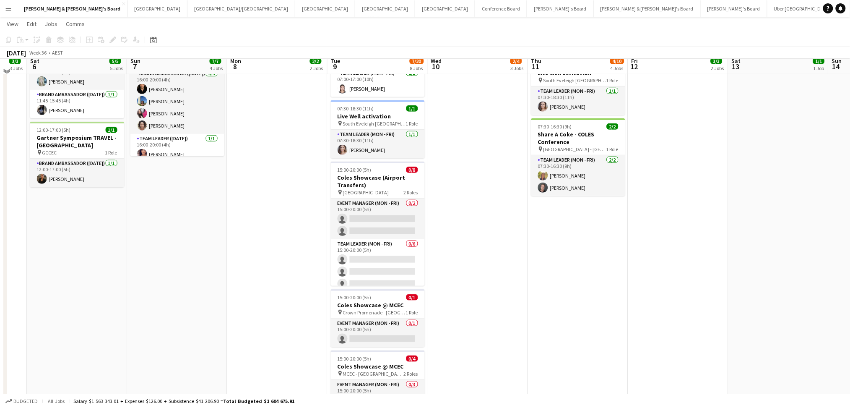
scroll to position [0, 0]
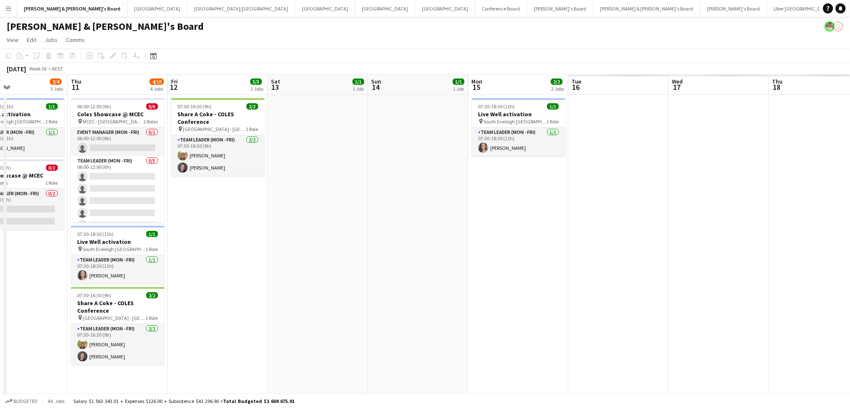
drag, startPoint x: 686, startPoint y: 327, endPoint x: 226, endPoint y: 327, distance: 460.4
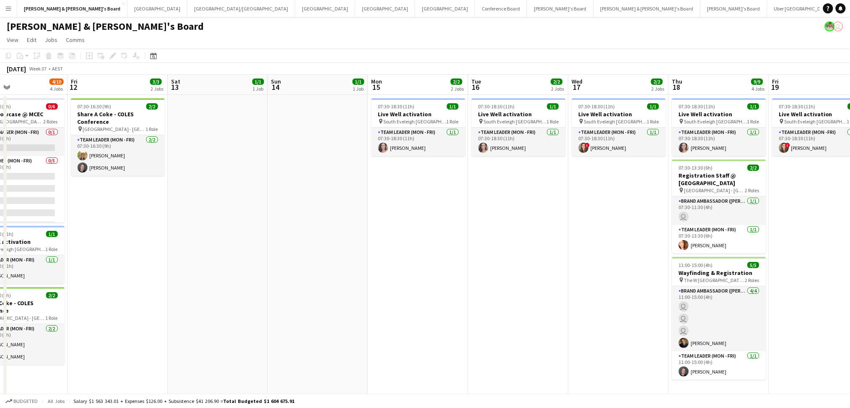
scroll to position [0, 331]
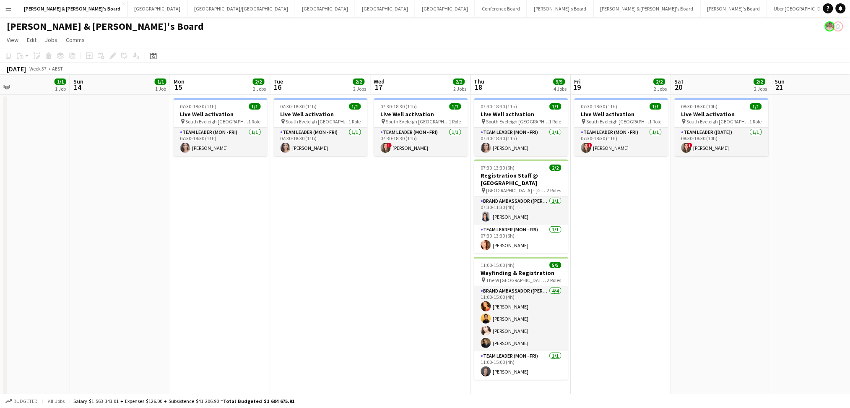
drag, startPoint x: 379, startPoint y: 321, endPoint x: 229, endPoint y: 313, distance: 150.3
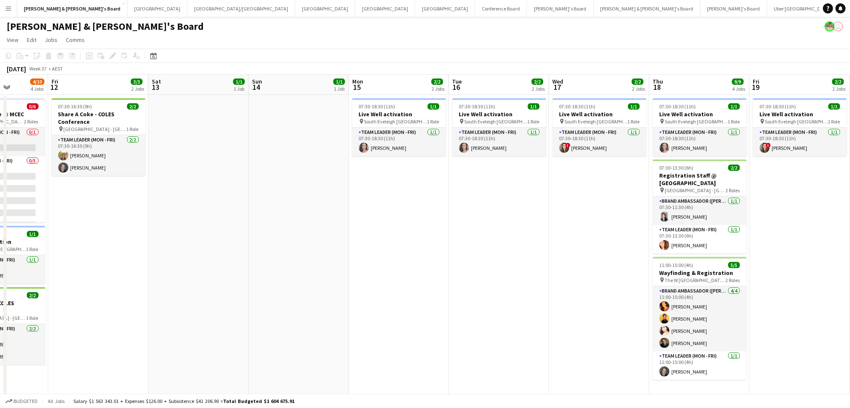
drag, startPoint x: 229, startPoint y: 313, endPoint x: 665, endPoint y: 127, distance: 473.7
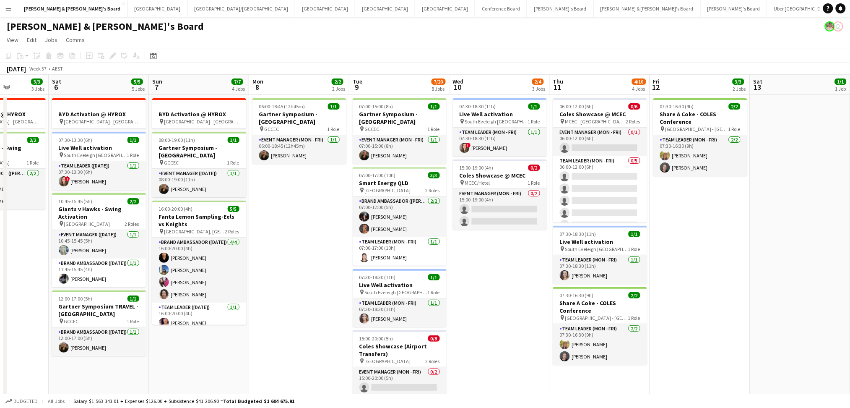
scroll to position [0, 228]
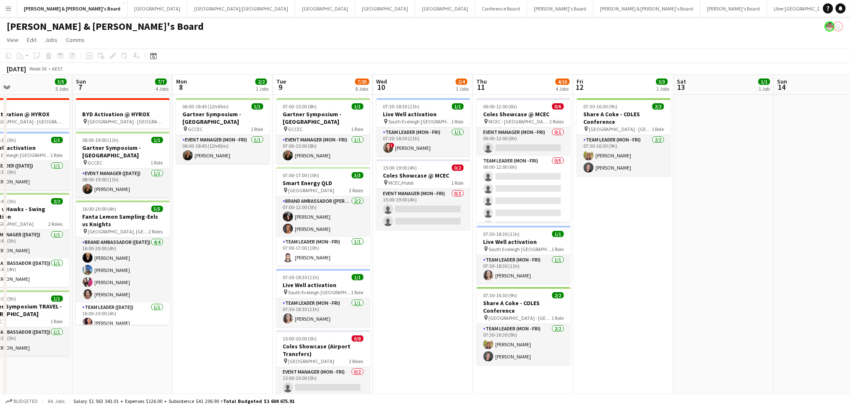
drag, startPoint x: 247, startPoint y: 304, endPoint x: 432, endPoint y: 304, distance: 185.3
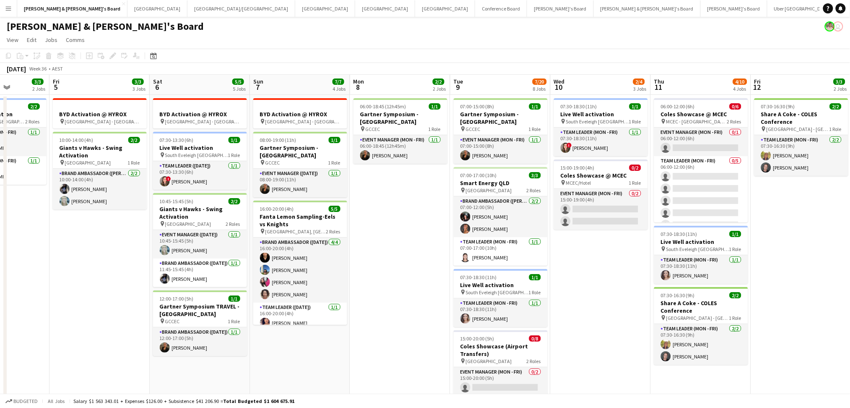
drag, startPoint x: 235, startPoint y: 245, endPoint x: 517, endPoint y: 249, distance: 282.2
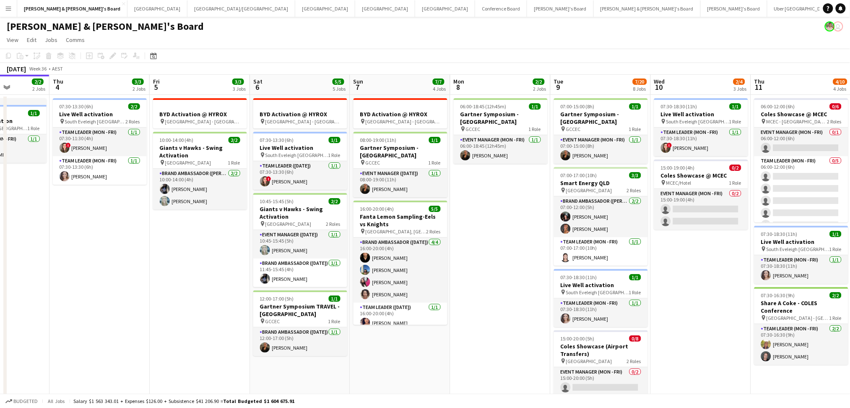
scroll to position [0, 249]
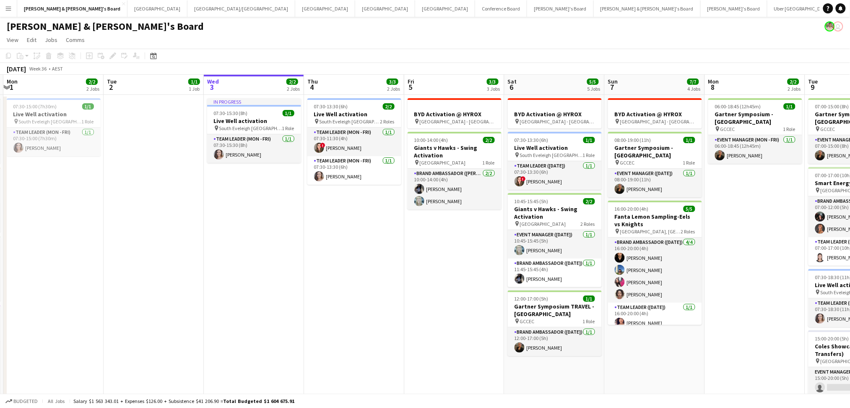
drag, startPoint x: 143, startPoint y: 293, endPoint x: 596, endPoint y: 264, distance: 453.8
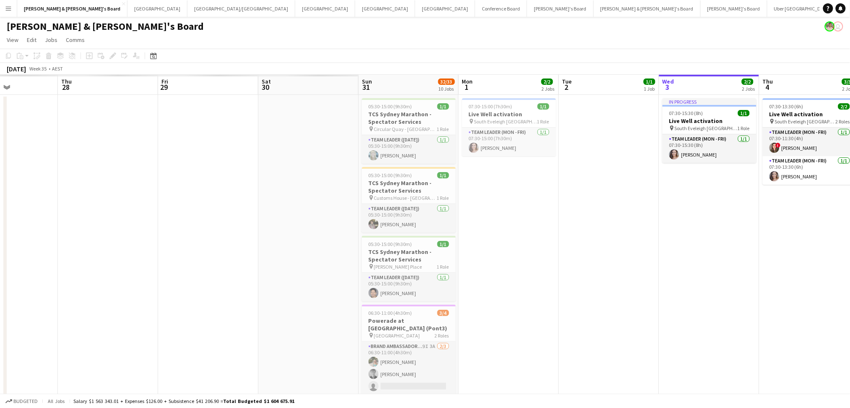
drag, startPoint x: 285, startPoint y: 279, endPoint x: 540, endPoint y: 278, distance: 254.9
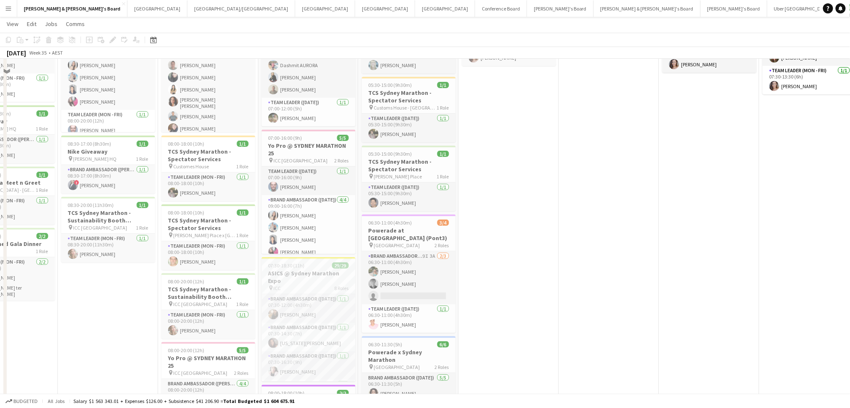
scroll to position [0, 0]
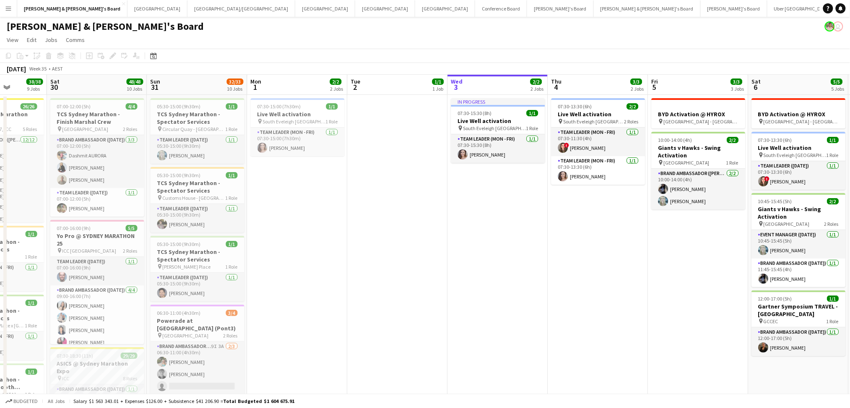
drag, startPoint x: 653, startPoint y: 304, endPoint x: 361, endPoint y: 283, distance: 293.0
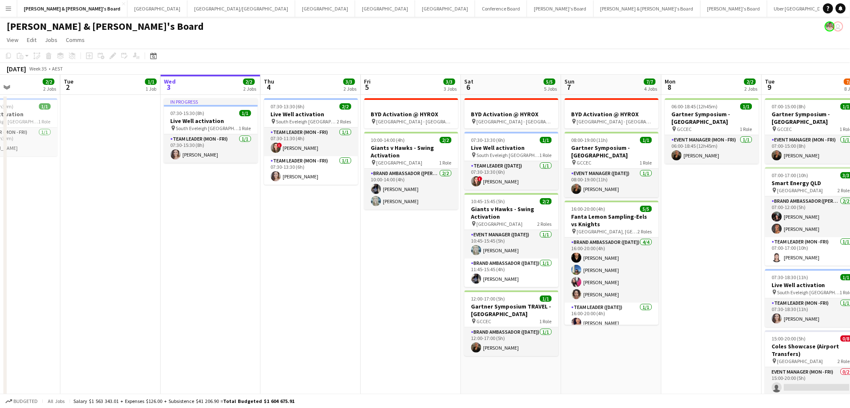
drag, startPoint x: 522, startPoint y: 299, endPoint x: 313, endPoint y: 285, distance: 209.7
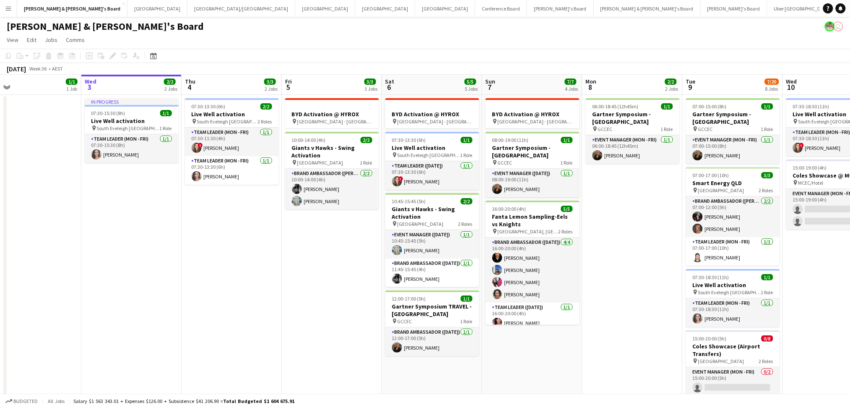
scroll to position [0, 230]
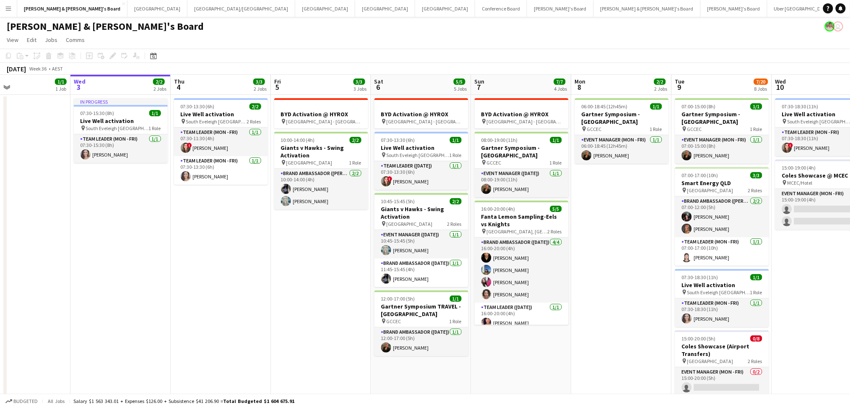
drag, startPoint x: 375, startPoint y: 299, endPoint x: 285, endPoint y: 292, distance: 90.4
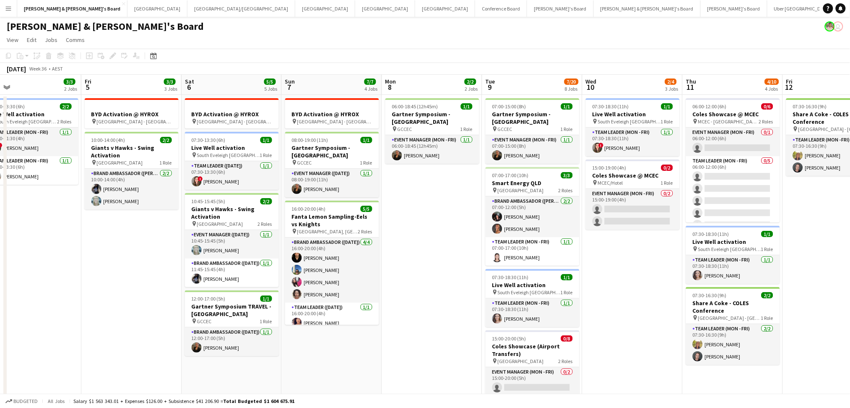
drag, startPoint x: 602, startPoint y: 326, endPoint x: 411, endPoint y: 306, distance: 192.2
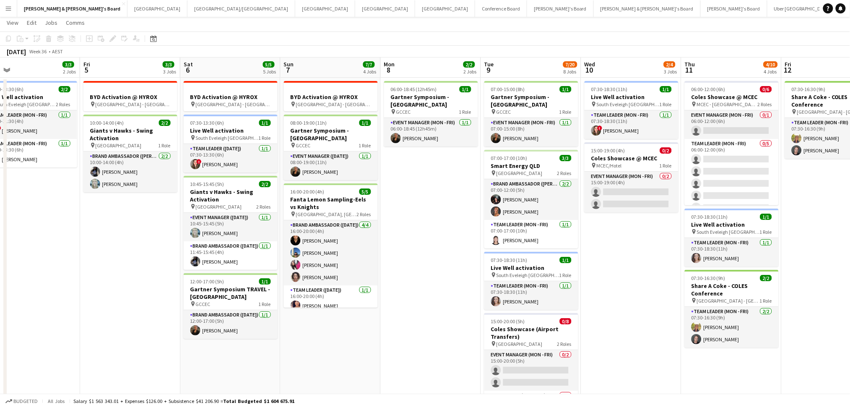
scroll to position [0, 0]
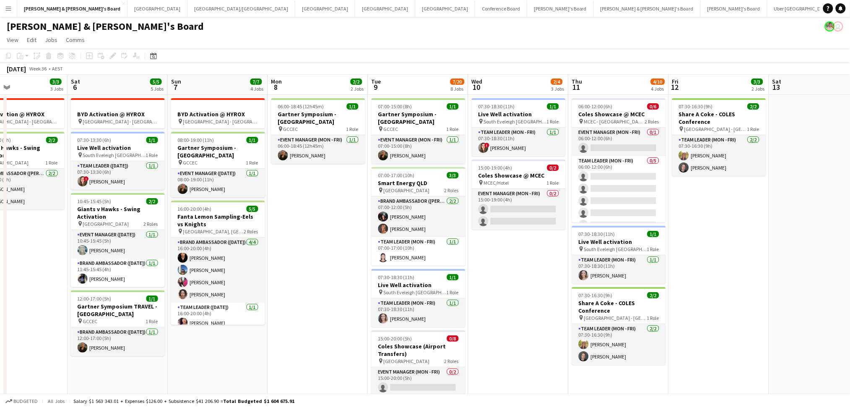
drag, startPoint x: 628, startPoint y: 308, endPoint x: 515, endPoint y: 304, distance: 112.8
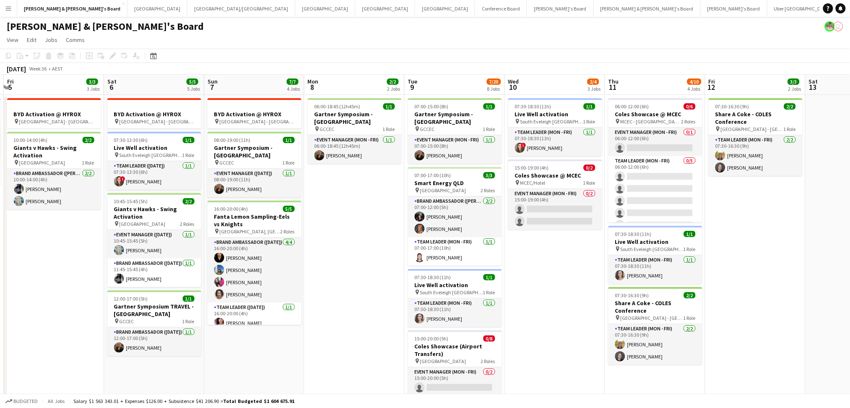
drag, startPoint x: 559, startPoint y: 299, endPoint x: 502, endPoint y: 307, distance: 57.2
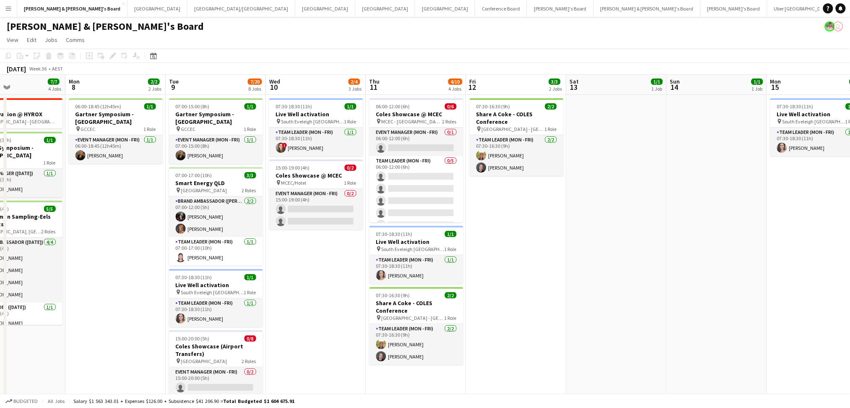
drag, startPoint x: 514, startPoint y: 301, endPoint x: 363, endPoint y: 292, distance: 151.2
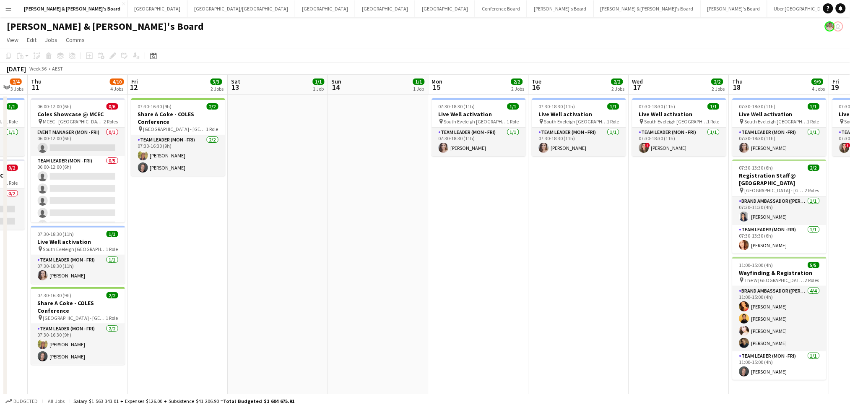
drag, startPoint x: 572, startPoint y: 292, endPoint x: 236, endPoint y: 269, distance: 336.7
drag, startPoint x: 468, startPoint y: 267, endPoint x: 205, endPoint y: 237, distance: 265.4
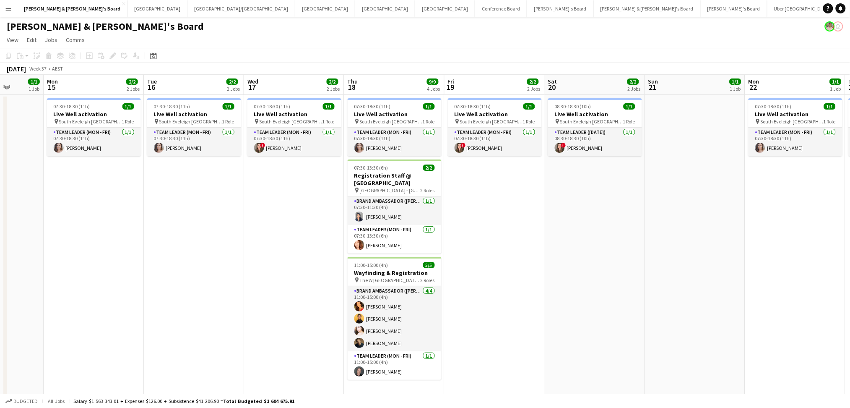
drag, startPoint x: 392, startPoint y: 265, endPoint x: 267, endPoint y: 261, distance: 124.6
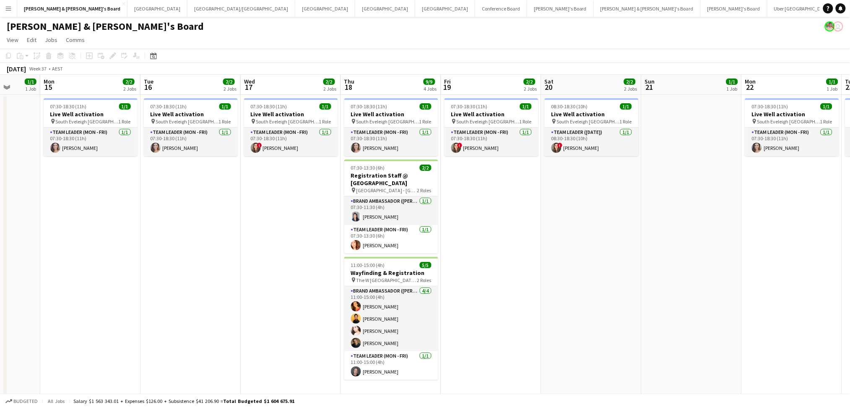
scroll to position [0, 233]
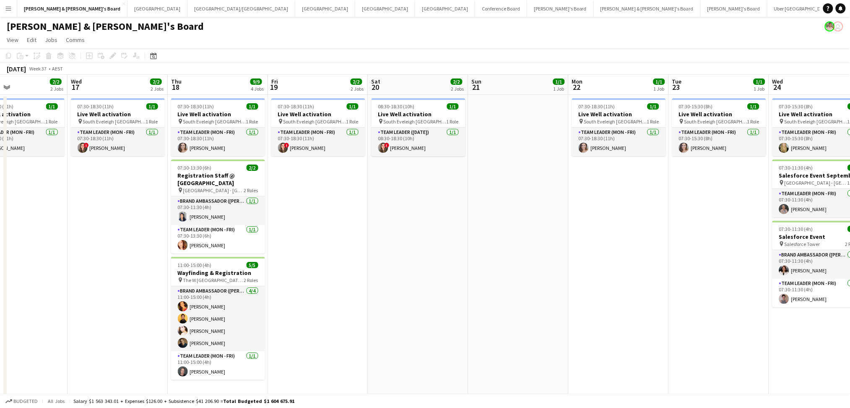
drag, startPoint x: 527, startPoint y: 285, endPoint x: 355, endPoint y: 272, distance: 173.3
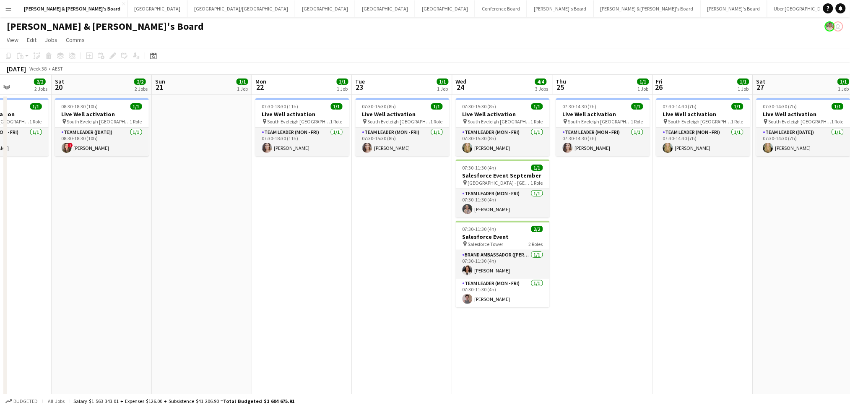
drag, startPoint x: 566, startPoint y: 278, endPoint x: 235, endPoint y: 283, distance: 331.3
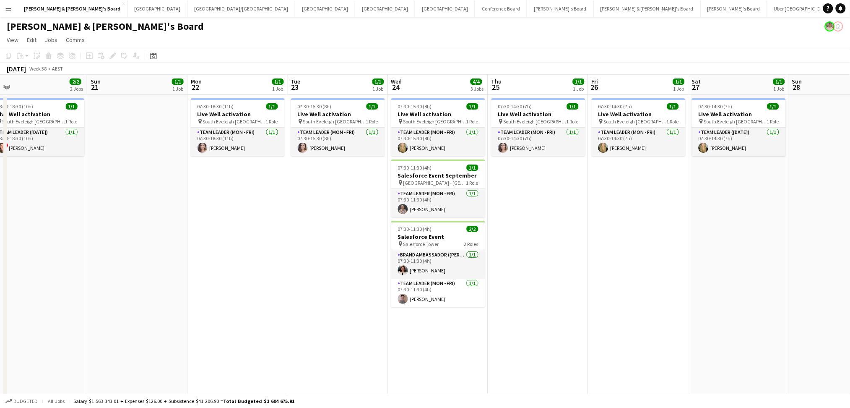
drag, startPoint x: 645, startPoint y: 338, endPoint x: 283, endPoint y: 310, distance: 362.9
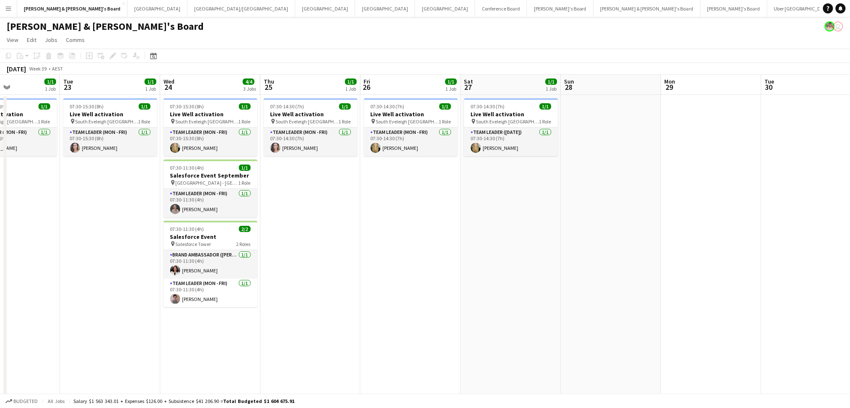
drag, startPoint x: 279, startPoint y: 319, endPoint x: 236, endPoint y: 314, distance: 43.2
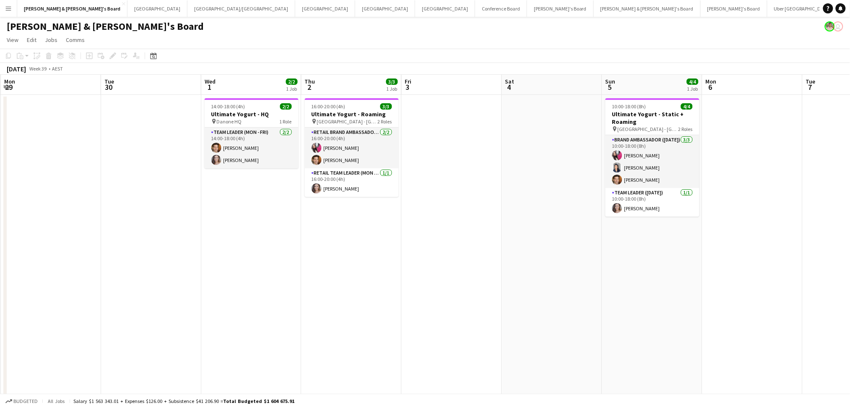
drag, startPoint x: 311, startPoint y: 327, endPoint x: 256, endPoint y: 317, distance: 55.6
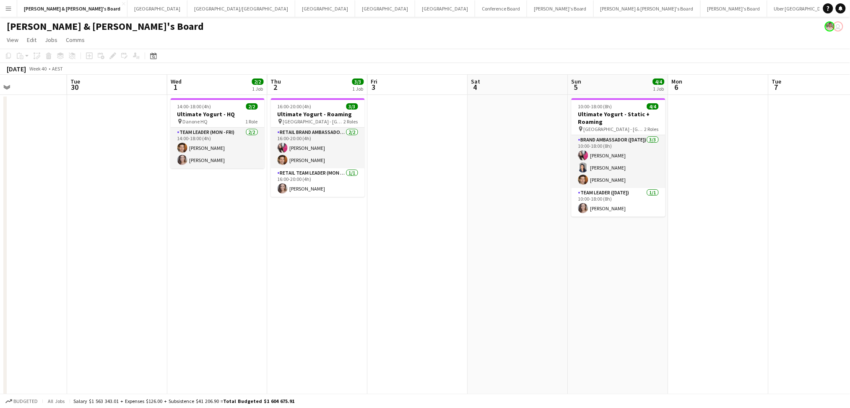
drag, startPoint x: 584, startPoint y: 332, endPoint x: 85, endPoint y: 271, distance: 502.3
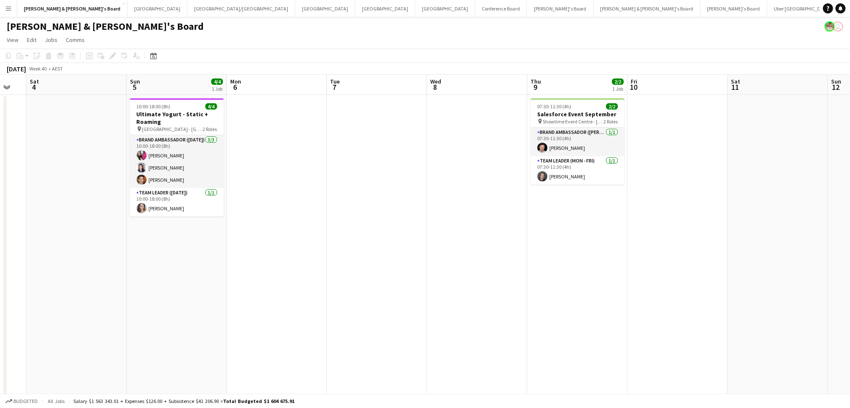
drag, startPoint x: 488, startPoint y: 299, endPoint x: 138, endPoint y: 278, distance: 351.1
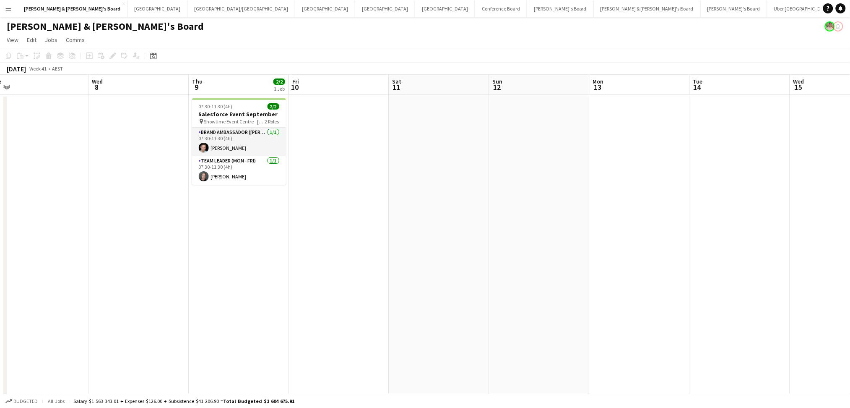
drag, startPoint x: 478, startPoint y: 299, endPoint x: 154, endPoint y: 286, distance: 323.9
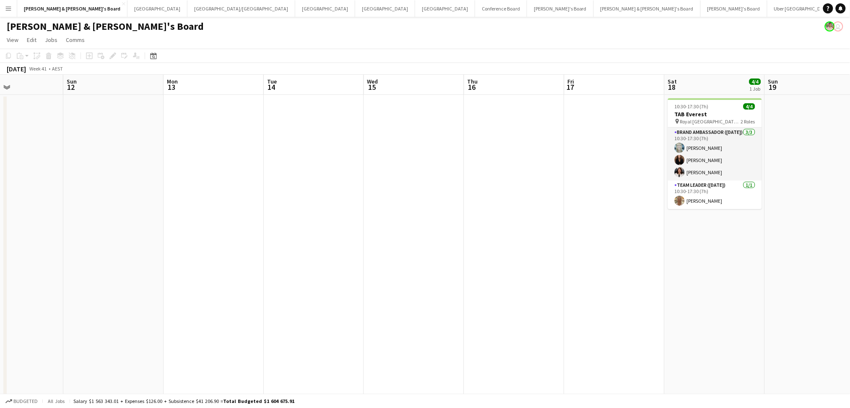
drag, startPoint x: 421, startPoint y: 320, endPoint x: 287, endPoint y: 314, distance: 134.3
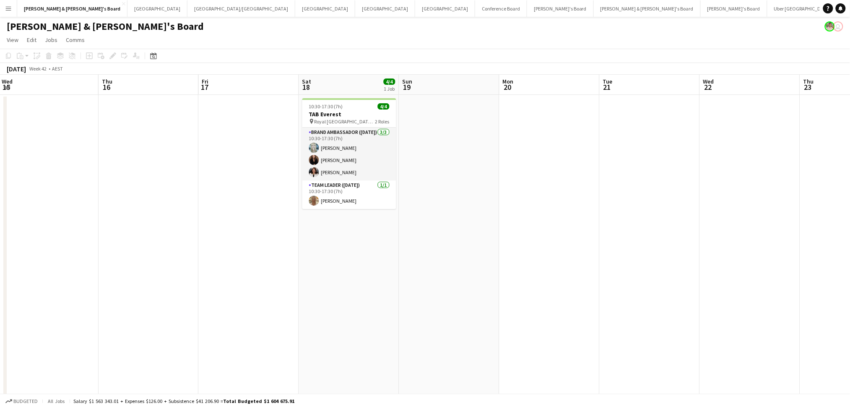
drag, startPoint x: 568, startPoint y: 331, endPoint x: 164, endPoint y: 301, distance: 404.9
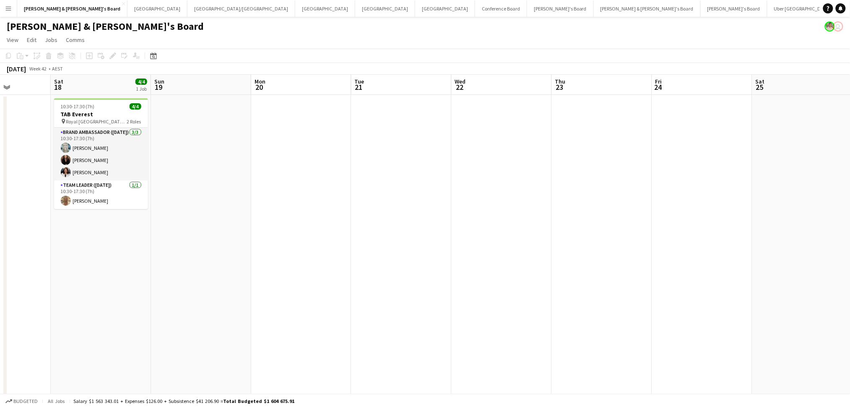
drag, startPoint x: 458, startPoint y: 303, endPoint x: 110, endPoint y: 267, distance: 349.8
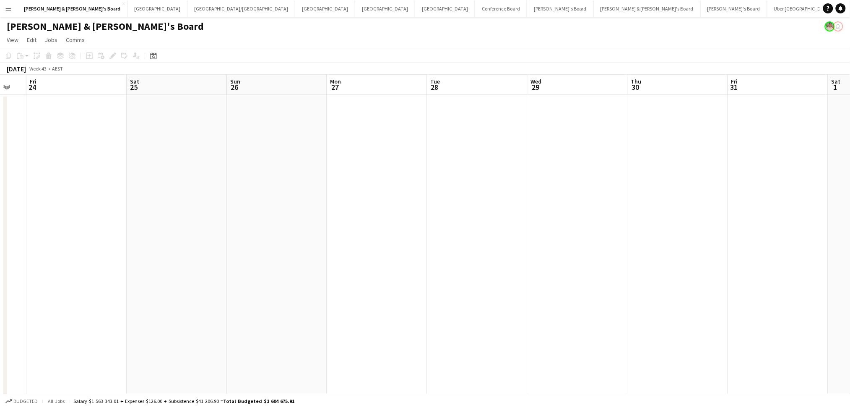
drag, startPoint x: 216, startPoint y: 266, endPoint x: 103, endPoint y: 244, distance: 115.2
drag, startPoint x: 529, startPoint y: 268, endPoint x: 399, endPoint y: 251, distance: 130.6
drag, startPoint x: 600, startPoint y: 280, endPoint x: 186, endPoint y: 267, distance: 414.0
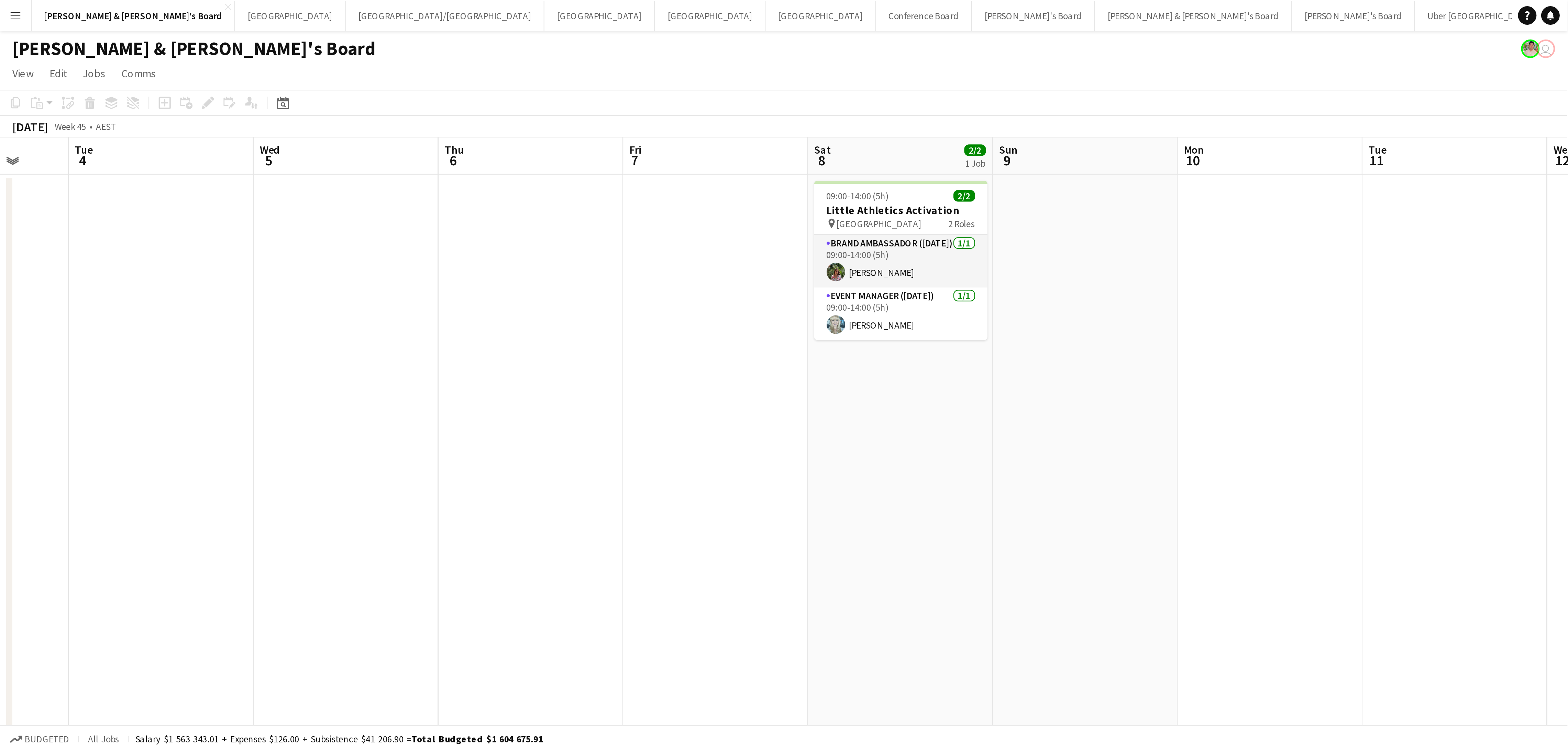
scroll to position [0, 244]
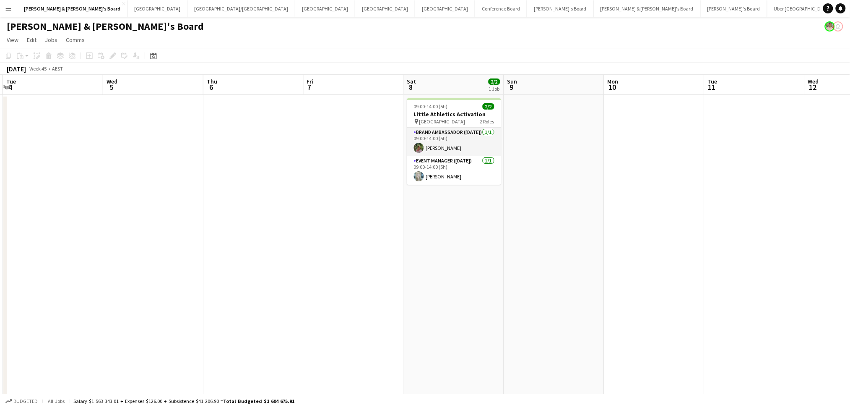
drag, startPoint x: 466, startPoint y: 278, endPoint x: 445, endPoint y: 274, distance: 21.4
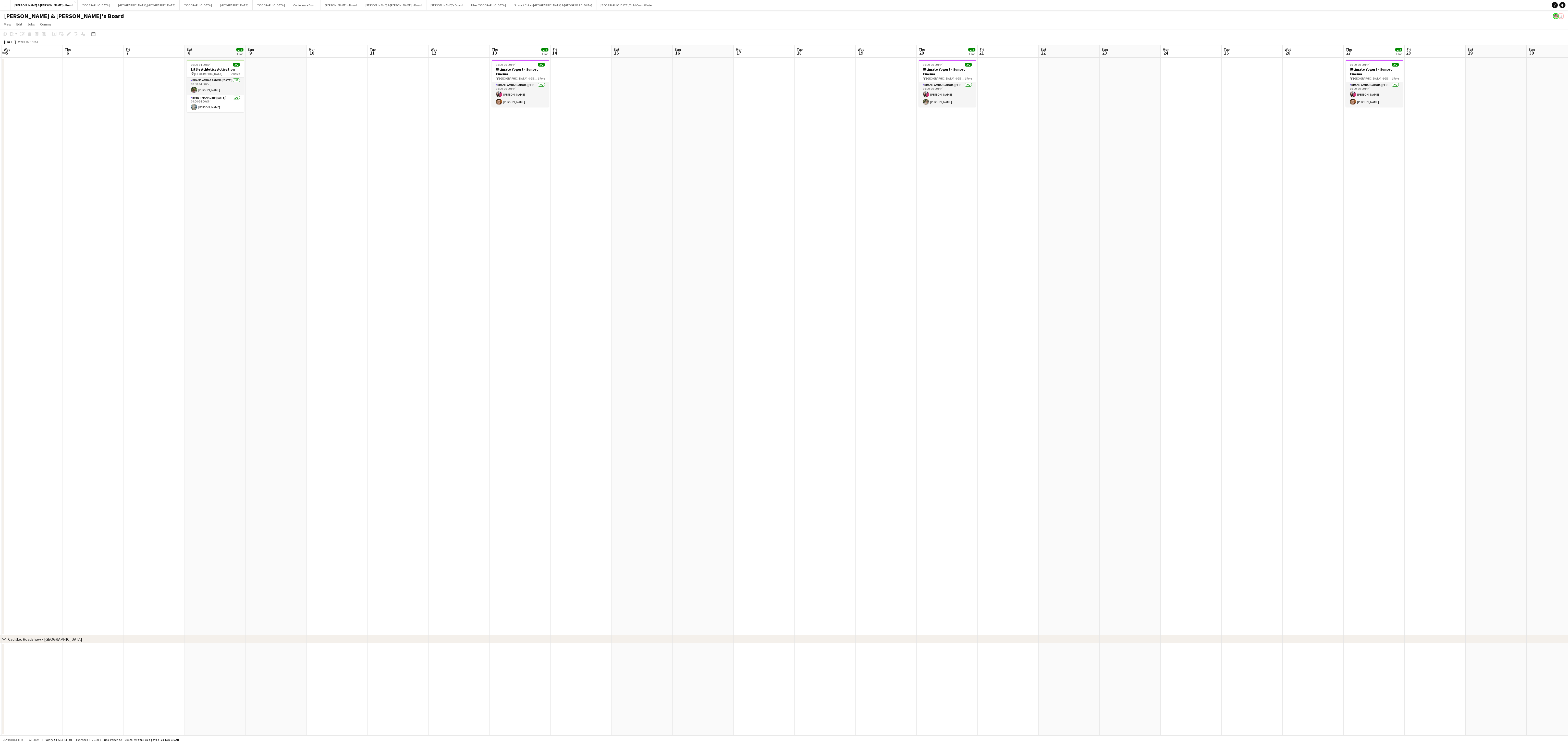
scroll to position [0, 0]
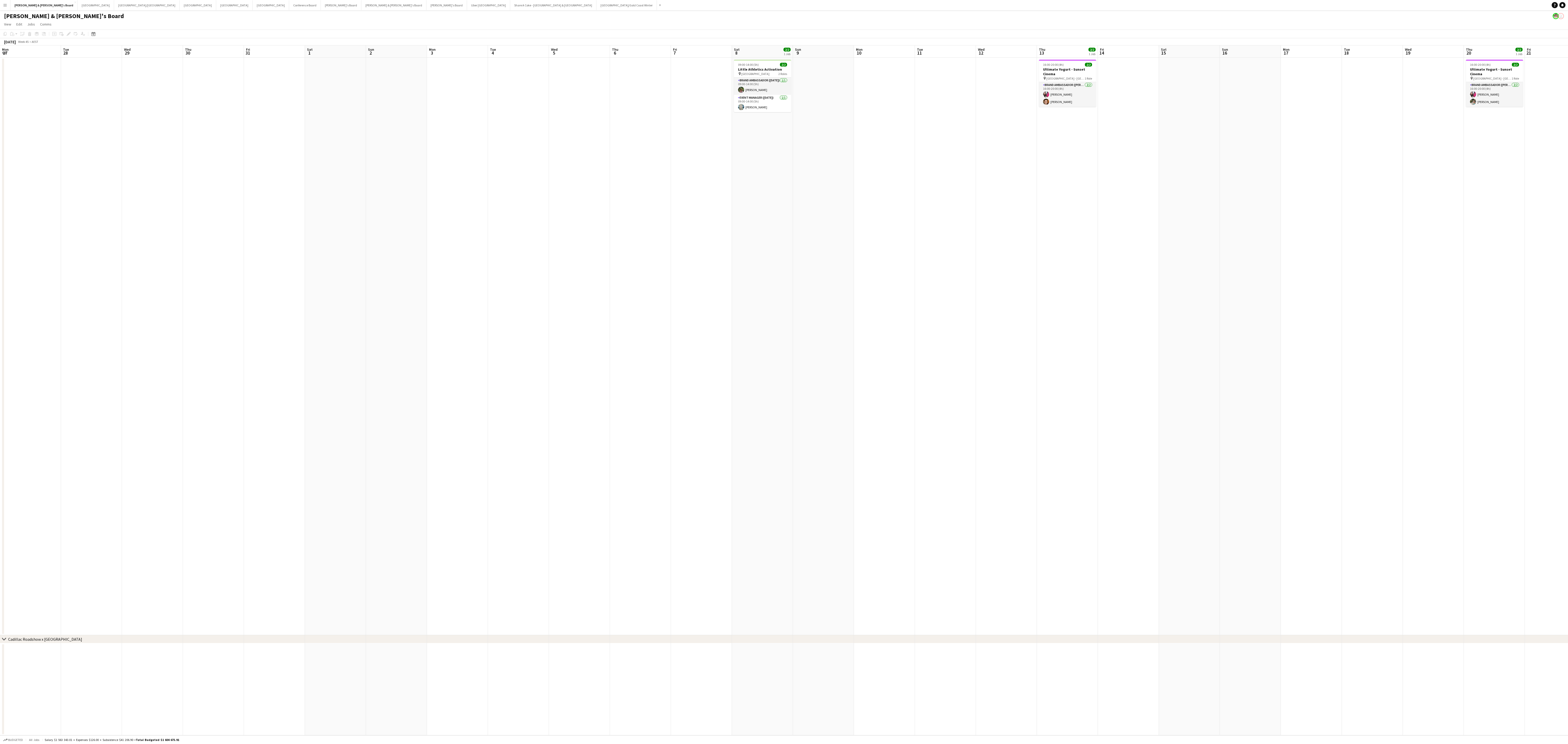
drag, startPoint x: 426, startPoint y: 453, endPoint x: 1437, endPoint y: 422, distance: 1011.5
click at [522, 248] on app-calendar-viewport "Mon 27 Tue 28 Wed 29 Thu 30 Fri 31 Sat 1 Sun 2 Mon 3 Tue 4 Wed 5 Thu 6 Fri 7 Sa…" at bounding box center [784, 391] width 1568 height 690
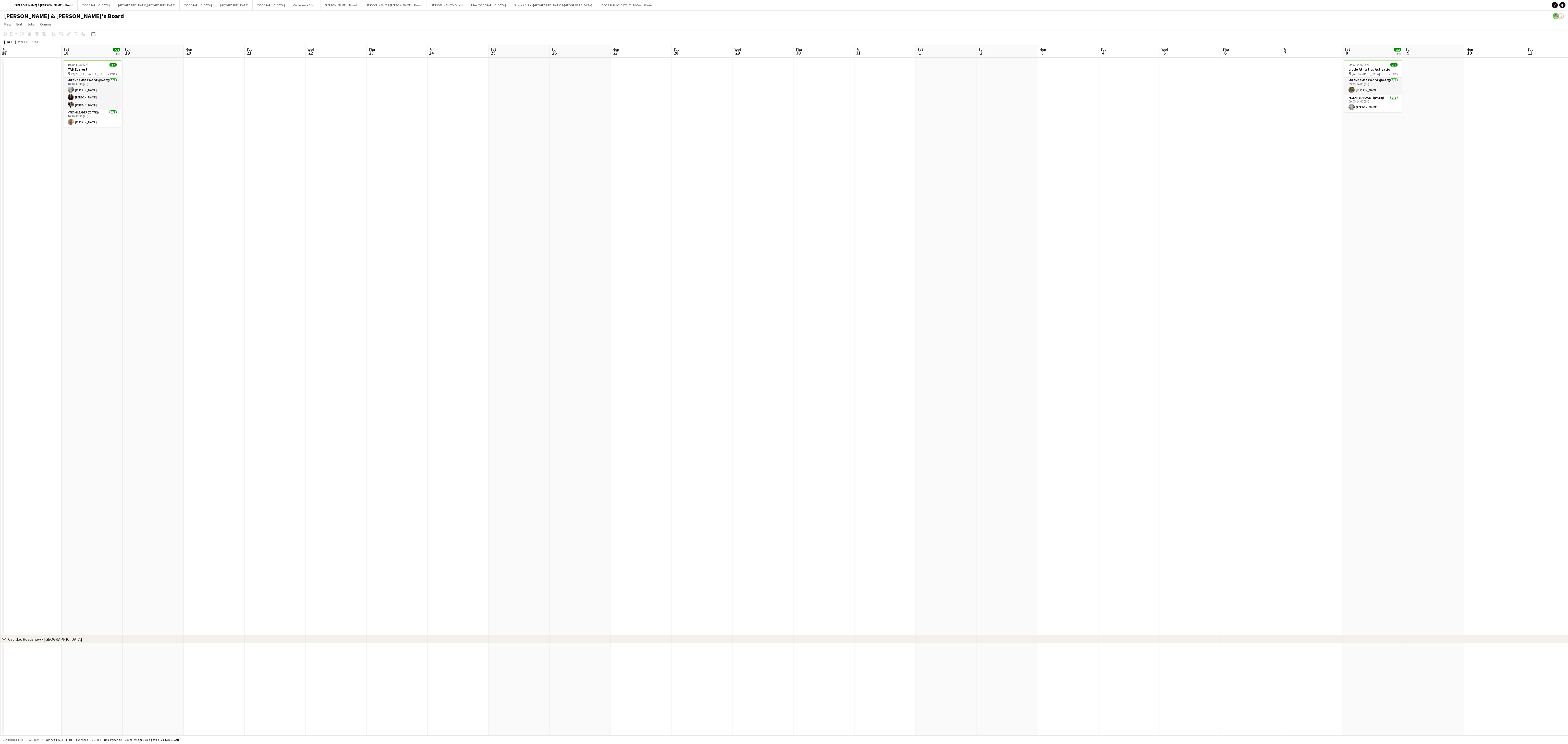
drag, startPoint x: 699, startPoint y: 426, endPoint x: 1574, endPoint y: 384, distance: 876.0
click at [522, 248] on html "Menu Boards Boards Boards All jobs Status Workforce Workforce My Workforce Recr…" at bounding box center [784, 375] width 1568 height 751
drag, startPoint x: 1114, startPoint y: 383, endPoint x: 1454, endPoint y: 382, distance: 340.0
click at [522, 248] on app-calendar-viewport "Thu 9 2/2 1 Job Fri 10 Sat 11 Sun 12 Mon 13 Tue 14 Wed 15 Thu 16 Fri 17 Sat 18 …" at bounding box center [784, 391] width 1568 height 690
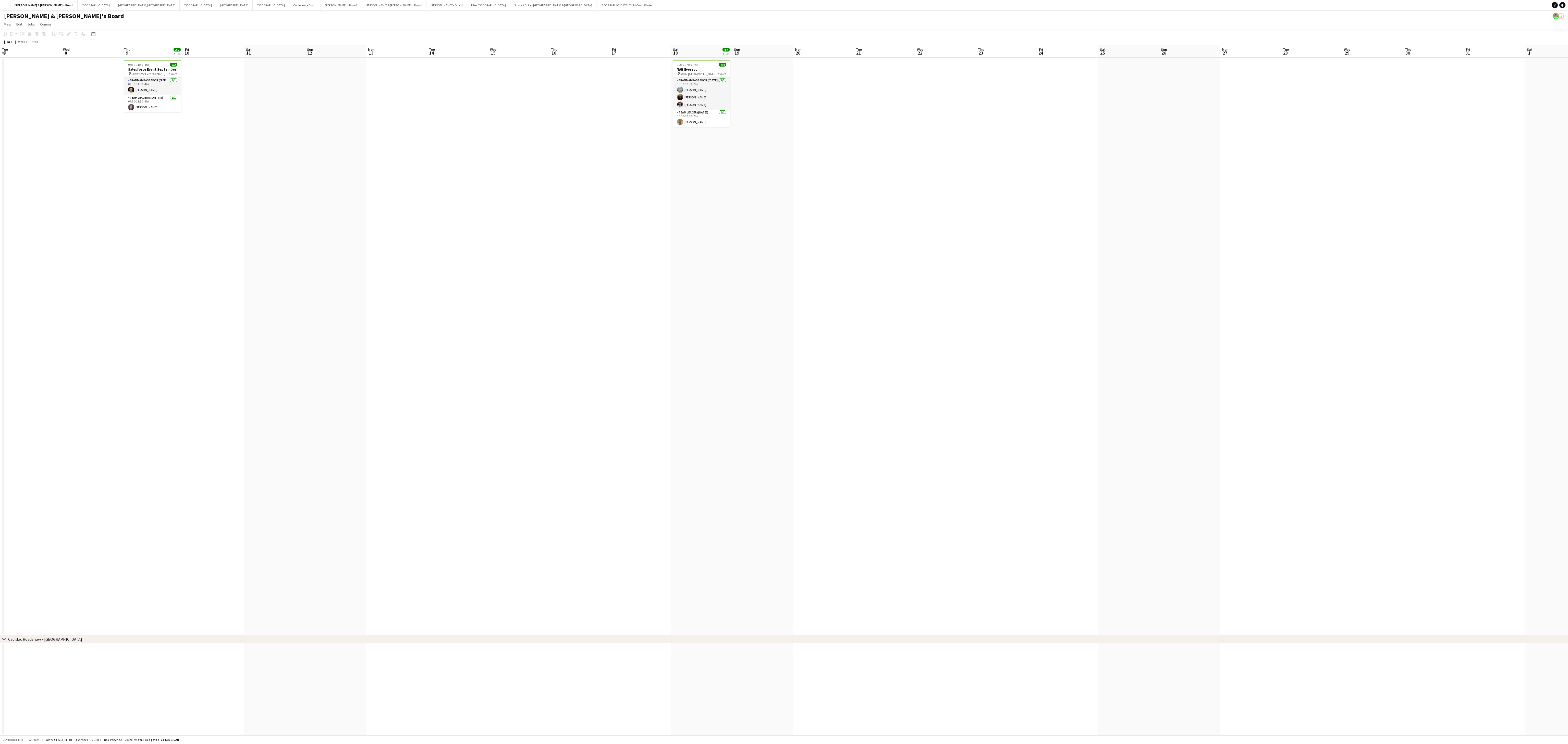
drag, startPoint x: 790, startPoint y: 306, endPoint x: 1396, endPoint y: 318, distance: 606.1
click at [522, 248] on html "Menu Boards Boards Boards All jobs Status Workforce Workforce My Workforce Recr…" at bounding box center [784, 375] width 1568 height 751
drag, startPoint x: 1004, startPoint y: 347, endPoint x: 1648, endPoint y: 252, distance: 651.0
click at [522, 248] on html "Menu Boards Boards Boards All jobs Status Workforce Workforce My Workforce Recr…" at bounding box center [784, 375] width 1568 height 751
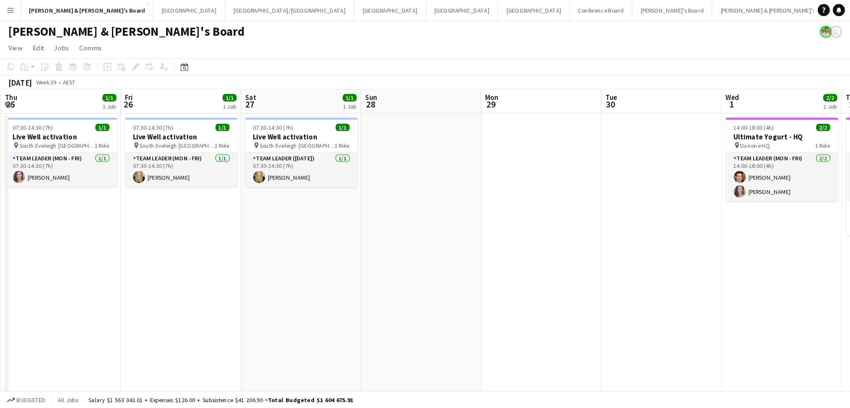
scroll to position [0, 200]
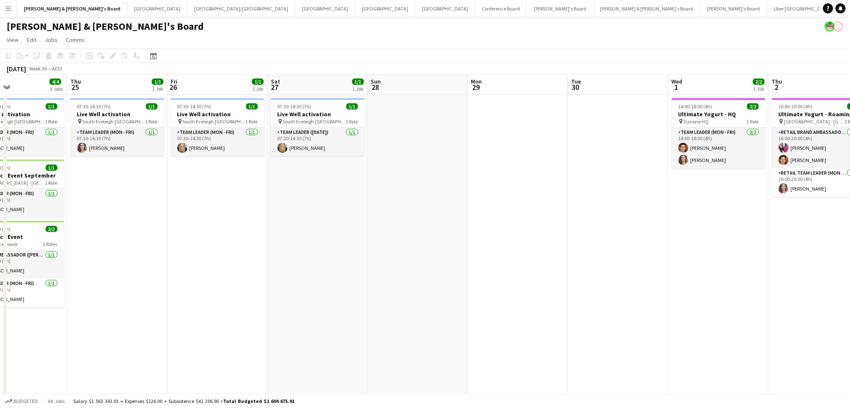
drag
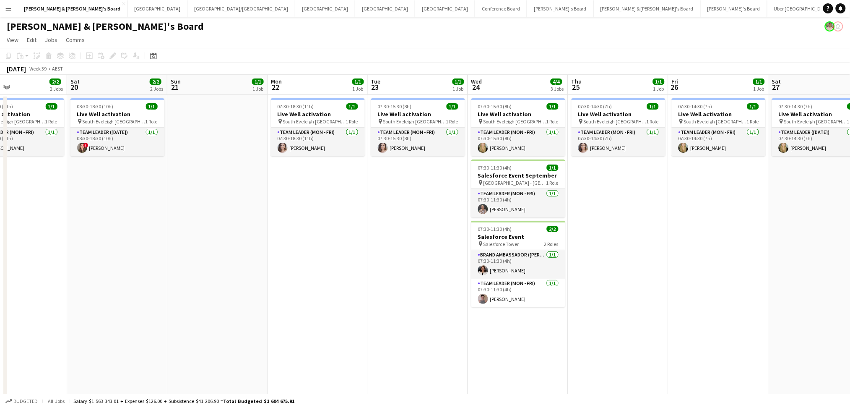
scroll to position [0, 223]
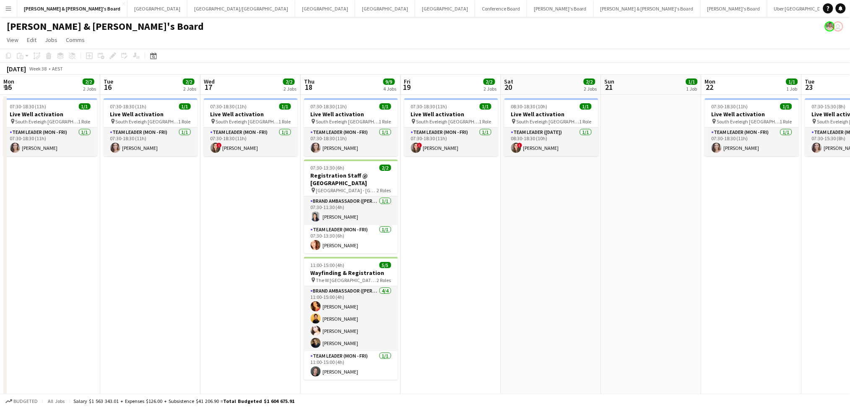
scroll to position [0, 176]
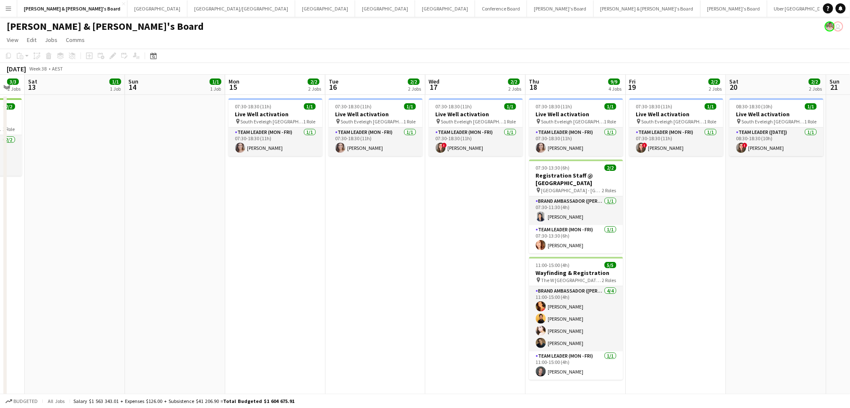
drag, startPoint x: 158, startPoint y: 205, endPoint x: 444, endPoint y: 252, distance: 289.3
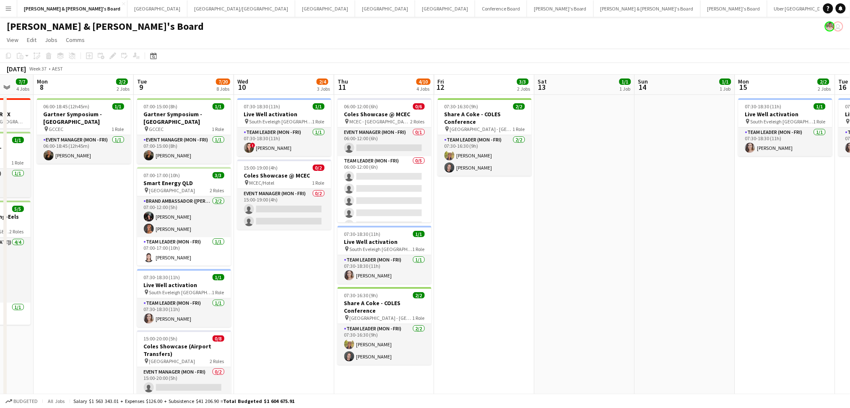
scroll to position [0, 0]
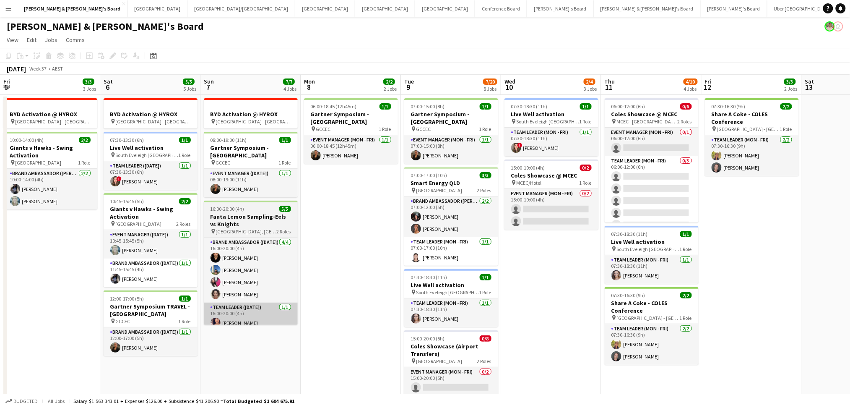
drag, startPoint x: 271, startPoint y: 286, endPoint x: 309, endPoint y: 309, distance: 44.2
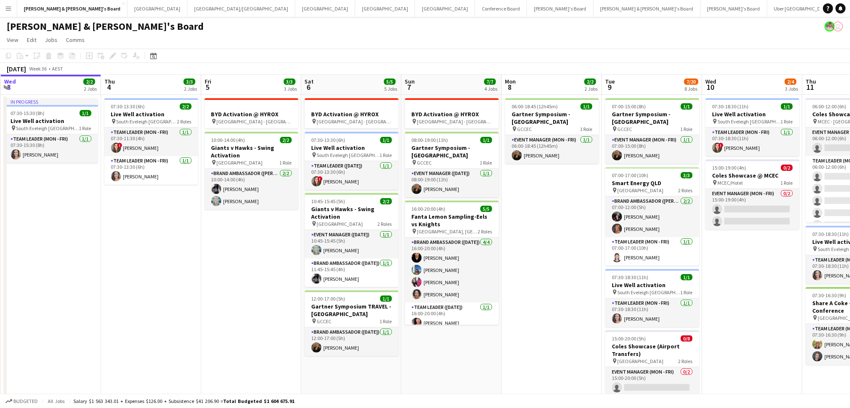
drag, startPoint x: 444, startPoint y: 311, endPoint x: 673, endPoint y: 304, distance: 229.0
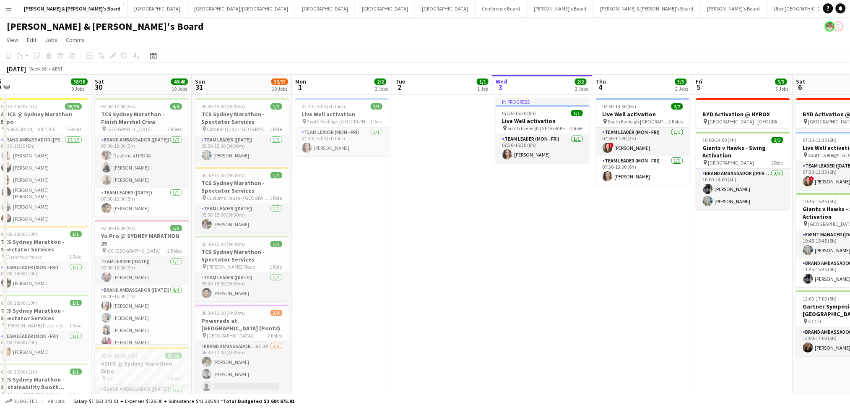
drag, startPoint x: 317, startPoint y: 309, endPoint x: 508, endPoint y: 296, distance: 192.1
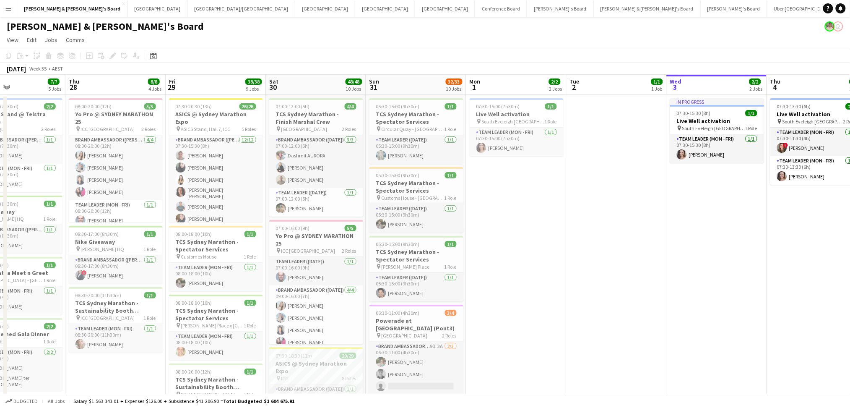
scroll to position [0, 197]
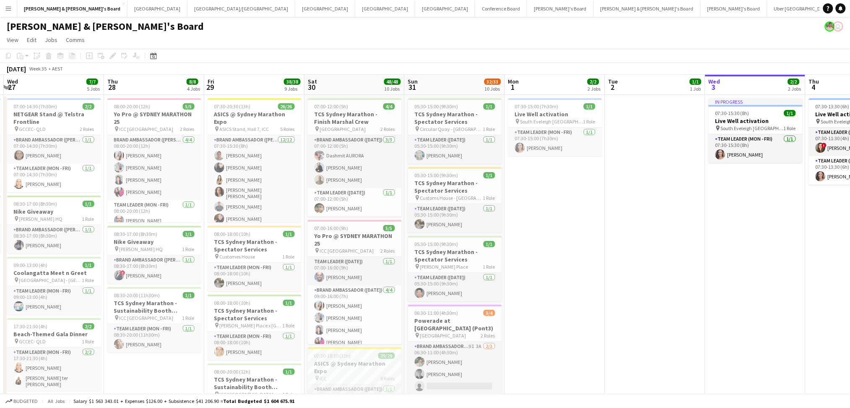
drag, startPoint x: 421, startPoint y: 296, endPoint x: 559, endPoint y: 285, distance: 139.2
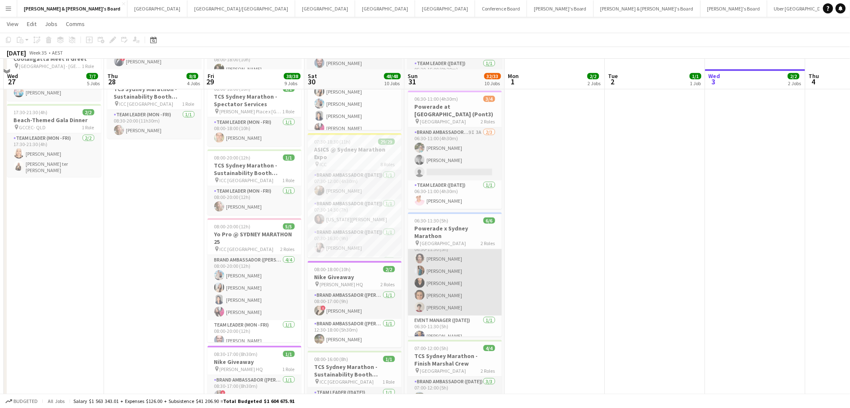
scroll to position [223, 0]
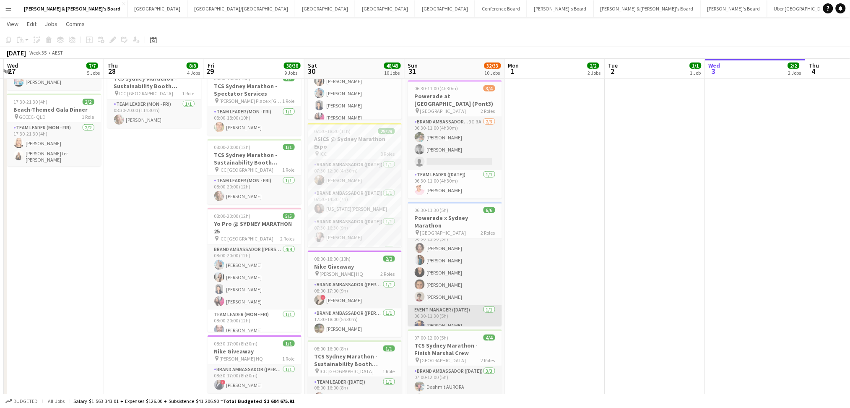
click at [443, 315] on app-card-role "Event Manager ([DATE]) [DATE] 06:30-11:30 (5h) [PERSON_NAME]" at bounding box center [455, 319] width 94 height 29
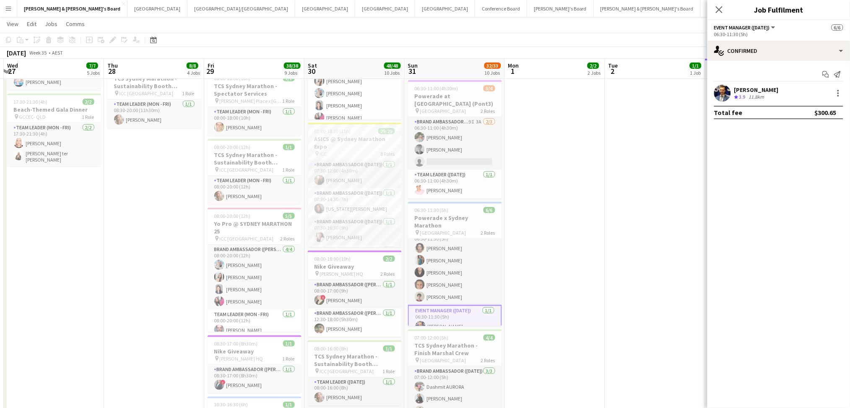
click at [750, 93] on div "[PERSON_NAME]" at bounding box center [756, 90] width 44 height 8
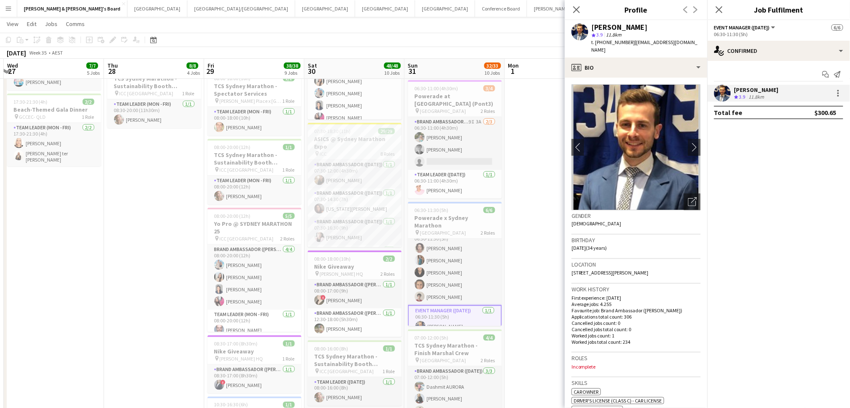
drag, startPoint x: 629, startPoint y: 42, endPoint x: 680, endPoint y: 44, distance: 50.7
click at [680, 44] on div "[PERSON_NAME] star 3.9 11.8km t. [PHONE_NUMBER] | [EMAIL_ADDRESS][DOMAIN_NAME]" at bounding box center [636, 38] width 143 height 37
copy span "[EMAIL_ADDRESS][DOMAIN_NAME]"
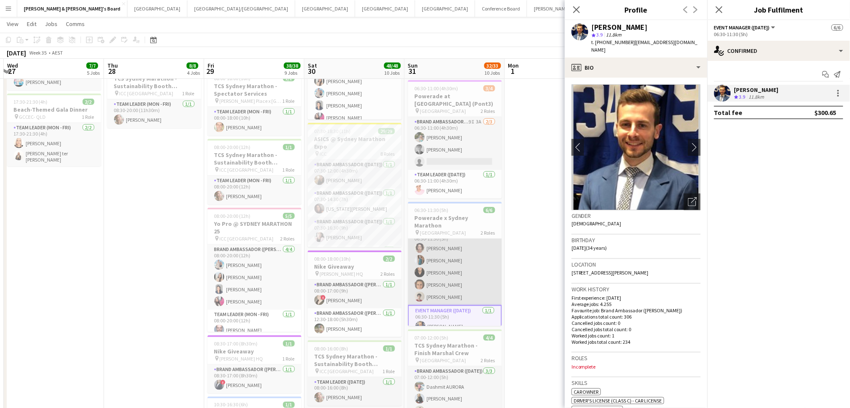
click at [441, 275] on app-card-role "Brand Ambassador ([DATE]) [DATE] 06:30-11:30 (5h) [PERSON_NAME] [PERSON_NAME] […" at bounding box center [455, 266] width 94 height 77
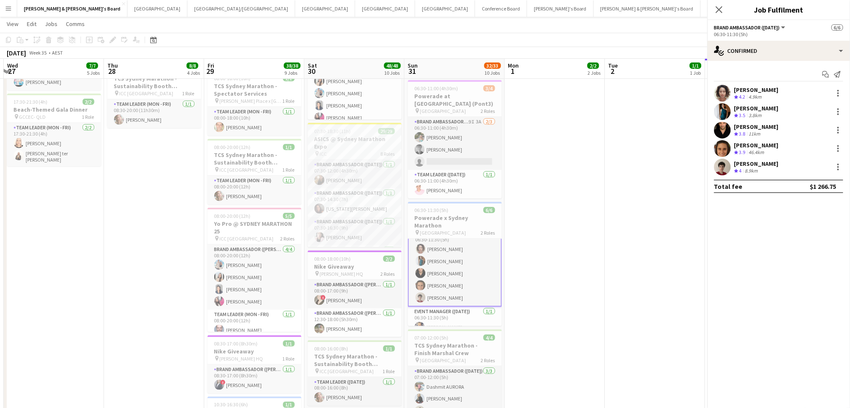
scroll to position [11, 0]
click at [749, 89] on div "[PERSON_NAME]" at bounding box center [756, 90] width 44 height 8
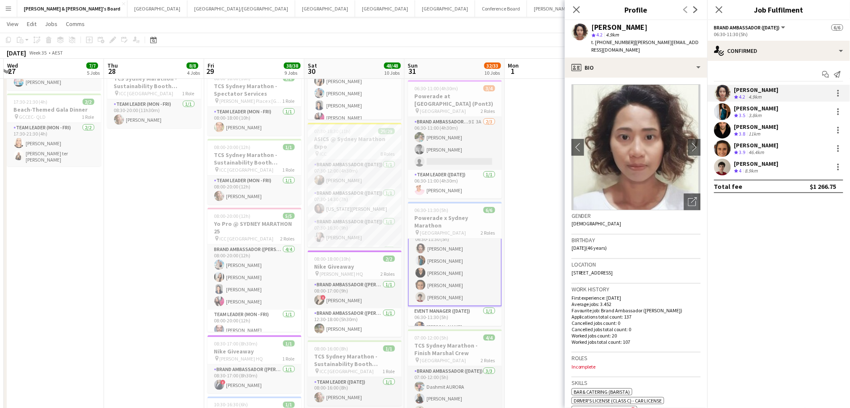
drag, startPoint x: 628, startPoint y: 42, endPoint x: 678, endPoint y: 40, distance: 49.9
click at [678, 40] on span "| [PERSON_NAME][EMAIL_ADDRESS][DOMAIN_NAME]" at bounding box center [645, 46] width 107 height 14
copy span "[PERSON_NAME][EMAIL_ADDRESS][DOMAIN_NAME]"
click at [765, 115] on div "Crew rating 3.5 3.8km" at bounding box center [756, 115] width 44 height 7
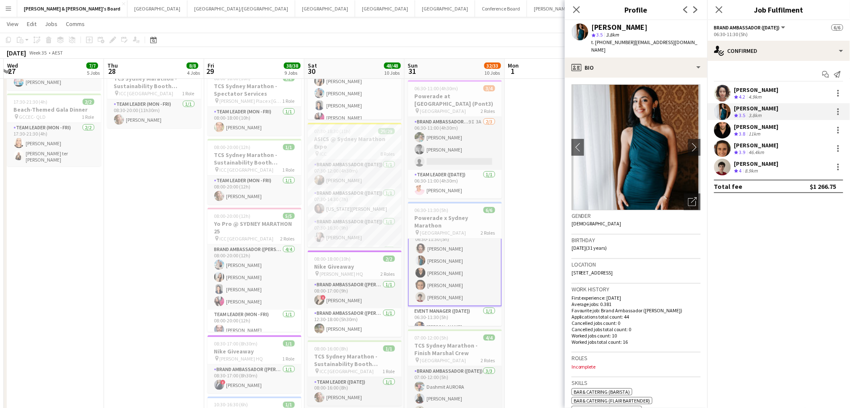
drag, startPoint x: 630, startPoint y: 44, endPoint x: 691, endPoint y: 40, distance: 61.7
click at [691, 40] on app-profile-header "[PERSON_NAME] star 3.5 3.8km t. [PHONE_NUMBER] | [EMAIL_ADDRESS][DOMAIN_NAME]" at bounding box center [636, 38] width 143 height 37
copy span "[EMAIL_ADDRESS][DOMAIN_NAME]"
click at [761, 131] on div "11km" at bounding box center [754, 133] width 15 height 7
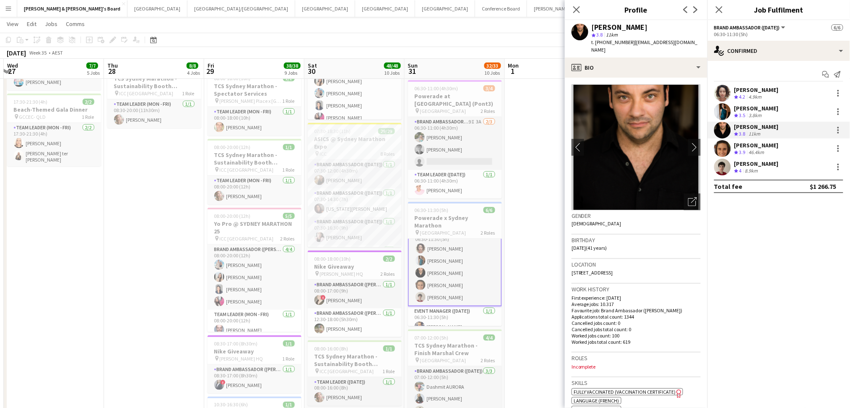
click at [633, 42] on span "| [EMAIL_ADDRESS][DOMAIN_NAME]" at bounding box center [645, 46] width 106 height 14
drag, startPoint x: 631, startPoint y: 41, endPoint x: 725, endPoint y: 54, distance: 94.8
click at [701, 42] on app-profile-header "[PERSON_NAME] star 3.8 11km t. [PHONE_NUMBER] | [EMAIL_ADDRESS][DOMAIN_NAME]" at bounding box center [636, 38] width 143 height 37
copy span "[EMAIL_ADDRESS][DOMAIN_NAME]"
click at [765, 146] on div "[PERSON_NAME]" at bounding box center [756, 145] width 44 height 8
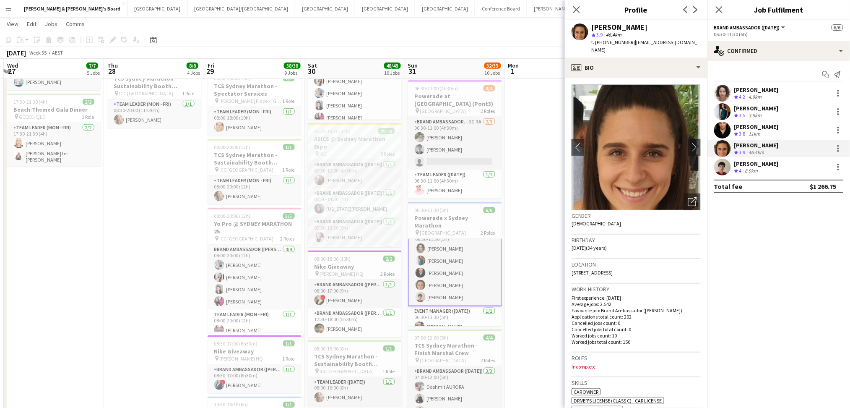
drag, startPoint x: 628, startPoint y: 39, endPoint x: 698, endPoint y: 42, distance: 70.1
click at [698, 42] on app-profile-header "[PERSON_NAME] star 3.9 46.4km t. [PHONE_NUMBER] | [EMAIL_ADDRESS][DOMAIN_NAME]" at bounding box center [636, 38] width 143 height 37
copy span "[EMAIL_ADDRESS][DOMAIN_NAME]"
click at [750, 164] on div "[PERSON_NAME]" at bounding box center [756, 164] width 44 height 8
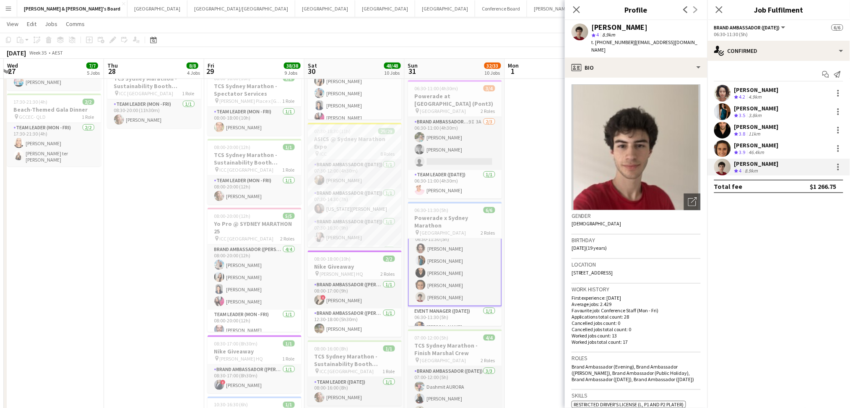
drag, startPoint x: 630, startPoint y: 41, endPoint x: 690, endPoint y: 41, distance: 60.0
click at [690, 41] on div "[PERSON_NAME] star 4 8.9km t. [PHONE_NUMBER] | [PERSON_NAME][EMAIL_ADDRESS][DOM…" at bounding box center [636, 38] width 143 height 37
copy span "[EMAIL_ADDRESS][DOMAIN_NAME]"
click at [454, 144] on app-card-role "Brand Ambassador ([DATE]) 9I 3A [DATE] 06:30-11:00 (4h30m) [PERSON_NAME] [PERSO…" at bounding box center [455, 143] width 94 height 53
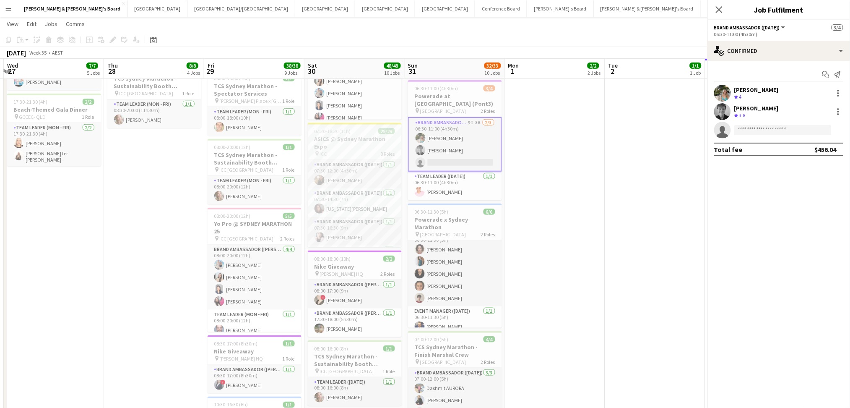
scroll to position [11, 0]
click at [749, 88] on div "[PERSON_NAME]" at bounding box center [756, 90] width 44 height 8
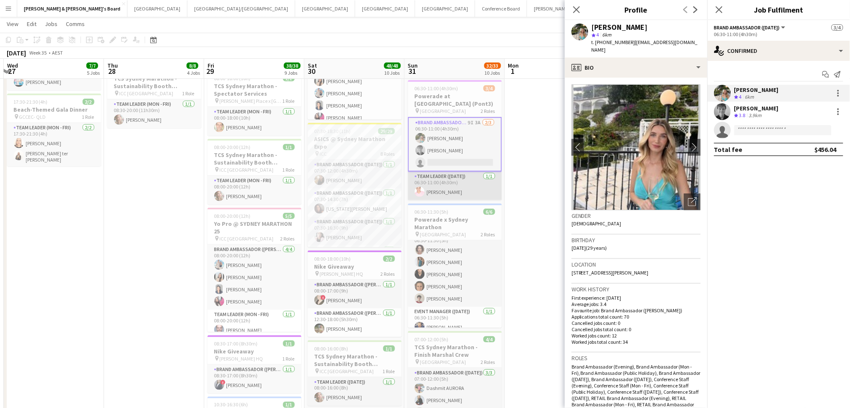
click at [449, 184] on app-card-role "Team Leader ([DATE]) [DATE] 06:30-11:00 (4h30m) [PERSON_NAME]" at bounding box center [455, 185] width 94 height 29
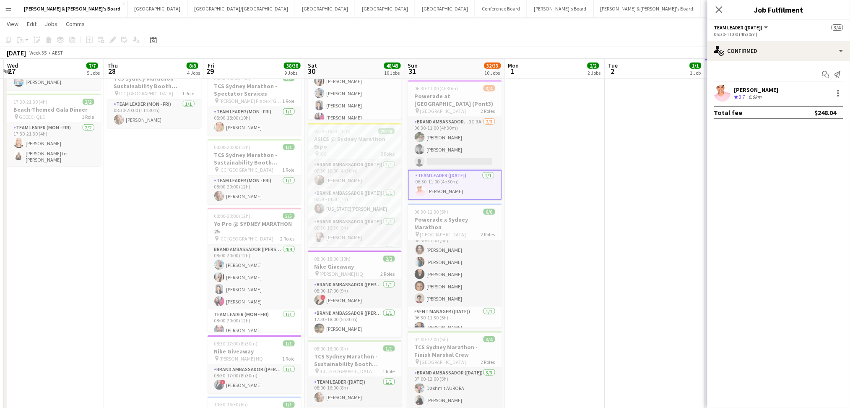
click at [753, 99] on div "6.6km" at bounding box center [755, 96] width 16 height 7
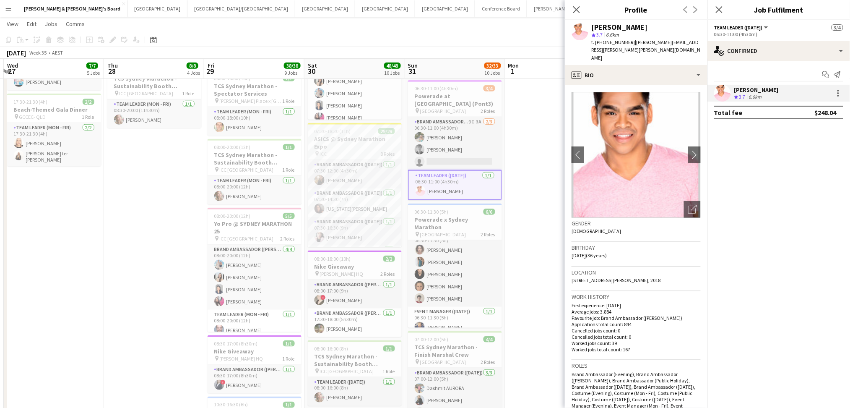
drag, startPoint x: 629, startPoint y: 41, endPoint x: 711, endPoint y: 47, distance: 82.4
click at [701, 41] on div "[PERSON_NAME] star 3.7 6.6km t. [PHONE_NUMBER] | [PERSON_NAME][EMAIL_ADDRESS][P…" at bounding box center [636, 42] width 143 height 45
copy span "[PERSON_NAME][EMAIL_ADDRESS][PERSON_NAME][PERSON_NAME][DOMAIN_NAME]"
click at [444, 147] on app-card-role "Brand Ambassador ([DATE]) 9I 3A [DATE] 06:30-11:00 (4h30m) [PERSON_NAME] [PERSO…" at bounding box center [455, 143] width 94 height 53
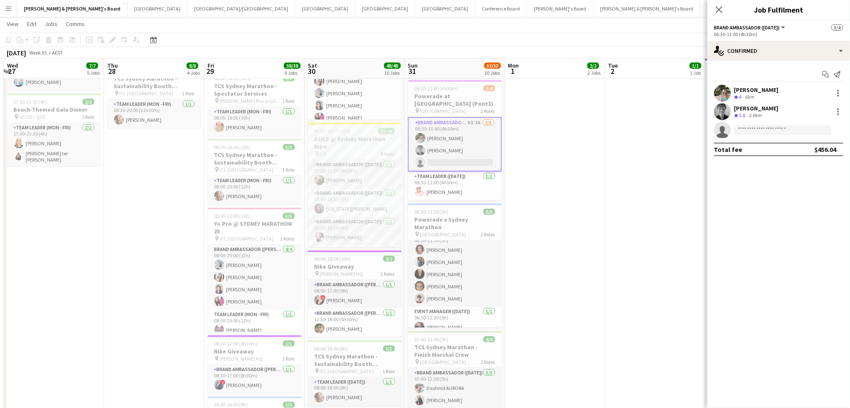
click at [743, 92] on div "[PERSON_NAME]" at bounding box center [756, 90] width 44 height 8
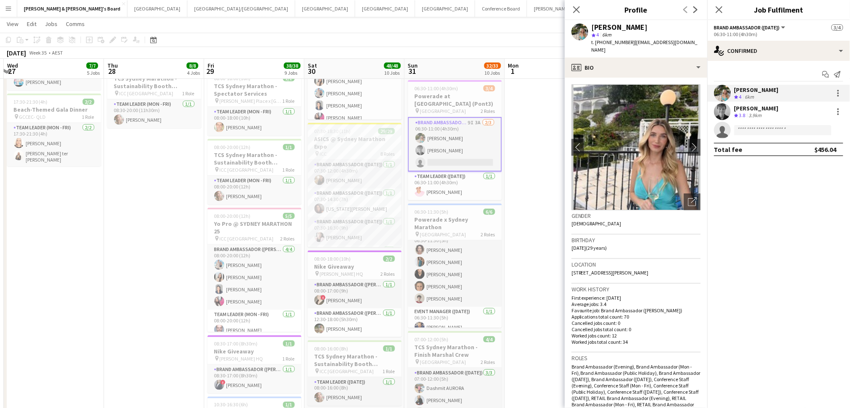
drag, startPoint x: 628, startPoint y: 40, endPoint x: 645, endPoint y: 42, distance: 16.8
click at [645, 42] on span "| [EMAIL_ADDRESS][DOMAIN_NAME]" at bounding box center [645, 46] width 106 height 14
click at [630, 42] on span "| [EMAIL_ADDRESS][DOMAIN_NAME]" at bounding box center [645, 46] width 106 height 14
drag, startPoint x: 628, startPoint y: 40, endPoint x: 689, endPoint y: 42, distance: 60.4
click at [689, 42] on div "[PERSON_NAME] star 4 6km t. [PHONE_NUMBER] | [EMAIL_ADDRESS][DOMAIN_NAME]" at bounding box center [636, 38] width 143 height 37
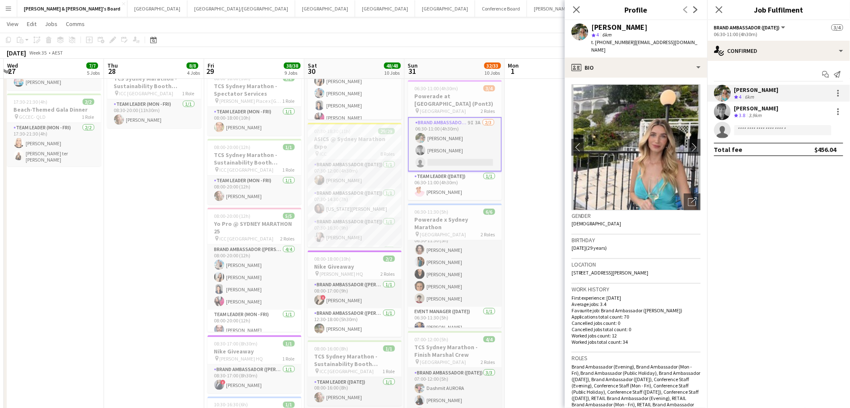
click at [741, 113] on span "3.8" at bounding box center [742, 115] width 6 height 6
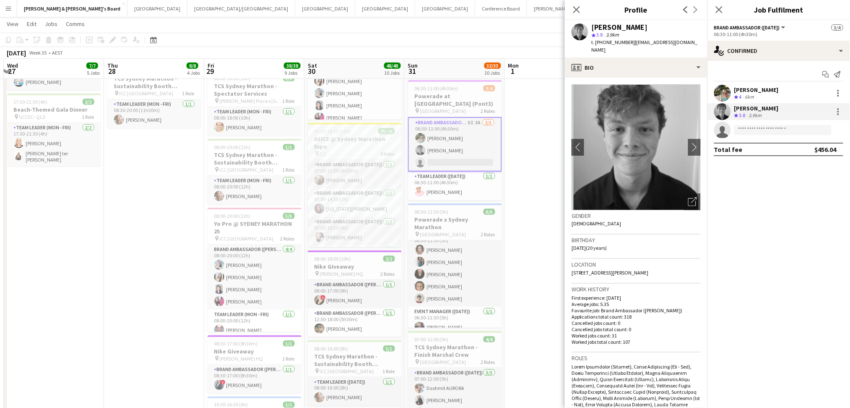
drag, startPoint x: 629, startPoint y: 43, endPoint x: 694, endPoint y: 42, distance: 65.4
click at [694, 42] on app-profile-header "[PERSON_NAME] star 3.8 3.9km t. [PHONE_NUMBER] | [EMAIL_ADDRESS][DOMAIN_NAME]" at bounding box center [636, 38] width 143 height 37
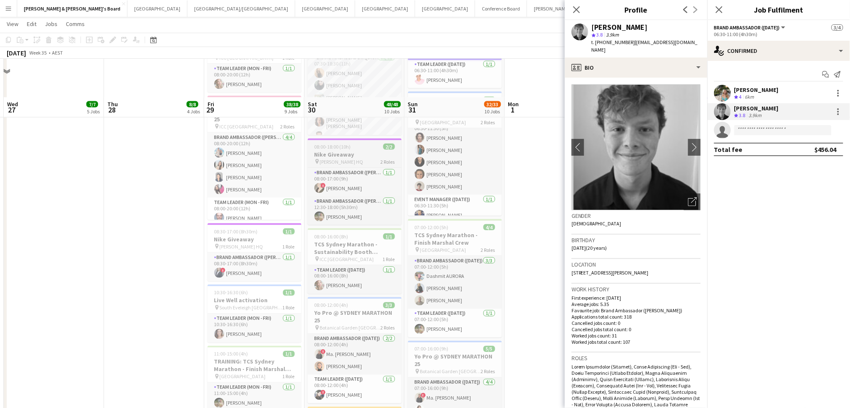
scroll to position [447, 0]
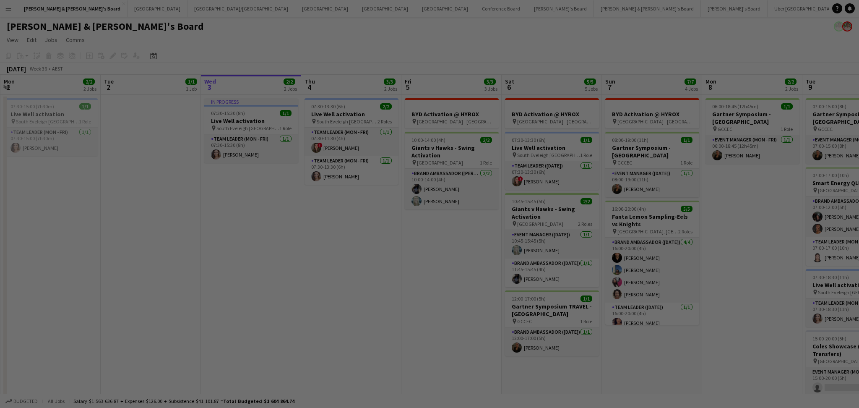
click at [98, 10] on div at bounding box center [433, 206] width 867 height 412
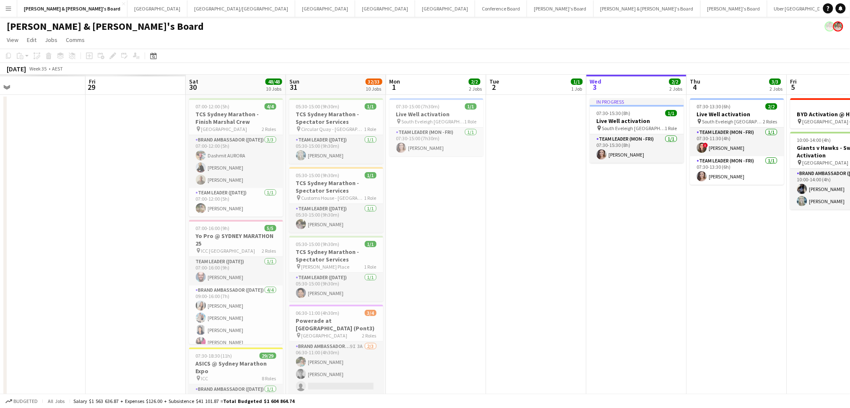
drag, startPoint x: 335, startPoint y: 276, endPoint x: 808, endPoint y: 276, distance: 472.5
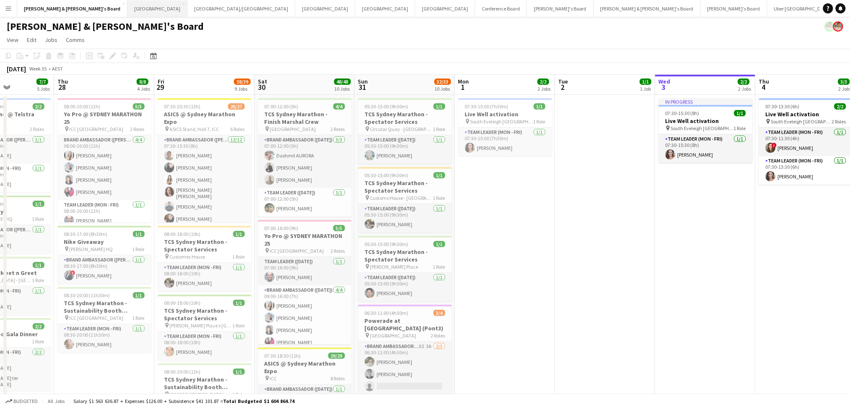
click at [127, 14] on button "Sydney Close" at bounding box center [157, 8] width 60 height 16
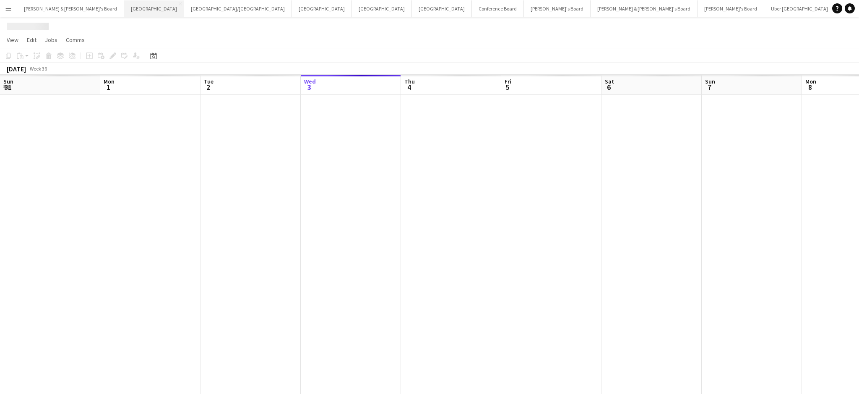
scroll to position [0, 200]
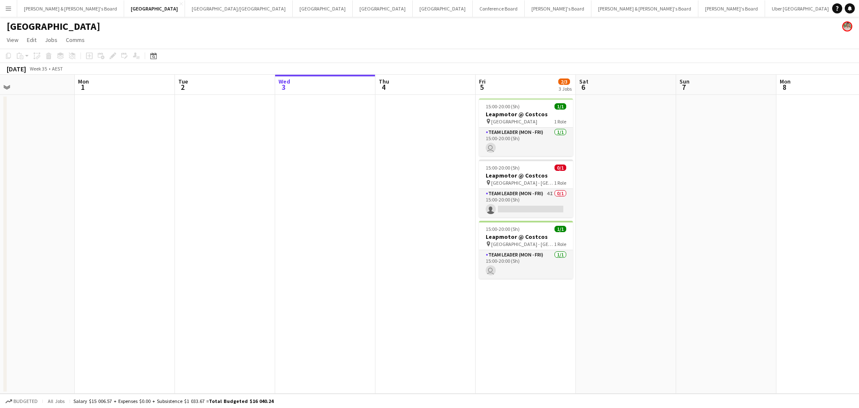
drag, startPoint x: 509, startPoint y: 247, endPoint x: 699, endPoint y: 211, distance: 192.8
click at [690, 213] on app-calendar-viewport "Fri 29 Sat 30 Sun 31 Mon 1 Tue 2 Wed 3 Thu 4 Fri 5 2/3 3 Jobs Sat 6 Sun 7 Mon 8…" at bounding box center [429, 234] width 859 height 319
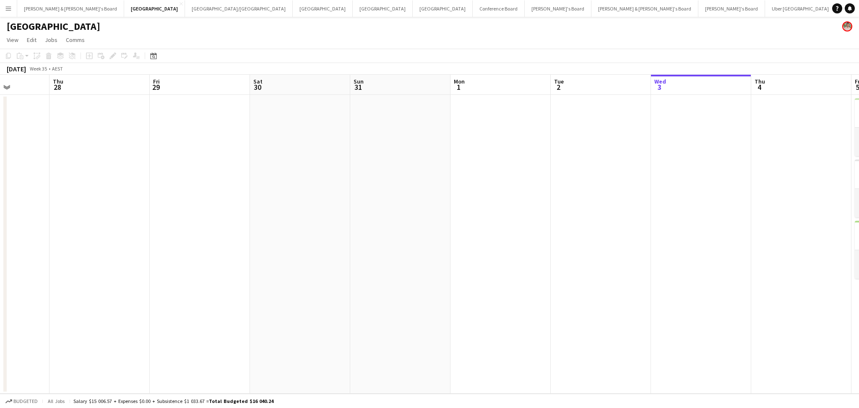
scroll to position [0, 244]
drag, startPoint x: 518, startPoint y: 254, endPoint x: 602, endPoint y: 254, distance: 84.7
click at [602, 254] on app-calendar-viewport "Mon 25 Tue 26 Wed 27 Thu 28 Fri 29 Sat 30 Sun 31 Mon 1 Tue 2 Wed 3 Thu 4 Fri 5 …" at bounding box center [429, 234] width 859 height 319
drag, startPoint x: 400, startPoint y: 239, endPoint x: 497, endPoint y: 229, distance: 97.3
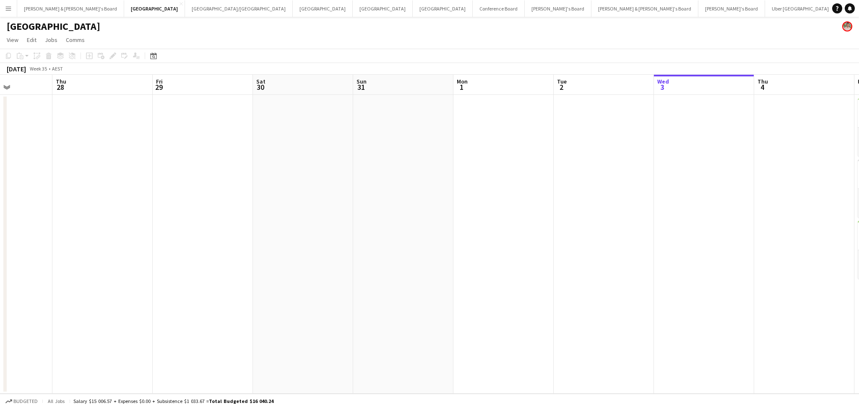
click at [497, 229] on app-calendar-viewport "Mon 25 Tue 26 Wed 27 Thu 28 Fri 29 Sat 30 Sun 31 Mon 1 Tue 2 Wed 3 Thu 4 Fri 5 …" at bounding box center [429, 234] width 859 height 319
click at [412, 218] on app-date-cell at bounding box center [403, 244] width 100 height 299
